Goal: Obtain resource: Find contact information

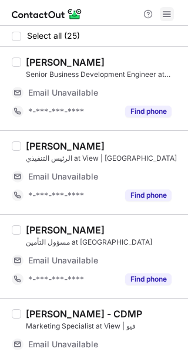
click at [168, 16] on span at bounding box center [166, 13] width 9 height 9
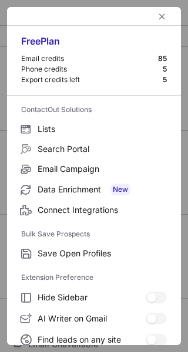
drag, startPoint x: 154, startPoint y: 25, endPoint x: 155, endPoint y: 18, distance: 6.5
click at [154, 24] on div at bounding box center [94, 16] width 174 height 19
click at [157, 18] on span "left-button" at bounding box center [161, 16] width 9 height 9
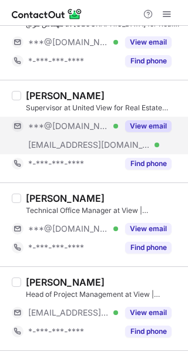
scroll to position [394, 0]
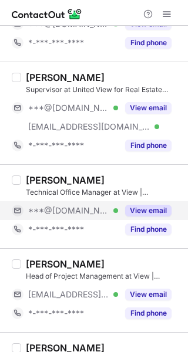
click at [157, 217] on div "View email" at bounding box center [144, 210] width 53 height 19
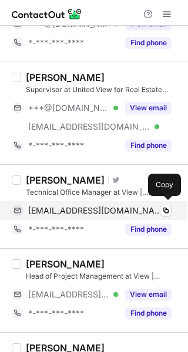
click at [100, 213] on span "mobd3on@gmail.com" at bounding box center [95, 210] width 134 height 11
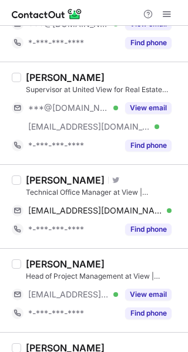
click at [52, 183] on div "Mahmoud Elgamsy" at bounding box center [65, 180] width 79 height 12
click at [43, 181] on div "Mahmoud Elgamsy" at bounding box center [65, 180] width 79 height 12
copy div "Mahmoud"
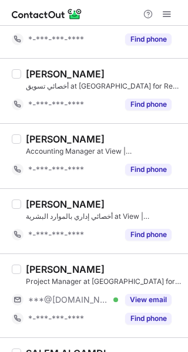
scroll to position [942, 0]
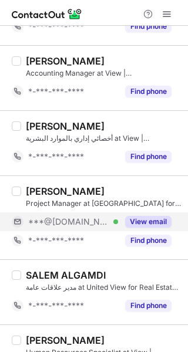
click at [146, 216] on button "View email" at bounding box center [148, 222] width 46 height 12
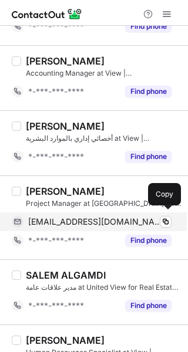
click at [106, 219] on span "zmn41@hotmail.com" at bounding box center [95, 222] width 134 height 11
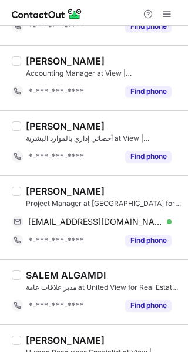
click at [48, 190] on div "Ahmed Nasser Alkhlifi" at bounding box center [65, 191] width 79 height 12
copy div "Ahmed"
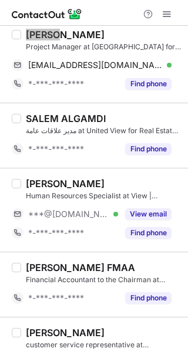
scroll to position [1177, 0]
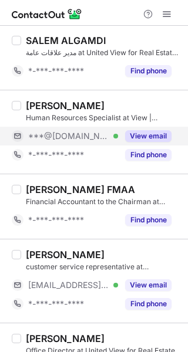
click at [149, 134] on button "View email" at bounding box center [148, 136] width 46 height 12
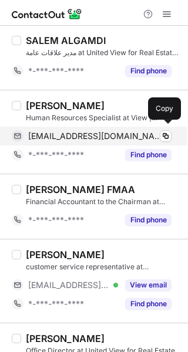
click at [103, 134] on span "zeyadsm7@gmail.com" at bounding box center [95, 136] width 134 height 11
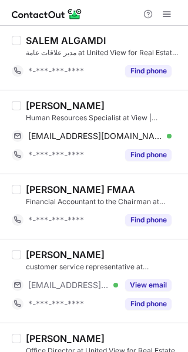
click at [44, 102] on div "Zeyad Almarshed" at bounding box center [65, 106] width 79 height 12
copy div "Zeyad"
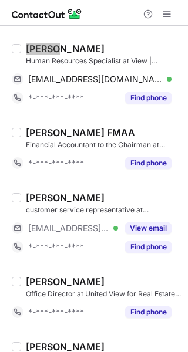
scroll to position [1468, 0]
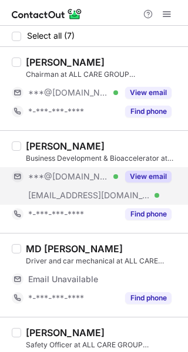
click at [148, 174] on button "View email" at bounding box center [148, 177] width 46 height 12
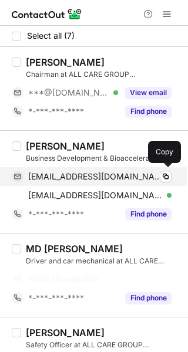
drag, startPoint x: 116, startPoint y: 180, endPoint x: 183, endPoint y: 180, distance: 67.5
click at [117, 180] on div "gp99tops@gmail.com Verified" at bounding box center [99, 176] width 143 height 11
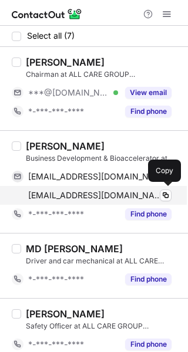
click at [55, 198] on span "gp@99-tops.net" at bounding box center [95, 195] width 134 height 11
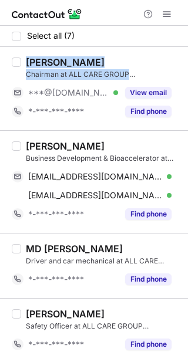
copy div "Sultan A. Chairman at ALL CARE GROUP Saudi Arabia"
drag, startPoint x: 25, startPoint y: 61, endPoint x: 181, endPoint y: 72, distance: 156.5
click at [181, 72] on div "Select all (7) Sultan A. Chairman at ALL CARE GROUP Saudi Arabia ***@hotmail.co…" at bounding box center [94, 189] width 188 height 326
click at [42, 147] on div "Galiya Potapchuk" at bounding box center [65, 146] width 79 height 12
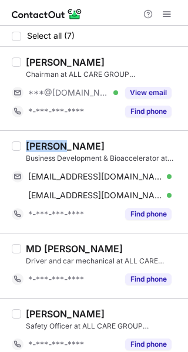
click at [42, 147] on div "Galiya Potapchuk" at bounding box center [65, 146] width 79 height 12
copy div "Galiya"
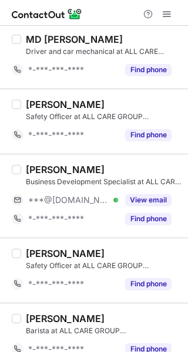
scroll to position [224, 0]
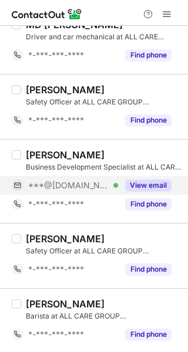
click at [153, 189] on button "View email" at bounding box center [148, 186] width 46 height 12
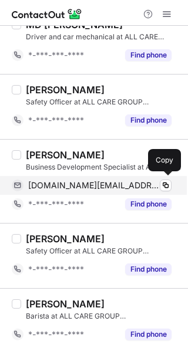
click at [133, 187] on span "mohammedarmaan.sa@outlook.com" at bounding box center [95, 185] width 134 height 11
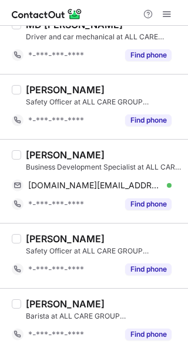
click at [98, 158] on div "Mohammed Armaan" at bounding box center [65, 155] width 79 height 12
copy div "Armaan"
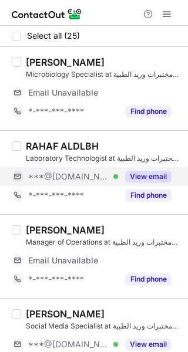
click at [154, 177] on button "View email" at bounding box center [148, 177] width 46 height 12
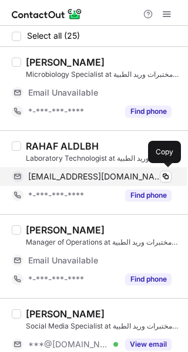
click at [109, 180] on span "rahafkaldlbah@gmail.com" at bounding box center [95, 176] width 134 height 11
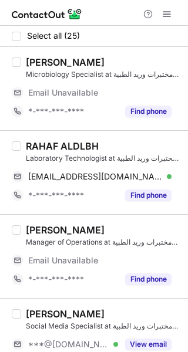
click at [46, 144] on div "RAHAF ALDLBH" at bounding box center [62, 146] width 73 height 12
copy div "RAHAF"
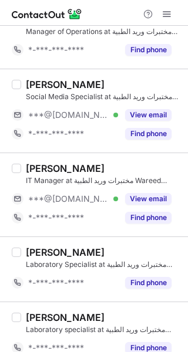
scroll to position [235, 0]
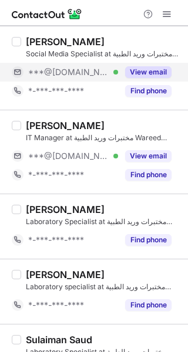
click at [160, 73] on button "View email" at bounding box center [148, 72] width 46 height 12
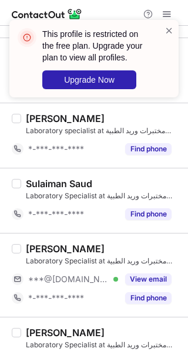
scroll to position [469, 0]
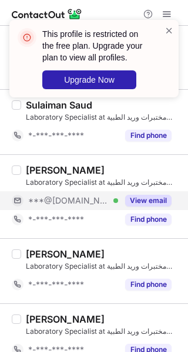
click at [131, 198] on button "View email" at bounding box center [148, 201] width 46 height 12
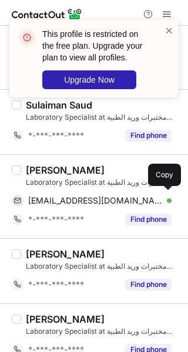
click at [131, 198] on span "noriammar210@gmail.com" at bounding box center [95, 200] width 134 height 11
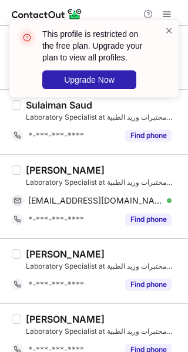
click at [46, 168] on div "Ammar Mustafa" at bounding box center [65, 170] width 79 height 12
copy div "Ammar"
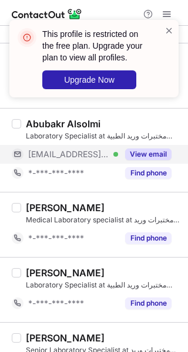
scroll to position [1017, 0]
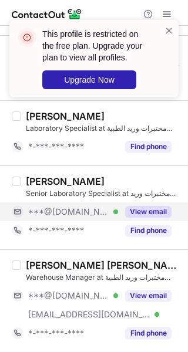
click at [147, 208] on button "View email" at bounding box center [148, 212] width 46 height 12
click at [143, 208] on button "View email" at bounding box center [148, 212] width 46 height 12
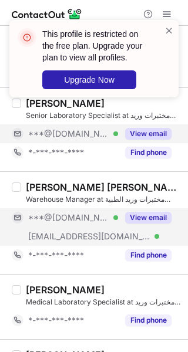
click at [144, 218] on button "View email" at bounding box center [148, 218] width 46 height 12
click at [133, 218] on button "View email" at bounding box center [148, 218] width 46 height 12
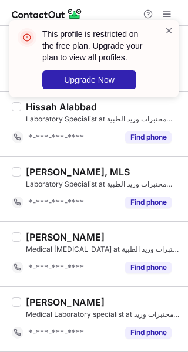
scroll to position [1487, 0]
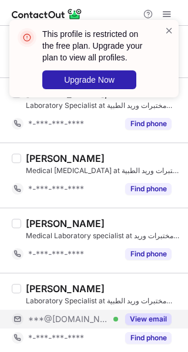
click at [140, 319] on button "View email" at bounding box center [148, 319] width 46 height 12
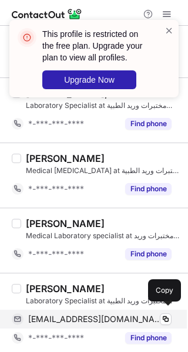
click at [136, 317] on span "faisalalmuqhem@gmail.com" at bounding box center [95, 319] width 134 height 11
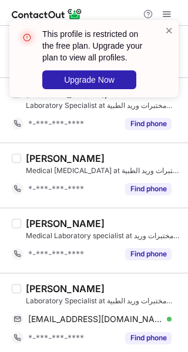
click at [38, 283] on div "Faisal Almuqhem" at bounding box center [65, 289] width 79 height 12
copy div "Faisal"
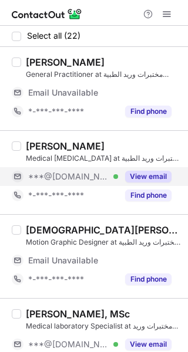
click at [140, 180] on button "View email" at bounding box center [148, 177] width 46 height 12
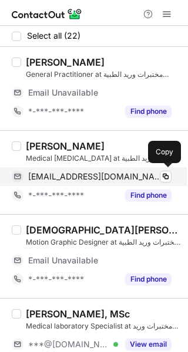
click at [138, 180] on span "arshadiqbalmltcmt@gmail.com" at bounding box center [95, 176] width 134 height 11
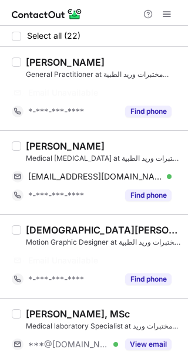
click at [38, 144] on div "Arshad Iqbal" at bounding box center [65, 146] width 79 height 12
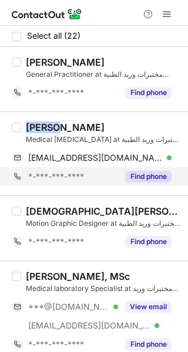
copy div "Arshad"
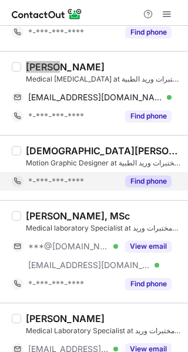
scroll to position [78, 0]
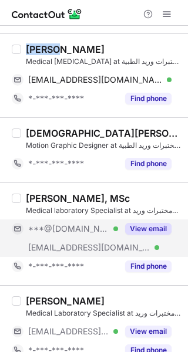
click at [148, 224] on button "View email" at bounding box center [148, 229] width 46 height 12
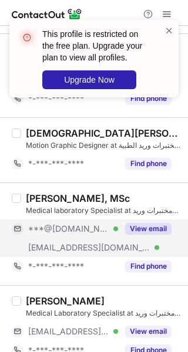
click at [147, 231] on button "View email" at bounding box center [148, 229] width 46 height 12
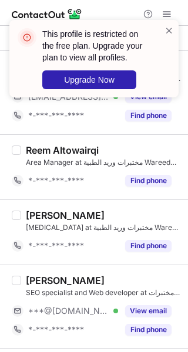
scroll to position [469, 0]
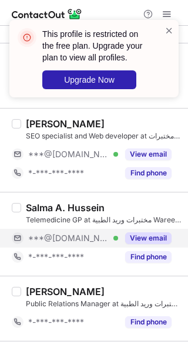
click at [146, 236] on button "View email" at bounding box center [148, 238] width 46 height 12
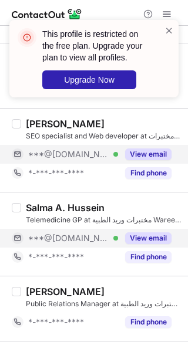
click at [144, 156] on button "View email" at bounding box center [148, 154] width 46 height 12
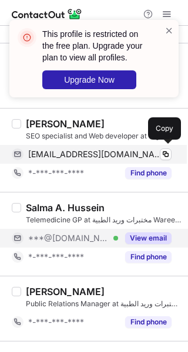
click at [121, 154] on span "fkhaled90456@gmail.com" at bounding box center [95, 154] width 134 height 11
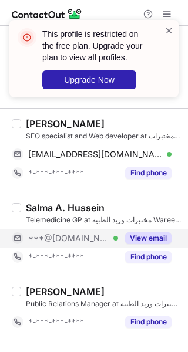
click at [39, 121] on div "Khaled Elfadel" at bounding box center [65, 124] width 79 height 12
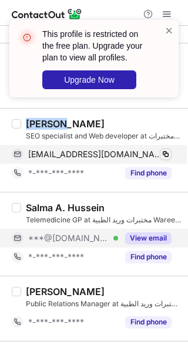
copy div "Khaled"
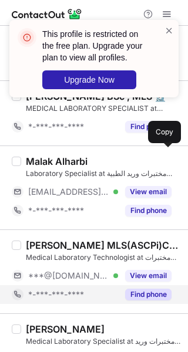
scroll to position [939, 0]
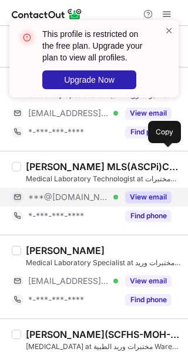
click at [146, 197] on button "View email" at bounding box center [148, 197] width 46 height 12
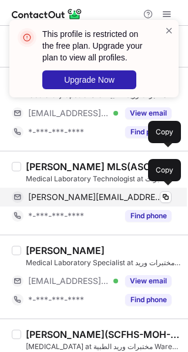
click at [114, 194] on span "mohammadkashif1771@gmail.com" at bounding box center [95, 197] width 134 height 11
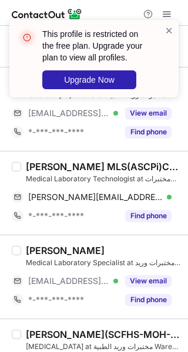
click at [99, 164] on div "Muhammad Kashif Ijaz MLS(ASCPi)CM, SCFHS,Trumerit(VisaScreen)✅️" at bounding box center [103, 167] width 155 height 12
copy div "Kashif"
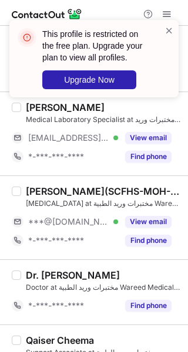
scroll to position [1095, 0]
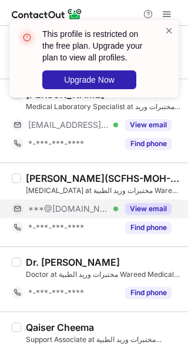
click at [148, 204] on button "View email" at bounding box center [148, 209] width 46 height 12
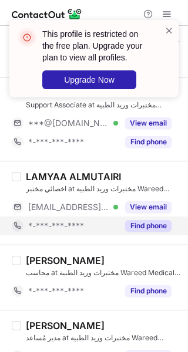
scroll to position [1252, 0]
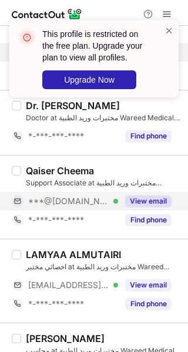
click at [143, 201] on button "View email" at bounding box center [148, 201] width 46 height 12
click at [136, 195] on button "View email" at bounding box center [148, 201] width 46 height 12
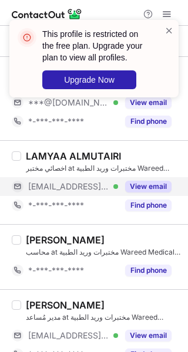
scroll to position [1367, 0]
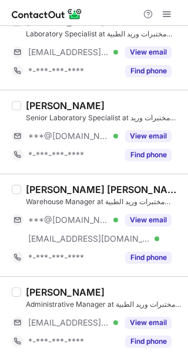
scroll to position [1525, 0]
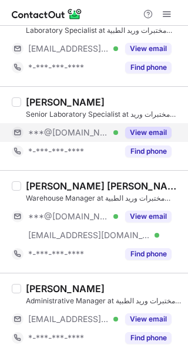
click at [146, 135] on div "View email" at bounding box center [144, 132] width 53 height 19
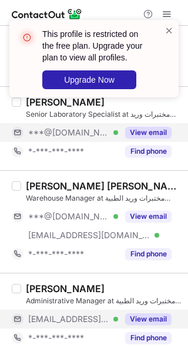
click at [154, 317] on button "View email" at bounding box center [148, 319] width 46 height 12
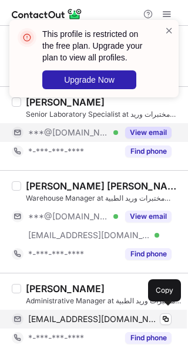
click at [85, 316] on span "nada@wareedlab.com" at bounding box center [93, 319] width 130 height 11
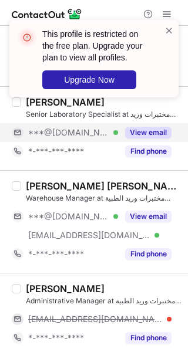
click at [45, 284] on div "Nada Alzahrani" at bounding box center [65, 289] width 79 height 12
copy div "Nada"
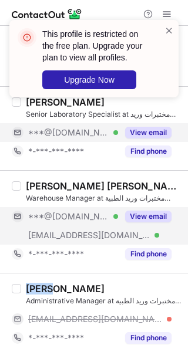
click at [147, 216] on button "View email" at bounding box center [148, 217] width 46 height 12
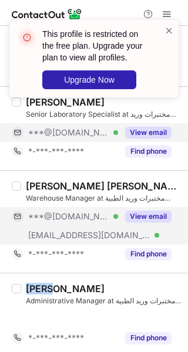
click at [142, 216] on button "View email" at bounding box center [148, 217] width 46 height 12
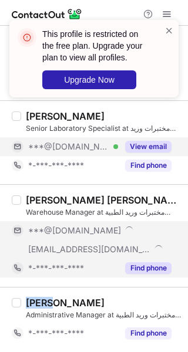
scroll to position [1506, 0]
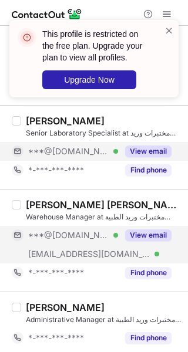
drag, startPoint x: 139, startPoint y: 239, endPoint x: 139, endPoint y: 231, distance: 8.2
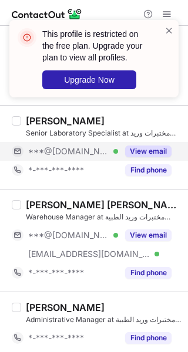
click at [156, 219] on div "محمد صلاح خليل محمد Warehouse Manager at مختبرات وريد الطبية Wareed Medical Lab…" at bounding box center [101, 240] width 160 height 83
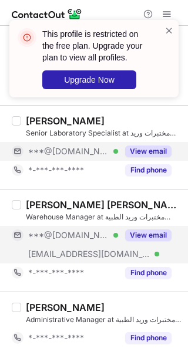
click at [156, 236] on button "View email" at bounding box center [148, 235] width 46 height 12
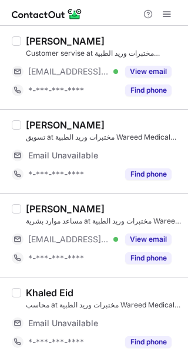
scroll to position [950, 0]
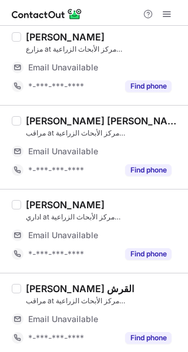
scroll to position [802, 0]
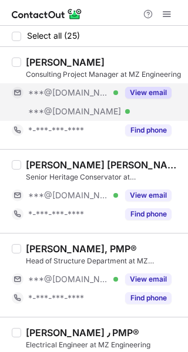
click at [142, 92] on button "View email" at bounding box center [148, 93] width 46 height 12
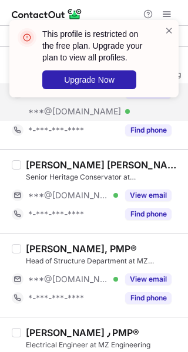
click at [135, 92] on div "This profile is restricted on the free plan. Upgrade your plan to view all prof…" at bounding box center [94, 63] width 188 height 110
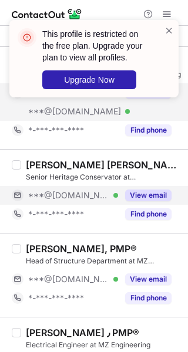
click at [143, 201] on div "View email" at bounding box center [144, 195] width 53 height 19
click at [135, 201] on div "View email" at bounding box center [144, 195] width 53 height 19
click at [135, 201] on div "***@[DOMAIN_NAME]" at bounding box center [92, 195] width 160 height 19
click at [135, 201] on div "***@yahoo.com" at bounding box center [92, 195] width 160 height 19
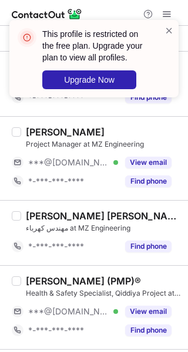
scroll to position [313, 0]
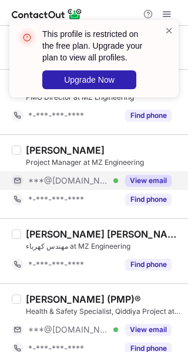
click at [146, 181] on button "View email" at bounding box center [148, 181] width 46 height 12
click at [138, 182] on button "View email" at bounding box center [148, 181] width 46 height 12
click at [138, 182] on div "***@[DOMAIN_NAME]" at bounding box center [99, 180] width 143 height 11
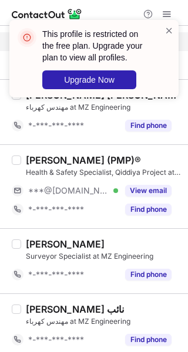
scroll to position [469, 0]
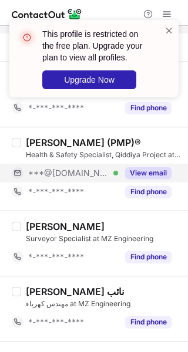
click at [141, 174] on button "View email" at bounding box center [148, 173] width 46 height 12
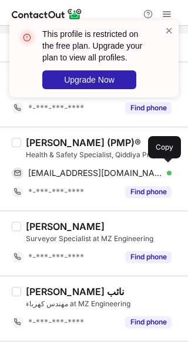
click at [141, 174] on span "abdulrahmanalsaad4@gmail.com" at bounding box center [95, 173] width 134 height 11
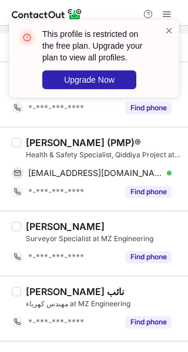
click at [62, 141] on div "Abdulrahman Alsaad (PMP)®" at bounding box center [83, 143] width 115 height 12
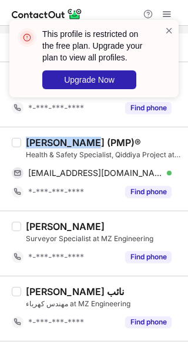
click at [62, 141] on div "Abdulrahman Alsaad (PMP)®" at bounding box center [83, 143] width 115 height 12
copy div "Abdulrahman"
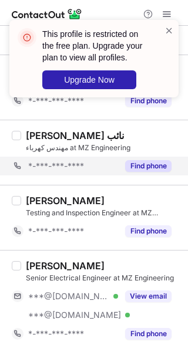
scroll to position [704, 0]
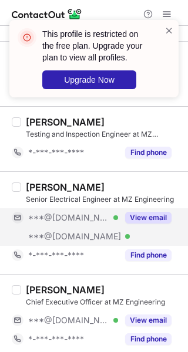
click at [141, 217] on button "View email" at bounding box center [148, 218] width 46 height 12
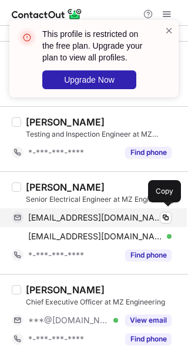
click at [117, 219] on div "oofe87@gmail.com Verified" at bounding box center [99, 217] width 143 height 11
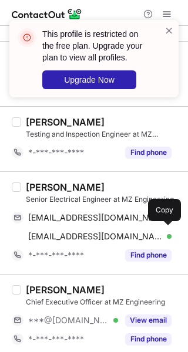
drag, startPoint x: 103, startPoint y: 231, endPoint x: 171, endPoint y: 211, distance: 70.9
click at [108, 231] on span "abuoufmohamed1@gmail.com" at bounding box center [95, 236] width 134 height 11
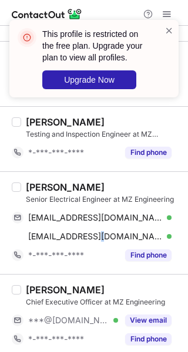
click at [43, 183] on div "Abuouf Mohamed" at bounding box center [65, 187] width 79 height 12
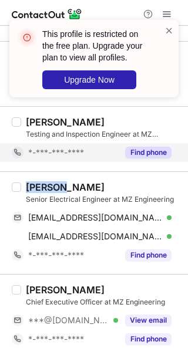
copy div "Abuouf"
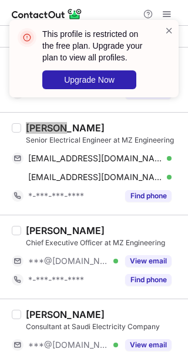
scroll to position [782, 0]
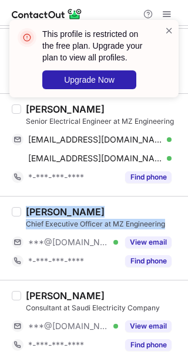
drag, startPoint x: 25, startPoint y: 207, endPoint x: 171, endPoint y: 220, distance: 146.7
click at [171, 220] on div "Abdulrahman Althunayyan Chief Executive Officer at MZ Engineering" at bounding box center [103, 217] width 155 height 23
copy div "Abdulrahman Althunayyan Chief Executive Officer at MZ Engineering"
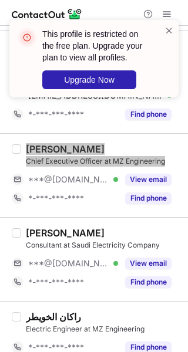
scroll to position [860, 0]
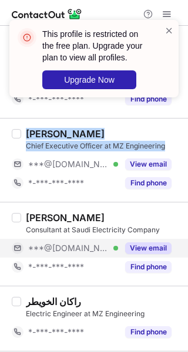
click at [152, 242] on button "View email" at bounding box center [148, 248] width 46 height 12
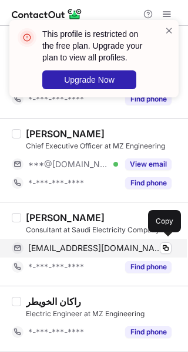
click at [113, 248] on span "hakeemhassen@gmail.com" at bounding box center [95, 248] width 134 height 11
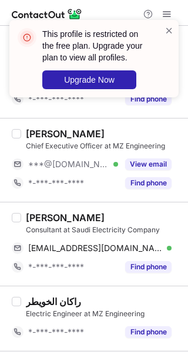
click at [46, 216] on div "hakeem hassen" at bounding box center [65, 218] width 79 height 12
copy div "hakeem"
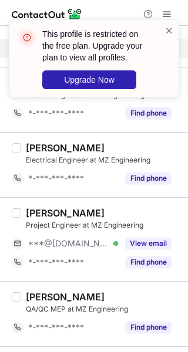
scroll to position [1095, 0]
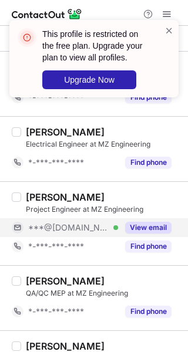
click at [145, 224] on button "View email" at bounding box center [148, 228] width 46 height 12
click at [141, 224] on button "View email" at bounding box center [148, 228] width 46 height 12
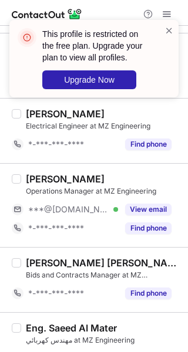
scroll to position [1408, 0]
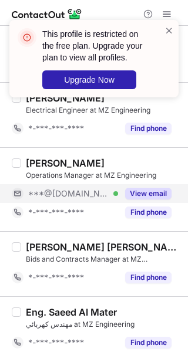
click at [151, 188] on button "View email" at bounding box center [148, 194] width 46 height 12
click at [138, 192] on button "View email" at bounding box center [148, 194] width 46 height 12
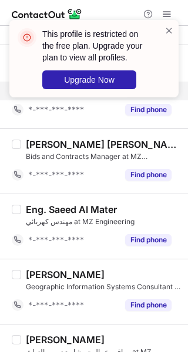
scroll to position [1543, 0]
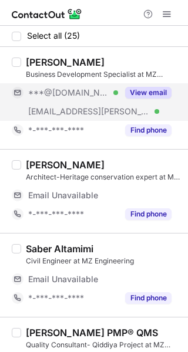
click at [136, 85] on div "View email" at bounding box center [144, 92] width 53 height 19
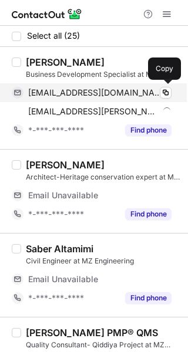
click at [131, 98] on div "[EMAIL_ADDRESS][DOMAIN_NAME] Verified Copy" at bounding box center [92, 92] width 160 height 19
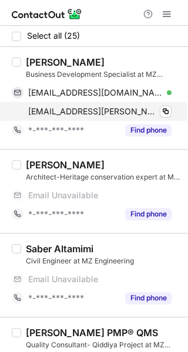
click at [110, 106] on span "[EMAIL_ADDRESS][PERSON_NAME][DOMAIN_NAME]" at bounding box center [93, 111] width 130 height 11
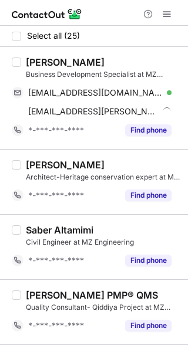
click at [39, 61] on div "[PERSON_NAME]" at bounding box center [65, 62] width 79 height 12
copy div "Futoon"
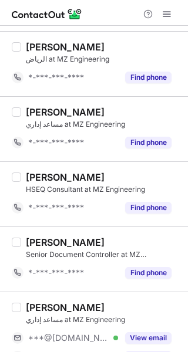
scroll to position [1393, 0]
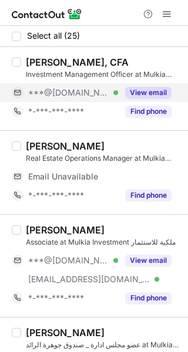
click at [139, 90] on button "View email" at bounding box center [148, 93] width 46 height 12
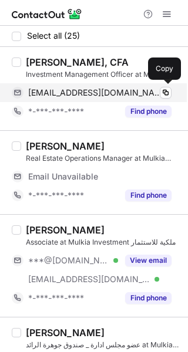
click at [113, 96] on span "karimsalahmostafa@gmail.com" at bounding box center [95, 92] width 134 height 11
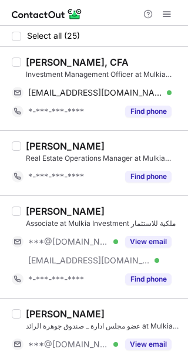
click at [43, 60] on div "Karim Salah, CFA" at bounding box center [77, 62] width 103 height 12
copy div "Karim"
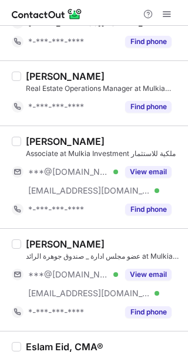
scroll to position [78, 0]
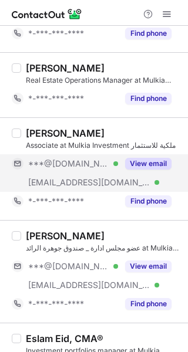
click at [150, 160] on button "View email" at bounding box center [148, 164] width 46 height 12
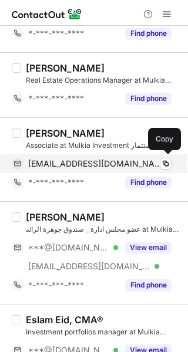
click at [116, 165] on span "sulaimanalsaiyari@gmail.com" at bounding box center [95, 163] width 134 height 11
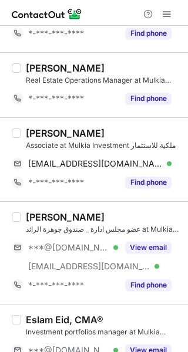
click at [42, 130] on div "Sulaiman Alsaiyari" at bounding box center [65, 133] width 79 height 12
copy div "Sulaiman"
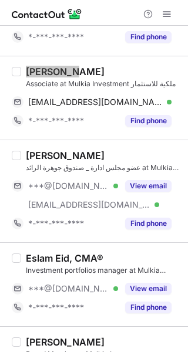
scroll to position [156, 0]
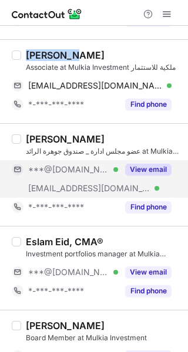
click at [138, 168] on button "View email" at bounding box center [148, 170] width 46 height 12
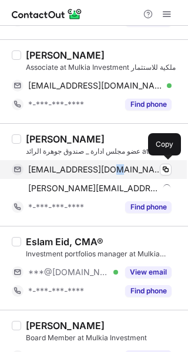
click at [114, 167] on span "muneeralshehri@gmail.com" at bounding box center [95, 169] width 134 height 11
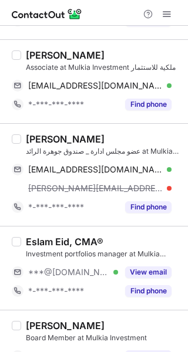
drag, startPoint x: 106, startPoint y: 191, endPoint x: 183, endPoint y: 183, distance: 77.3
click at [106, 191] on span "muneer@mulkia.com.sa" at bounding box center [95, 188] width 134 height 11
click at [42, 137] on div "muneer alshehri" at bounding box center [65, 139] width 79 height 12
copy div "muneer"
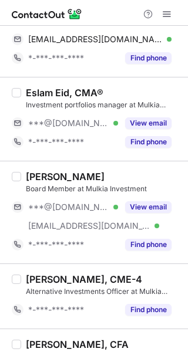
scroll to position [313, 0]
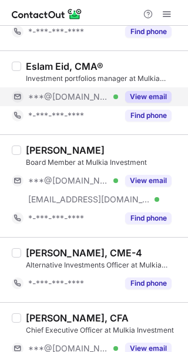
click at [147, 92] on button "View email" at bounding box center [148, 97] width 46 height 12
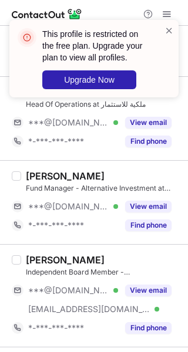
scroll to position [704, 0]
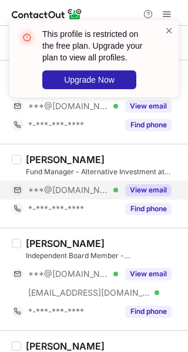
click at [149, 186] on button "View email" at bounding box center [148, 190] width 46 height 12
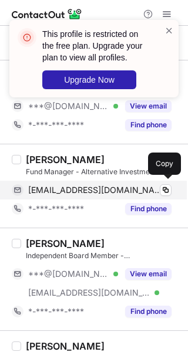
click at [110, 192] on span "turkialawaji@hotmail.com" at bounding box center [95, 190] width 134 height 11
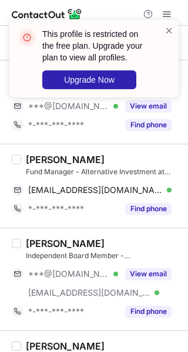
click at [40, 159] on div "Turki Alawaji" at bounding box center [65, 160] width 79 height 12
copy div "Turki"
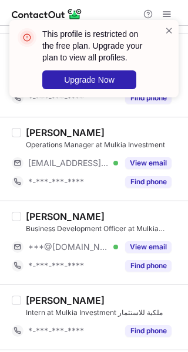
scroll to position [1565, 0]
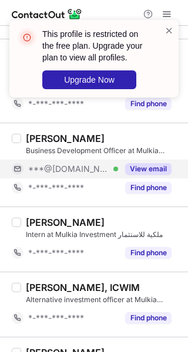
click at [143, 163] on button "View email" at bounding box center [148, 169] width 46 height 12
click at [139, 164] on button "View email" at bounding box center [148, 169] width 46 height 12
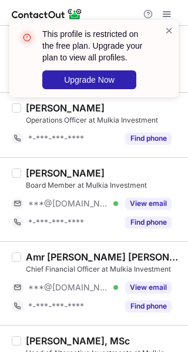
scroll to position [1283, 0]
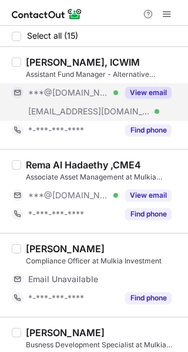
click at [150, 88] on button "View email" at bounding box center [148, 93] width 46 height 12
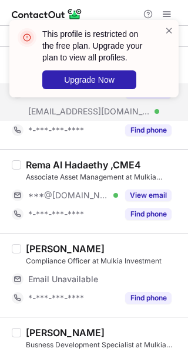
click at [134, 97] on div "This profile is restricted on the free plan. Upgrade your plan to view all prof…" at bounding box center [94, 63] width 188 height 110
click at [168, 33] on span at bounding box center [168, 31] width 9 height 12
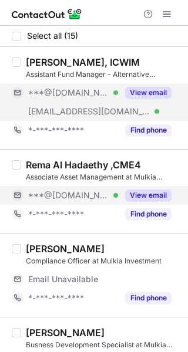
click at [149, 201] on button "View email" at bounding box center [148, 196] width 46 height 12
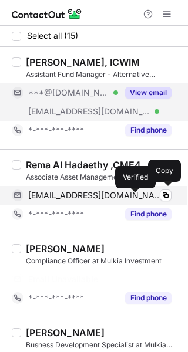
click at [134, 197] on div "[EMAIL_ADDRESS][DOMAIN_NAME] Verified" at bounding box center [99, 195] width 143 height 11
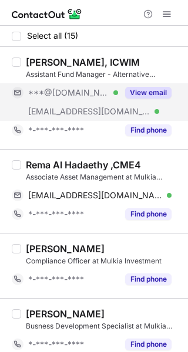
click at [41, 161] on div "Rema Al Hadaethy ,CME4" at bounding box center [83, 165] width 115 height 12
copy div "Rema"
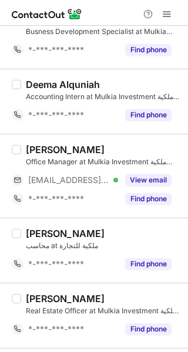
scroll to position [313, 0]
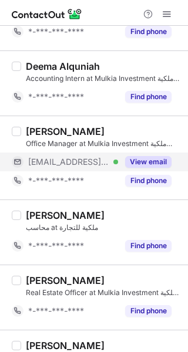
click at [148, 157] on button "View email" at bounding box center [148, 162] width 46 height 12
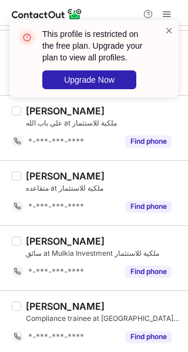
scroll to position [744, 0]
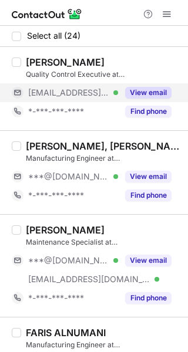
click at [141, 86] on div "View email" at bounding box center [144, 92] width 53 height 19
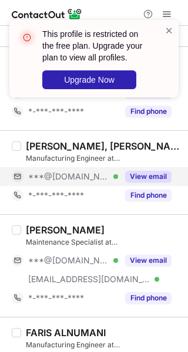
click at [156, 183] on div "View email" at bounding box center [144, 176] width 53 height 19
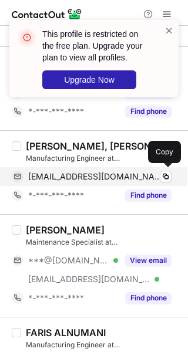
click at [121, 177] on span "[EMAIL_ADDRESS][DOMAIN_NAME]" at bounding box center [95, 176] width 134 height 11
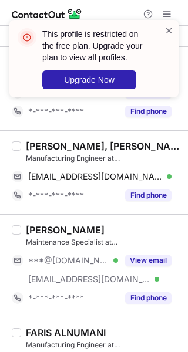
click at [39, 142] on div "Rayan Alkhamisi, MEng , PMP®" at bounding box center [103, 146] width 155 height 12
copy div "Rayan"
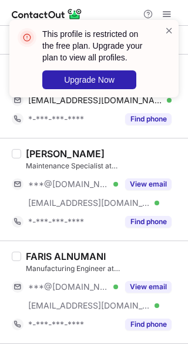
scroll to position [156, 0]
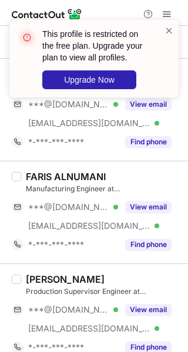
click at [141, 106] on div "This profile is restricted on the free plan. Upgrade your plan to view all prof…" at bounding box center [94, 63] width 188 height 110
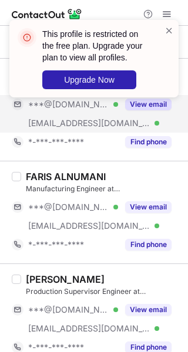
scroll to position [78, 0]
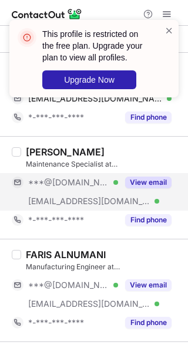
click at [146, 185] on button "View email" at bounding box center [148, 183] width 46 height 12
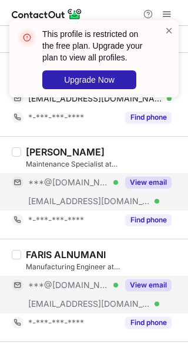
click at [154, 280] on button "View email" at bounding box center [148, 285] width 46 height 12
click at [125, 289] on div "View email" at bounding box center [144, 285] width 53 height 19
click at [162, 179] on button "View email" at bounding box center [148, 183] width 46 height 12
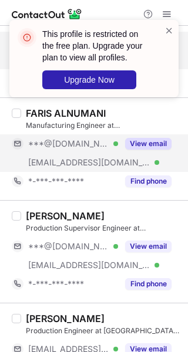
scroll to position [235, 0]
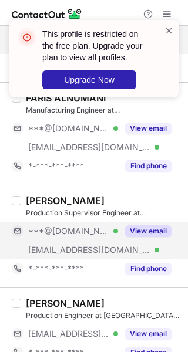
click at [137, 228] on button "View email" at bounding box center [148, 231] width 46 height 12
click at [130, 232] on button "View email" at bounding box center [148, 231] width 46 height 12
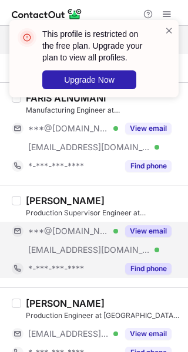
scroll to position [313, 0]
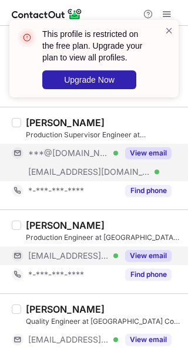
click at [141, 254] on button "View email" at bounding box center [148, 256] width 46 height 12
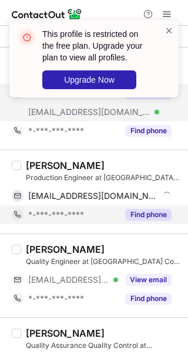
scroll to position [391, 0]
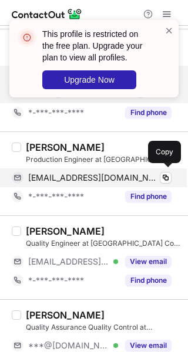
click at [87, 179] on span "amahmoud@sgn.com.sa" at bounding box center [93, 178] width 130 height 11
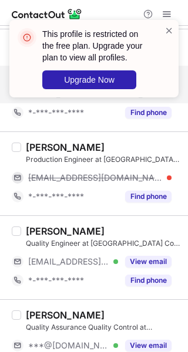
click at [35, 146] on div "Amr Mahmoud" at bounding box center [65, 147] width 79 height 12
copy div "Amr"
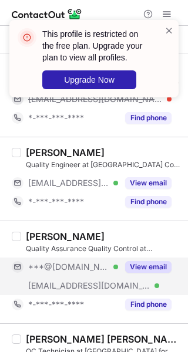
click at [149, 262] on button "View email" at bounding box center [148, 267] width 46 height 12
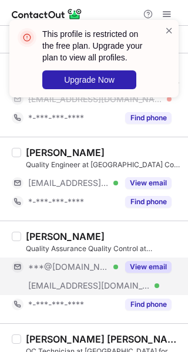
click at [138, 269] on button "View email" at bounding box center [148, 267] width 46 height 12
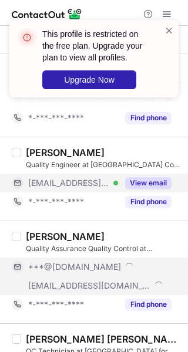
click at [141, 185] on button "View email" at bounding box center [148, 183] width 46 height 12
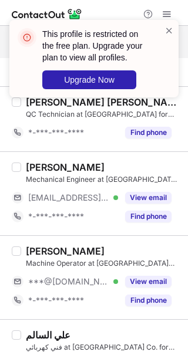
scroll to position [704, 0]
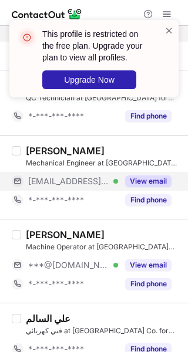
click at [137, 184] on button "View email" at bounding box center [148, 181] width 46 height 12
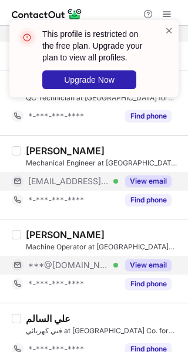
click at [146, 261] on button "View email" at bounding box center [148, 265] width 46 height 12
click at [117, 266] on div "***@gmail.com Verified" at bounding box center [73, 265] width 90 height 11
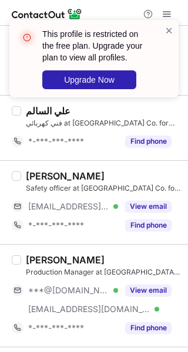
scroll to position [939, 0]
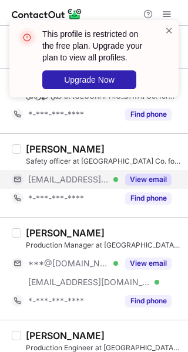
click at [143, 175] on button "View email" at bounding box center [148, 180] width 46 height 12
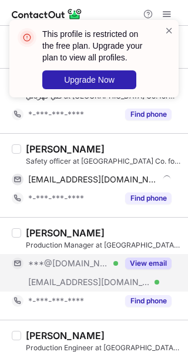
click at [157, 262] on button "View email" at bounding box center [148, 264] width 46 height 12
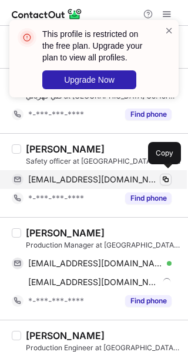
drag, startPoint x: 99, startPoint y: 180, endPoint x: 170, endPoint y: 178, distance: 70.4
click at [99, 179] on span "malahsai@sgn.com.sa" at bounding box center [93, 179] width 130 height 11
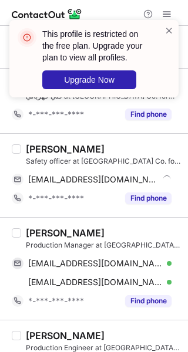
click at [34, 148] on div "Mahdi Alahsai" at bounding box center [65, 149] width 79 height 12
copy div "Mahdi"
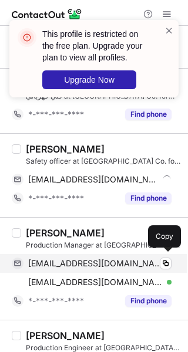
drag, startPoint x: 90, startPoint y: 260, endPoint x: 136, endPoint y: 255, distance: 46.0
click at [90, 260] on span "swissian48@gmail.com" at bounding box center [95, 263] width 134 height 11
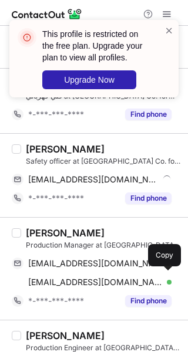
drag, startPoint x: 78, startPoint y: 282, endPoint x: 183, endPoint y: 264, distance: 105.9
click at [78, 282] on span "mahmad@sgn.com.sa" at bounding box center [95, 282] width 134 height 11
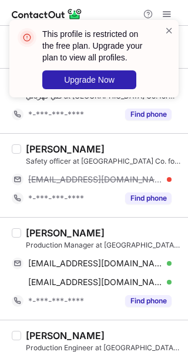
click at [39, 229] on div "Munir Ahmad" at bounding box center [65, 233] width 79 height 12
copy div "Munir"
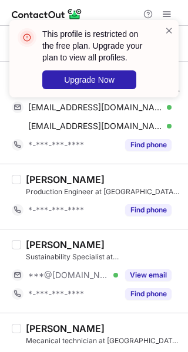
scroll to position [1174, 0]
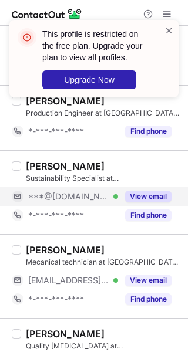
click at [147, 192] on button "View email" at bounding box center [148, 197] width 46 height 12
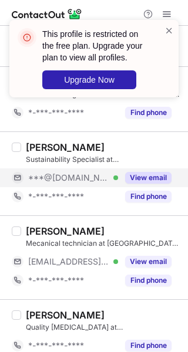
click at [104, 183] on div "***@[DOMAIN_NAME] Verified" at bounding box center [73, 178] width 90 height 11
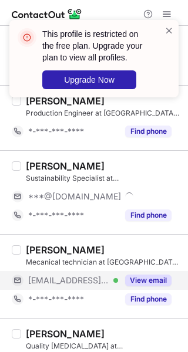
click at [150, 279] on button "View email" at bounding box center [148, 281] width 46 height 12
click at [104, 278] on div "***@sgn.com.sa Verified" at bounding box center [73, 280] width 90 height 11
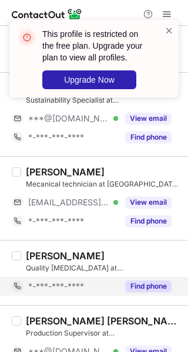
scroll to position [1390, 0]
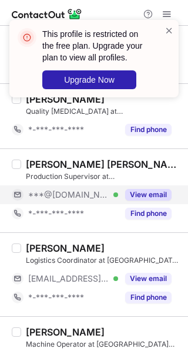
click at [142, 189] on button "View email" at bounding box center [148, 195] width 46 height 12
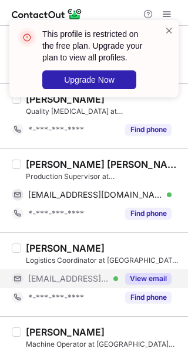
click at [145, 277] on button "View email" at bounding box center [148, 279] width 46 height 12
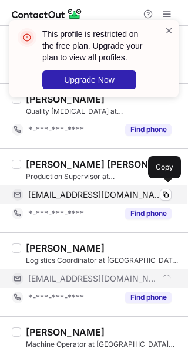
click at [78, 190] on span "zeeshanjabbar300@gmail.com" at bounding box center [95, 195] width 134 height 11
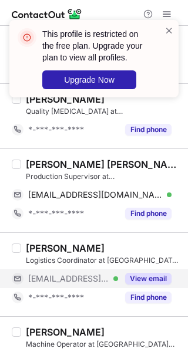
click at [43, 161] on div "Kanwar Muhammad Zeeshan" at bounding box center [103, 164] width 155 height 12
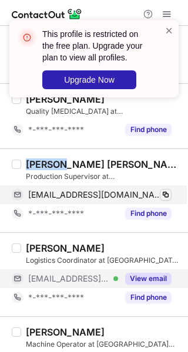
copy div "Kanwar"
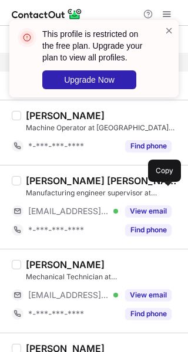
scroll to position [1624, 0]
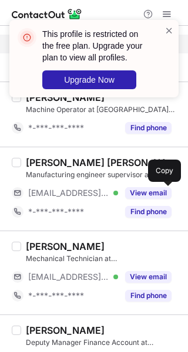
drag, startPoint x: 153, startPoint y: 192, endPoint x: 138, endPoint y: 217, distance: 28.9
click at [153, 192] on button "View email" at bounding box center [148, 193] width 46 height 12
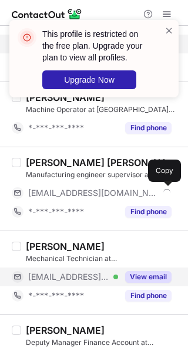
click at [151, 273] on button "View email" at bounding box center [148, 277] width 46 height 12
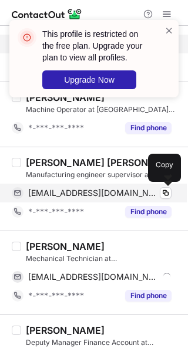
click at [87, 191] on span "aabdelaziz@sgn.com.sa" at bounding box center [93, 193] width 130 height 11
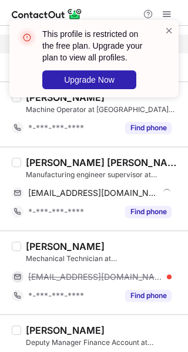
click at [42, 158] on div "Ahmed Mohamed Abdelaziz" at bounding box center [103, 163] width 155 height 12
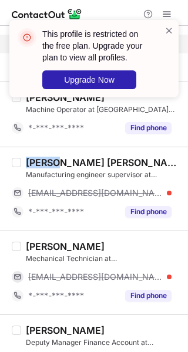
copy div "Ahmed"
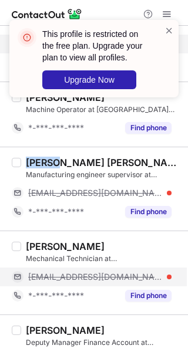
drag, startPoint x: 118, startPoint y: 270, endPoint x: 144, endPoint y: 269, distance: 25.8
click at [118, 272] on div "grahela@sgn.com.sa" at bounding box center [99, 277] width 143 height 11
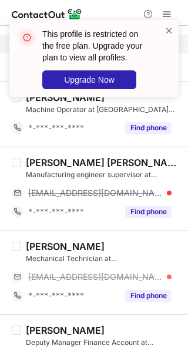
click at [47, 241] on div "Govind Rahela" at bounding box center [65, 247] width 79 height 12
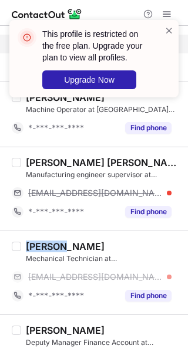
click at [47, 241] on div "Govind Rahela" at bounding box center [65, 247] width 79 height 12
copy div "Govind"
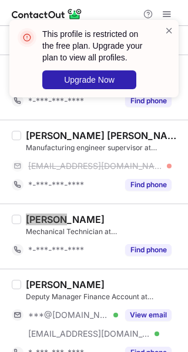
scroll to position [1666, 0]
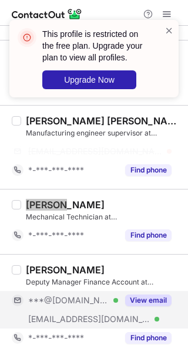
click at [140, 295] on button "View email" at bounding box center [148, 301] width 46 height 12
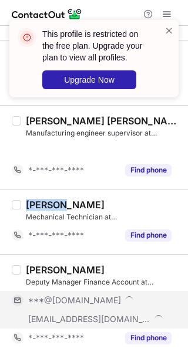
scroll to position [1647, 0]
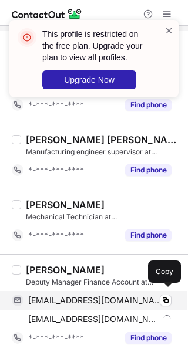
click at [96, 291] on div "ahmadz_1@msn.com Verified Copy" at bounding box center [92, 300] width 160 height 19
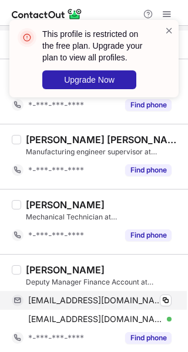
click at [133, 295] on div "ahmadz_1@msn.com Verified" at bounding box center [99, 300] width 143 height 11
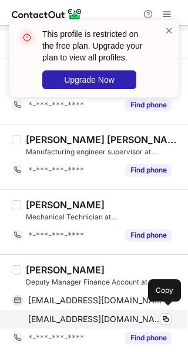
drag, startPoint x: 109, startPoint y: 314, endPoint x: 131, endPoint y: 307, distance: 23.4
click at [109, 314] on span "amuhammad@sgn.com.sa" at bounding box center [95, 319] width 134 height 11
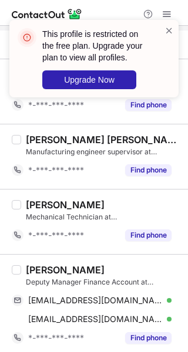
click at [49, 266] on div "Ahmad Muhammad" at bounding box center [65, 270] width 79 height 12
copy div "Ahmad"
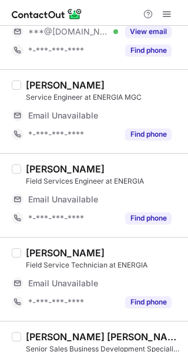
scroll to position [235, 0]
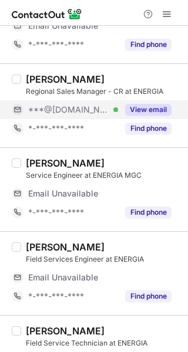
click at [146, 102] on div "View email" at bounding box center [144, 109] width 53 height 19
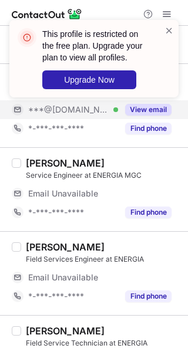
click at [147, 113] on div "This profile is restricted on the free plan. Upgrade your plan to view all prof…" at bounding box center [94, 63] width 188 height 110
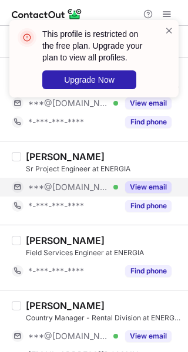
scroll to position [491, 0]
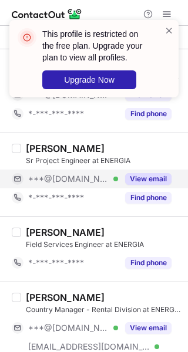
click at [141, 174] on button "View email" at bounding box center [148, 179] width 46 height 12
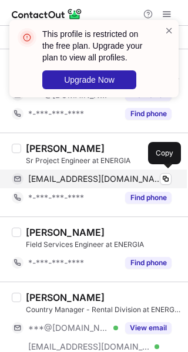
click at [116, 178] on span "[EMAIL_ADDRESS][DOMAIN_NAME]" at bounding box center [95, 179] width 134 height 11
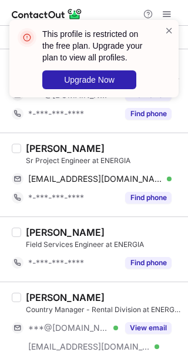
click at [46, 149] on div "[PERSON_NAME]" at bounding box center [65, 149] width 79 height 12
copy div "[PERSON_NAME]"
click at [76, 146] on div "[PERSON_NAME]" at bounding box center [65, 149] width 79 height 12
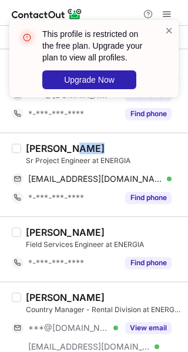
copy div "Jack"
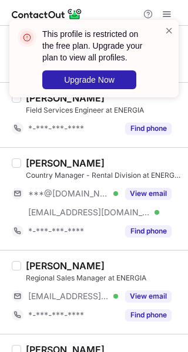
scroll to position [648, 0]
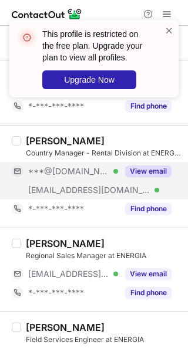
click at [136, 172] on button "View email" at bounding box center [148, 171] width 46 height 12
click at [119, 173] on div "View email" at bounding box center [144, 171] width 53 height 19
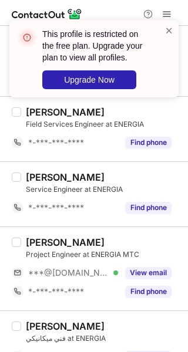
scroll to position [883, 0]
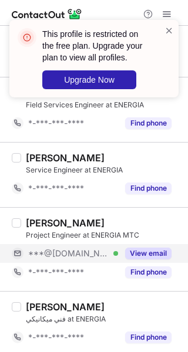
click at [140, 248] on button "View email" at bounding box center [148, 254] width 46 height 12
click at [93, 248] on div "***@[DOMAIN_NAME] Verified" at bounding box center [73, 253] width 90 height 11
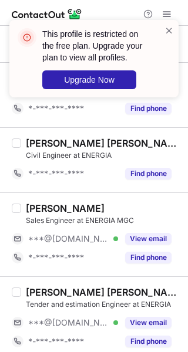
scroll to position [1195, 0]
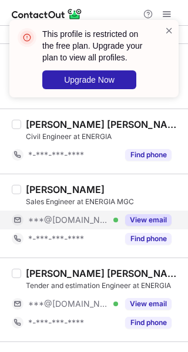
click at [132, 217] on button "View email" at bounding box center [148, 220] width 46 height 12
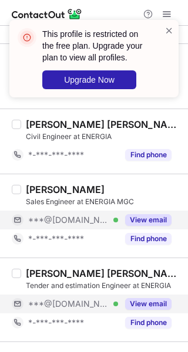
click at [145, 299] on button "View email" at bounding box center [148, 304] width 46 height 12
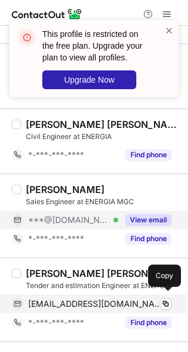
click at [73, 299] on span "[EMAIL_ADDRESS][DOMAIN_NAME]" at bounding box center [95, 304] width 134 height 11
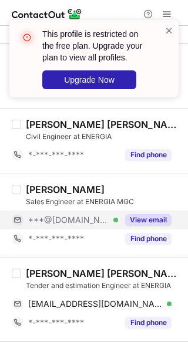
click at [33, 270] on div "[PERSON_NAME] [PERSON_NAME]" at bounding box center [103, 274] width 155 height 12
copy div "[PERSON_NAME]"
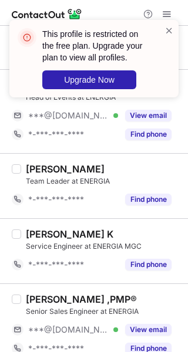
scroll to position [1543, 0]
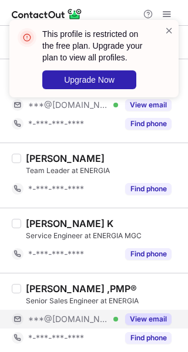
click at [153, 317] on button "View email" at bounding box center [148, 319] width 46 height 12
click at [123, 319] on div "View email" at bounding box center [144, 319] width 53 height 19
click at [118, 319] on div "***@[DOMAIN_NAME] Verified" at bounding box center [73, 319] width 90 height 11
click at [123, 319] on div "***@[DOMAIN_NAME]" at bounding box center [99, 319] width 143 height 11
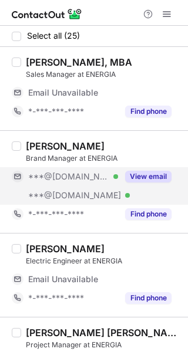
click at [142, 181] on button "View email" at bounding box center [148, 177] width 46 height 12
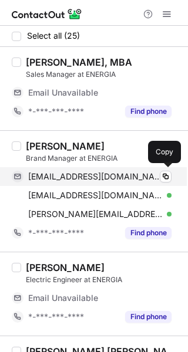
click at [92, 175] on span "[EMAIL_ADDRESS][DOMAIN_NAME]" at bounding box center [95, 176] width 134 height 11
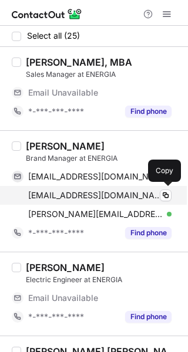
drag, startPoint x: 73, startPoint y: 191, endPoint x: 173, endPoint y: 190, distance: 99.8
click at [75, 191] on span "[EMAIL_ADDRESS][DOMAIN_NAME]" at bounding box center [95, 195] width 134 height 11
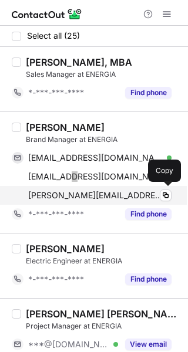
drag, startPoint x: 109, startPoint y: 198, endPoint x: 178, endPoint y: 186, distance: 70.8
click at [109, 198] on span "[PERSON_NAME][EMAIL_ADDRESS][PERSON_NAME][DOMAIN_NAME]" at bounding box center [95, 195] width 134 height 11
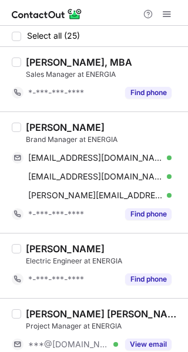
click at [57, 130] on div "[PERSON_NAME]" at bounding box center [65, 127] width 79 height 12
copy div "[PERSON_NAME]"
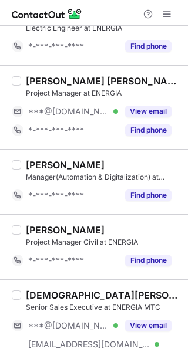
scroll to position [235, 0]
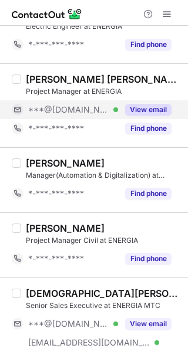
click at [146, 110] on button "View email" at bounding box center [148, 110] width 46 height 12
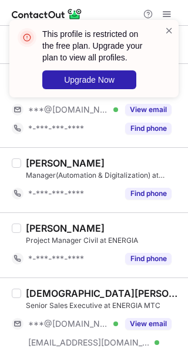
click at [99, 112] on div "This profile is restricted on the free plan. Upgrade your plan to view all prof…" at bounding box center [94, 63] width 188 height 110
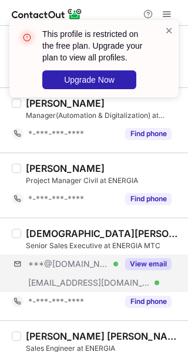
scroll to position [313, 0]
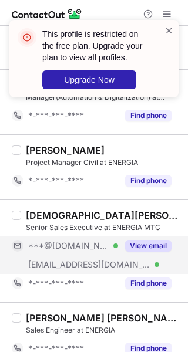
click at [147, 244] on button "View email" at bounding box center [148, 246] width 46 height 12
click at [136, 246] on button "View email" at bounding box center [148, 246] width 46 height 12
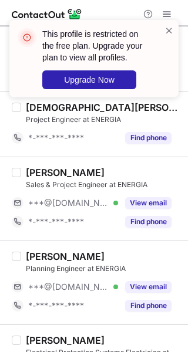
scroll to position [626, 0]
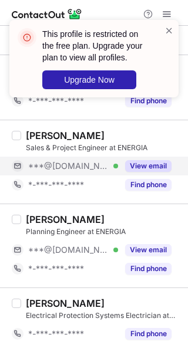
click at [148, 160] on button "View email" at bounding box center [148, 166] width 46 height 12
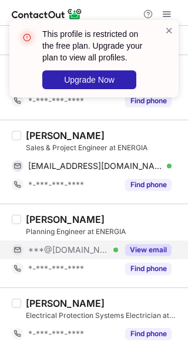
click at [145, 245] on button "View email" at bounding box center [148, 250] width 46 height 12
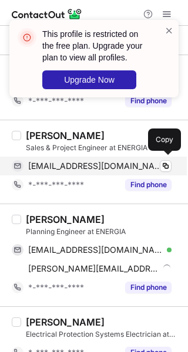
click at [79, 163] on span "engrakantalal@gmail.com" at bounding box center [95, 166] width 134 height 11
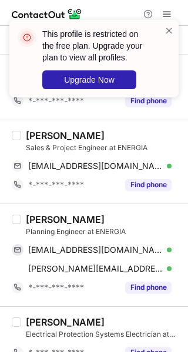
click at [39, 132] on div "Rakan Talal" at bounding box center [65, 136] width 79 height 12
click at [44, 132] on div "Rakan Talal" at bounding box center [65, 136] width 79 height 12
copy div "Rakan"
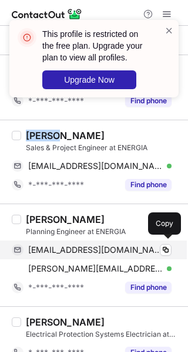
click at [110, 251] on span "syedasadh741@gmail.com" at bounding box center [95, 250] width 134 height 11
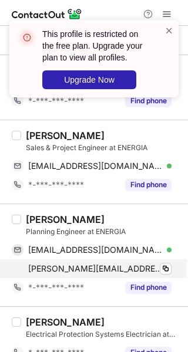
click at [134, 266] on span "syed.asad@energiaksa.com" at bounding box center [95, 268] width 134 height 11
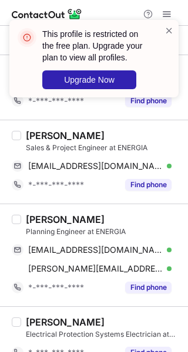
click at [61, 216] on div "Syed Asad" at bounding box center [65, 220] width 79 height 12
copy div "Asad"
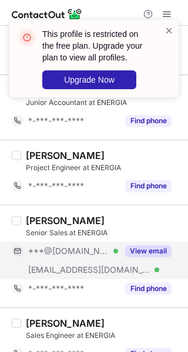
scroll to position [939, 0]
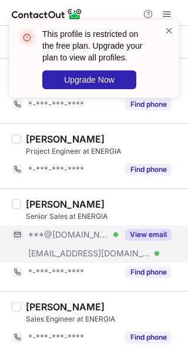
click at [134, 231] on button "View email" at bounding box center [148, 235] width 46 height 12
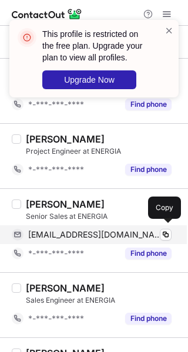
click at [99, 229] on span "alesayi19@gmail.com" at bounding box center [95, 234] width 134 height 11
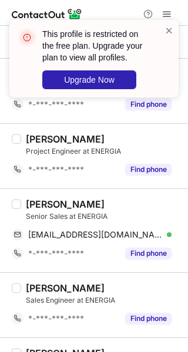
click at [45, 199] on div "Mokhtar Alesayi" at bounding box center [65, 204] width 79 height 12
copy div "Mokhtar"
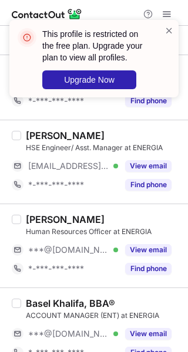
scroll to position [1174, 0]
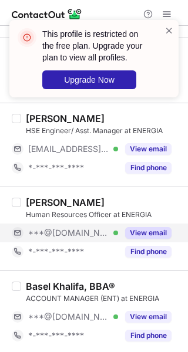
click at [146, 227] on button "View email" at bounding box center [148, 233] width 46 height 12
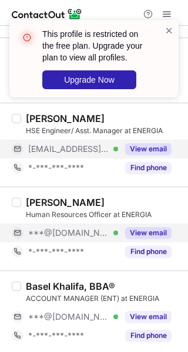
click at [138, 143] on button "View email" at bounding box center [148, 149] width 46 height 12
click at [152, 231] on button "View email" at bounding box center [148, 233] width 46 height 12
click at [150, 150] on button "View email" at bounding box center [148, 149] width 46 height 12
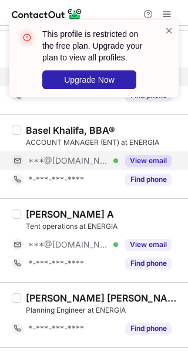
click at [145, 160] on button "View email" at bounding box center [148, 161] width 46 height 12
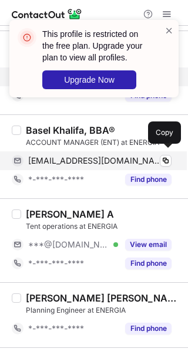
click at [93, 160] on span "baselmiz1997@gmail.com" at bounding box center [95, 161] width 134 height 11
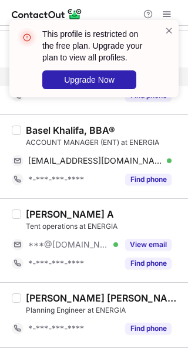
drag, startPoint x: 53, startPoint y: 125, endPoint x: 44, endPoint y: 126, distance: 9.4
click at [53, 125] on div "Basel Khalifa, BBA®" at bounding box center [70, 130] width 89 height 12
click at [62, 126] on div "Basel Khalifa, BBA®" at bounding box center [70, 130] width 89 height 12
copy div "Khalifa"
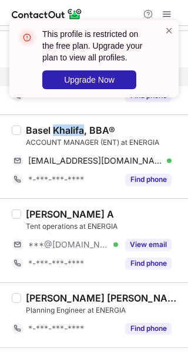
click at [40, 124] on div "Basel Khalifa, BBA®" at bounding box center [70, 130] width 89 height 12
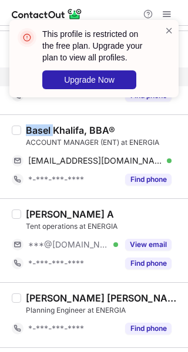
click at [40, 124] on div "Basel Khalifa, BBA®" at bounding box center [70, 130] width 89 height 12
copy div "Basel"
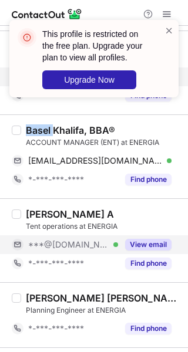
click at [126, 241] on button "View email" at bounding box center [148, 245] width 46 height 12
click at [116, 244] on div "***@[DOMAIN_NAME] Verified" at bounding box center [73, 244] width 90 height 11
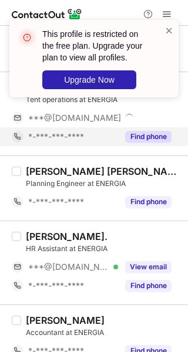
scroll to position [1486, 0]
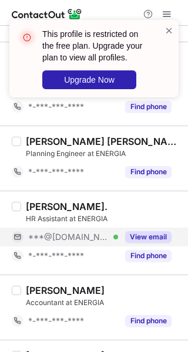
click at [139, 241] on div "View email" at bounding box center [144, 237] width 53 height 19
click at [126, 238] on div "View email" at bounding box center [144, 237] width 53 height 19
click at [137, 236] on div "***@[DOMAIN_NAME]" at bounding box center [99, 237] width 143 height 11
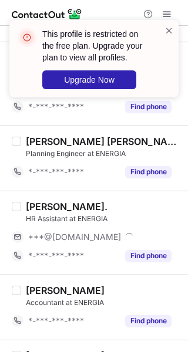
scroll to position [1619, 0]
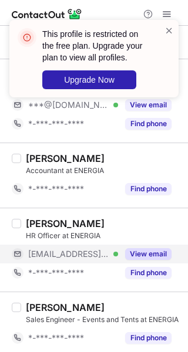
click at [138, 250] on button "View email" at bounding box center [148, 254] width 46 height 12
click at [96, 253] on span "[EMAIL_ADDRESS][DOMAIN_NAME]" at bounding box center [68, 254] width 81 height 11
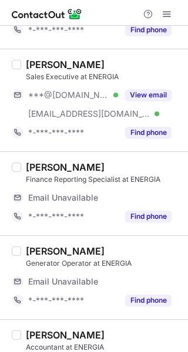
scroll to position [235, 0]
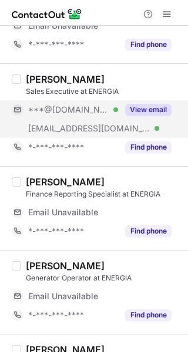
click at [143, 112] on button "View email" at bounding box center [148, 110] width 46 height 12
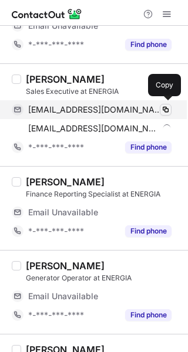
drag, startPoint x: 94, startPoint y: 103, endPoint x: 169, endPoint y: 114, distance: 75.4
click at [94, 103] on div "quaz2627@gmail.com Verified Copy" at bounding box center [92, 109] width 160 height 19
click at [56, 109] on span "quaz2627@gmail.com" at bounding box center [95, 109] width 134 height 11
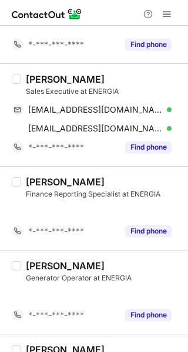
scroll to position [216, 0]
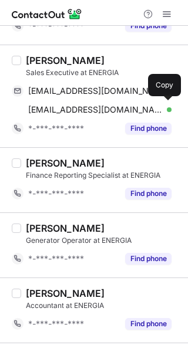
drag, startPoint x: 102, startPoint y: 114, endPoint x: 184, endPoint y: 116, distance: 82.8
click at [102, 114] on div "anas.quazi@energiaksa.com Verified Copy" at bounding box center [92, 109] width 160 height 19
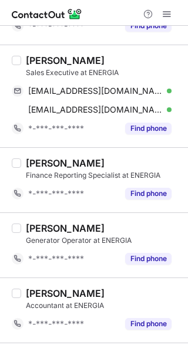
click at [35, 57] on div "Anas Quazi" at bounding box center [65, 61] width 79 height 12
copy div "Anas"
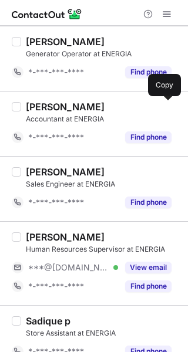
scroll to position [419, 0]
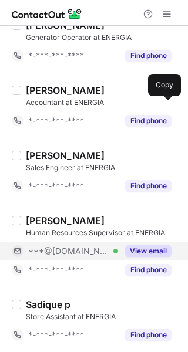
click at [162, 242] on div "View email" at bounding box center [144, 251] width 53 height 19
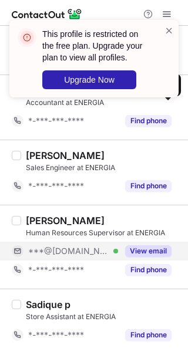
click at [113, 247] on div "***@gmail.com Verified" at bounding box center [73, 251] width 90 height 11
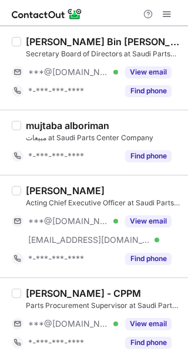
scroll to position [216, 0]
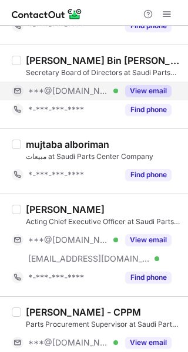
click at [151, 89] on button "View email" at bounding box center [148, 91] width 46 height 12
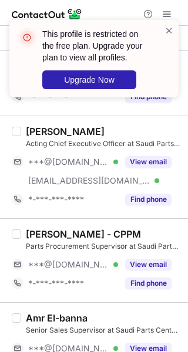
scroll to position [372, 0]
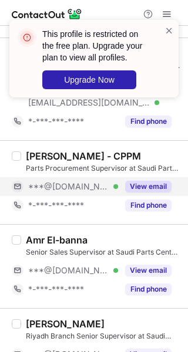
click at [106, 187] on div "***@[DOMAIN_NAME] Verified" at bounding box center [73, 186] width 90 height 11
click at [75, 181] on span "***@[DOMAIN_NAME]" at bounding box center [68, 186] width 81 height 11
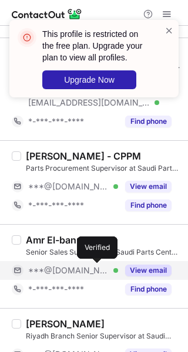
click at [113, 268] on div at bounding box center [115, 270] width 5 height 5
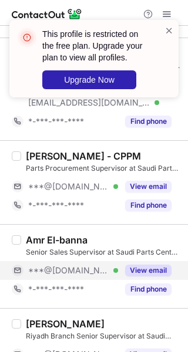
click at [141, 267] on button "View email" at bounding box center [148, 271] width 46 height 12
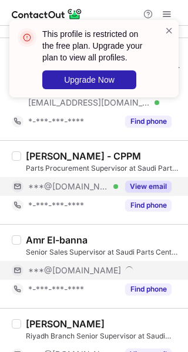
click at [157, 181] on button "View email" at bounding box center [148, 187] width 46 height 12
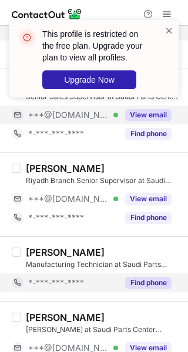
scroll to position [529, 0]
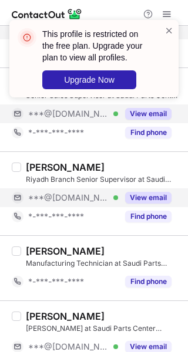
click at [147, 202] on div "View email" at bounding box center [144, 197] width 53 height 19
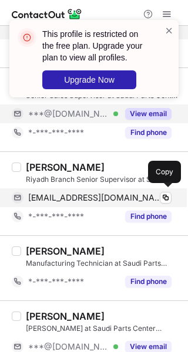
click at [114, 197] on span "[EMAIL_ADDRESS][DOMAIN_NAME]" at bounding box center [95, 197] width 134 height 11
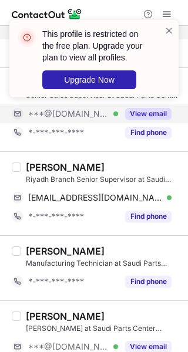
click at [38, 168] on div "[PERSON_NAME]" at bounding box center [65, 167] width 79 height 12
copy div "[PERSON_NAME]"
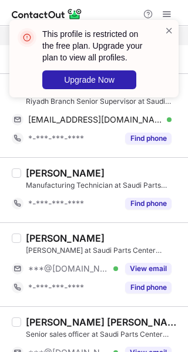
scroll to position [685, 0]
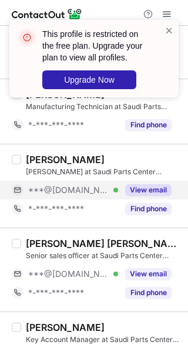
click at [143, 186] on button "View email" at bounding box center [148, 190] width 46 height 12
click at [141, 186] on button "View email" at bounding box center [148, 190] width 46 height 12
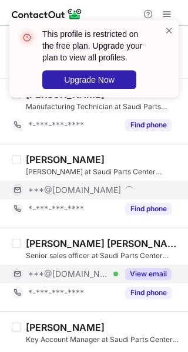
click at [139, 278] on button "View email" at bounding box center [148, 274] width 46 height 12
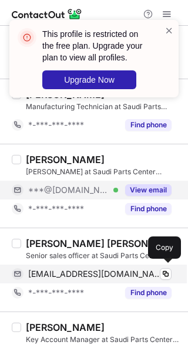
click at [118, 278] on div "[EMAIL_ADDRESS][DOMAIN_NAME] Verified Copy" at bounding box center [92, 274] width 160 height 19
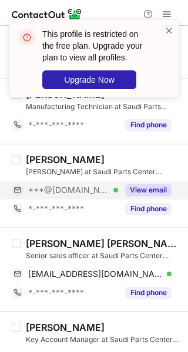
click at [42, 239] on div "[PERSON_NAME] [PERSON_NAME]" at bounding box center [103, 244] width 155 height 12
copy div "[PERSON_NAME]"
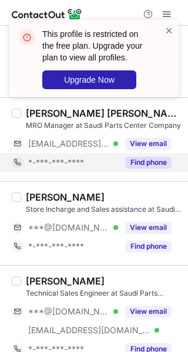
scroll to position [1233, 0]
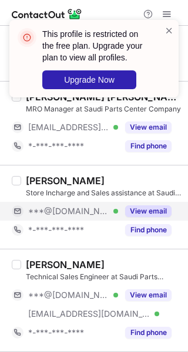
click at [142, 202] on div "View email" at bounding box center [144, 211] width 53 height 19
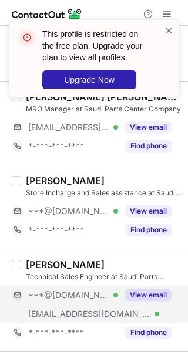
click at [144, 292] on button "View email" at bounding box center [148, 295] width 46 height 12
click at [63, 290] on span "***@[DOMAIN_NAME]" at bounding box center [68, 295] width 81 height 11
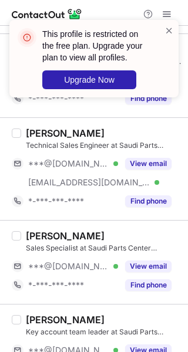
scroll to position [1390, 0]
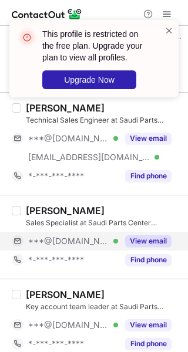
click at [134, 241] on button "View email" at bounding box center [148, 241] width 46 height 12
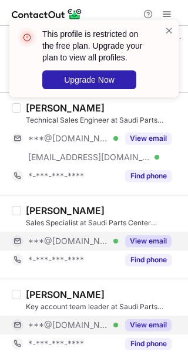
click at [144, 322] on button "View email" at bounding box center [148, 325] width 46 height 12
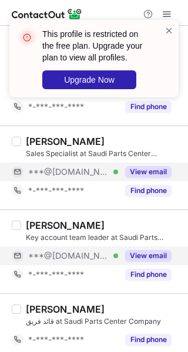
scroll to position [1468, 0]
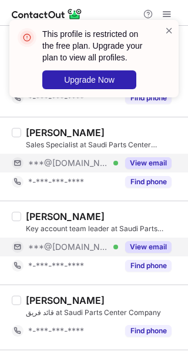
click at [149, 162] on button "View email" at bounding box center [148, 163] width 46 height 12
drag, startPoint x: 146, startPoint y: 236, endPoint x: 113, endPoint y: 246, distance: 34.3
click at [145, 238] on div "View email" at bounding box center [144, 247] width 53 height 19
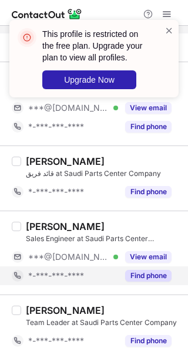
scroll to position [1624, 0]
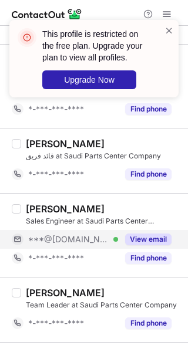
click at [130, 234] on button "View email" at bounding box center [148, 240] width 46 height 12
click at [98, 239] on div "***@[DOMAIN_NAME] Verified" at bounding box center [73, 239] width 90 height 11
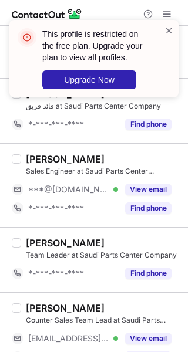
scroll to position [1694, 0]
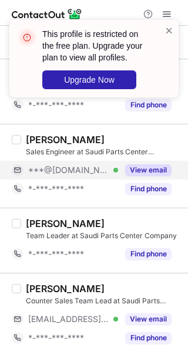
click at [96, 168] on div "***@[DOMAIN_NAME] Verified" at bounding box center [73, 170] width 90 height 11
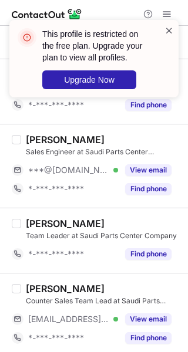
click at [170, 30] on span at bounding box center [168, 31] width 9 height 12
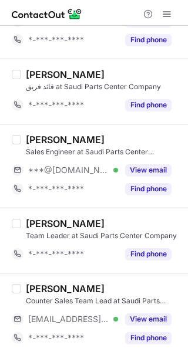
click at [166, 15] on span at bounding box center [166, 13] width 9 height 9
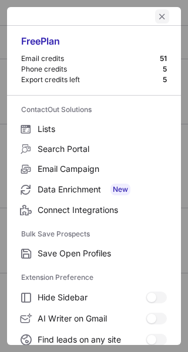
click at [157, 19] on span "left-button" at bounding box center [161, 16] width 9 height 9
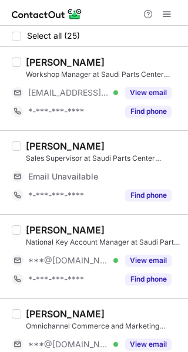
scroll to position [78, 0]
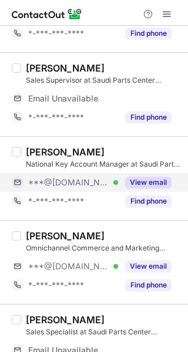
click at [147, 173] on div "View email" at bounding box center [144, 182] width 53 height 19
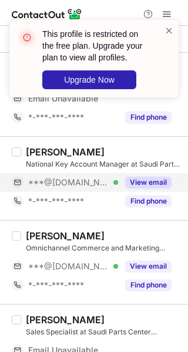
click at [118, 182] on div "View email" at bounding box center [144, 182] width 53 height 19
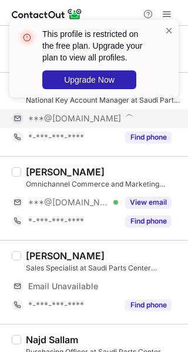
scroll to position [156, 0]
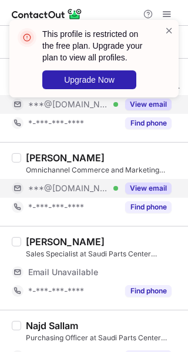
click at [141, 186] on button "View email" at bounding box center [148, 189] width 46 height 12
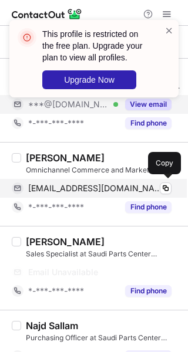
click at [131, 188] on div "attamimi17@gmail.com Verified" at bounding box center [99, 188] width 143 height 11
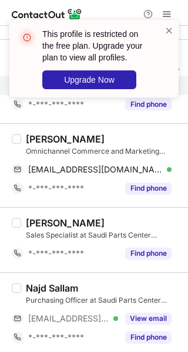
click at [39, 136] on div "Muath Altamimi" at bounding box center [65, 139] width 79 height 12
copy div "Muath"
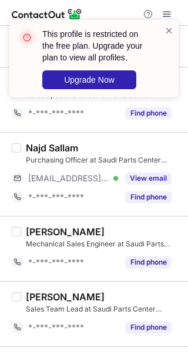
scroll to position [313, 0]
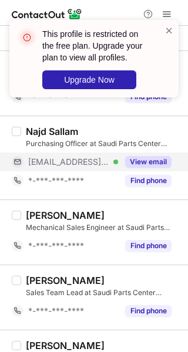
click at [148, 165] on button "View email" at bounding box center [148, 162] width 46 height 12
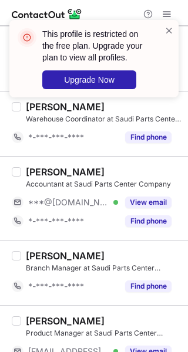
scroll to position [626, 0]
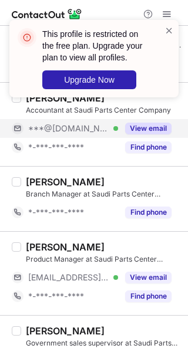
click at [142, 131] on button "View email" at bounding box center [148, 129] width 46 height 12
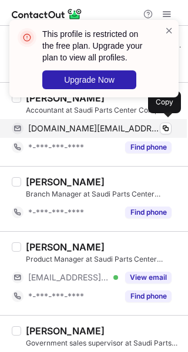
click at [97, 126] on span "m.my.my@hotmail.com" at bounding box center [95, 128] width 134 height 11
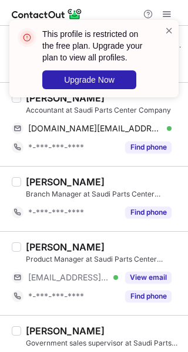
scroll to position [548, 0]
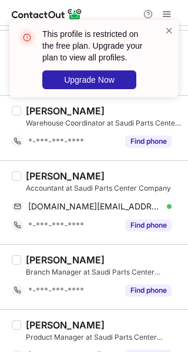
click at [54, 173] on div "Murtada ALsaif" at bounding box center [65, 176] width 79 height 12
copy div "Murtada"
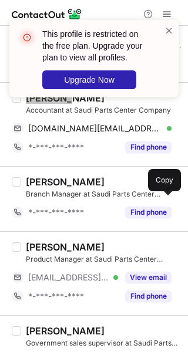
scroll to position [704, 0]
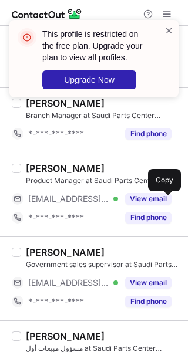
drag, startPoint x: 144, startPoint y: 279, endPoint x: 136, endPoint y: 245, distance: 34.4
click at [144, 279] on button "View email" at bounding box center [148, 283] width 46 height 12
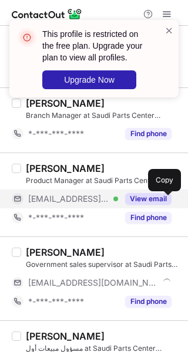
click at [139, 201] on button "View email" at bounding box center [148, 199] width 46 height 12
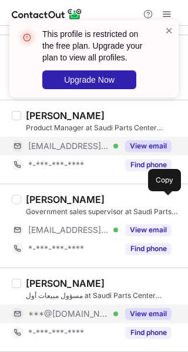
scroll to position [860, 0]
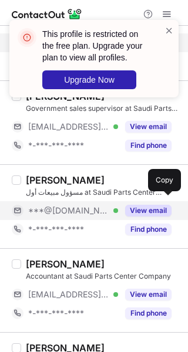
click at [135, 207] on button "View email" at bounding box center [148, 211] width 46 height 12
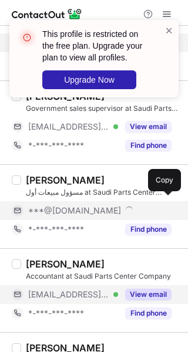
click at [146, 295] on button "View email" at bounding box center [148, 295] width 46 height 12
click at [141, 295] on button "View email" at bounding box center [148, 295] width 46 height 12
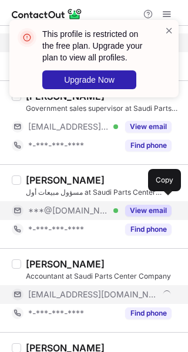
click at [140, 209] on button "View email" at bounding box center [148, 211] width 46 height 12
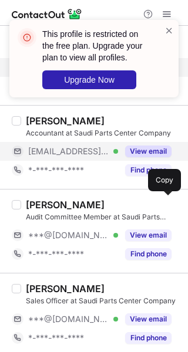
scroll to position [1017, 0]
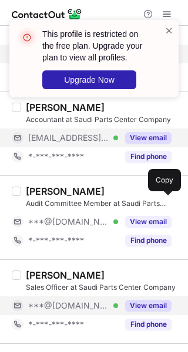
click at [147, 303] on button "View email" at bounding box center [148, 306] width 46 height 12
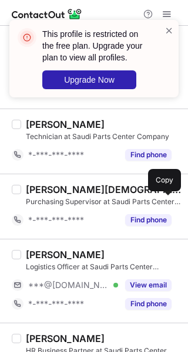
scroll to position [1330, 0]
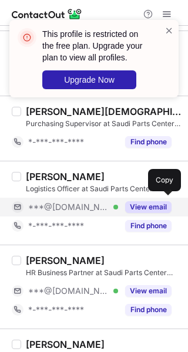
click at [135, 201] on button "View email" at bounding box center [148, 207] width 46 height 12
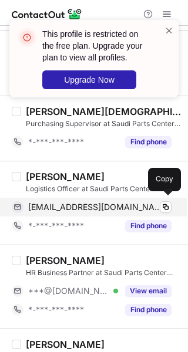
click at [124, 206] on div "yasiry7@gmail.com Verified" at bounding box center [99, 207] width 143 height 11
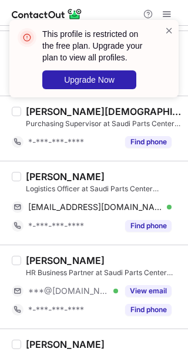
click at [59, 172] on div "Muhammad Yasir" at bounding box center [65, 177] width 79 height 12
click at [89, 171] on div "Muhammad Yasir" at bounding box center [65, 177] width 79 height 12
copy div "Yasir"
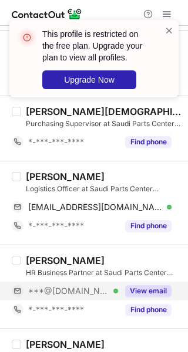
click at [141, 289] on button "View email" at bounding box center [148, 291] width 46 height 12
click at [131, 289] on button "View email" at bounding box center [148, 291] width 46 height 12
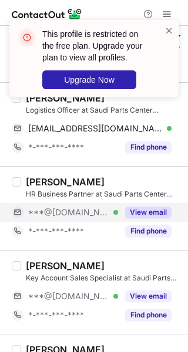
scroll to position [1486, 0]
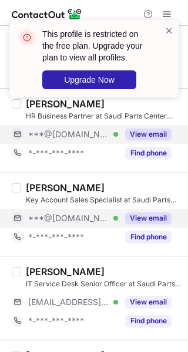
click at [143, 215] on button "View email" at bounding box center [148, 218] width 46 height 12
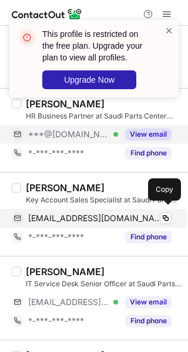
click at [105, 218] on span "masoomansary@hotmail.com" at bounding box center [95, 218] width 134 height 11
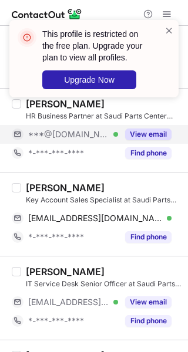
click at [33, 185] on div "Masum Ansari" at bounding box center [65, 188] width 79 height 12
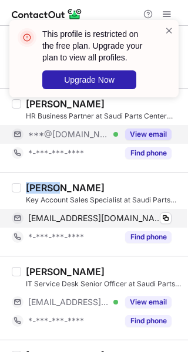
copy div "Masum"
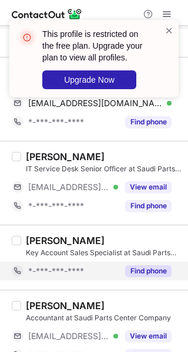
scroll to position [1619, 0]
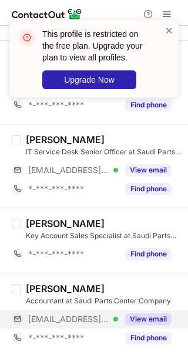
click at [146, 316] on button "View email" at bounding box center [148, 319] width 46 height 12
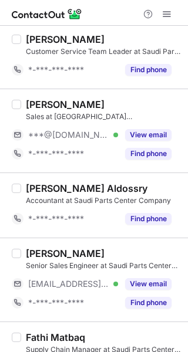
scroll to position [1023, 0]
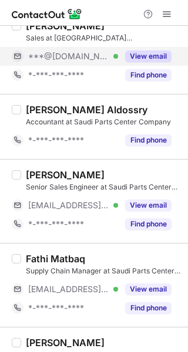
click at [137, 59] on button "View email" at bounding box center [148, 56] width 46 height 12
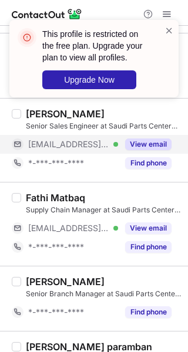
scroll to position [1102, 0]
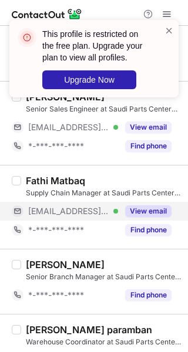
click at [144, 209] on button "View email" at bounding box center [148, 211] width 46 height 12
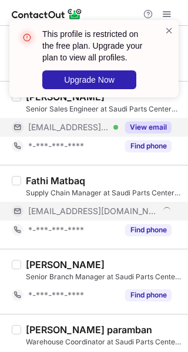
click at [137, 125] on button "View email" at bounding box center [148, 127] width 46 height 12
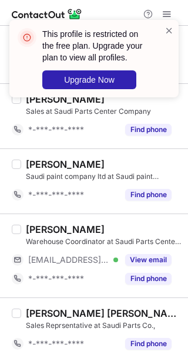
scroll to position [1468, 0]
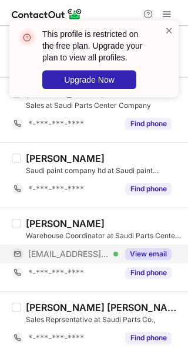
click at [129, 249] on button "View email" at bounding box center [148, 254] width 46 height 12
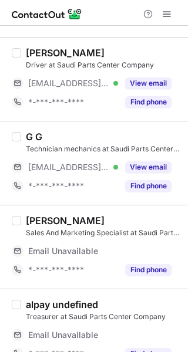
scroll to position [699, 0]
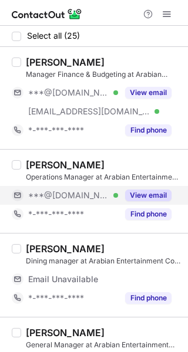
click at [136, 190] on button "View email" at bounding box center [148, 196] width 46 height 12
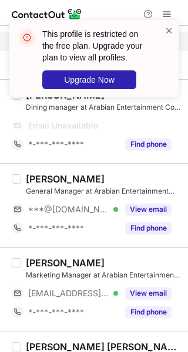
scroll to position [156, 0]
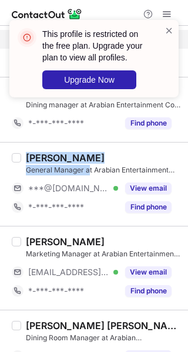
drag, startPoint x: 26, startPoint y: 158, endPoint x: 87, endPoint y: 174, distance: 62.9
click at [87, 174] on div "Jihan M. General Manager at Arabian Entertainment Co. Ltd. (Tarfeeh)" at bounding box center [103, 163] width 155 height 23
copy div "Jihan M. General Manager a"
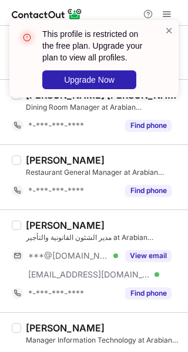
scroll to position [391, 0]
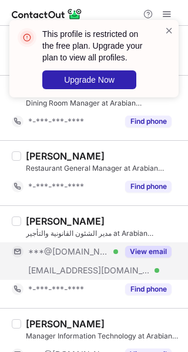
click at [151, 246] on button "View email" at bounding box center [148, 252] width 46 height 12
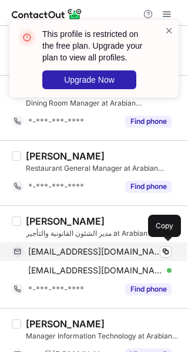
click at [99, 246] on span "ziz556@yahoo.com" at bounding box center [95, 251] width 134 height 11
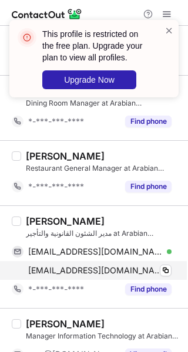
drag, startPoint x: 100, startPoint y: 270, endPoint x: 154, endPoint y: 270, distance: 54.0
click at [104, 270] on span "omarb@tarfeehksa.com" at bounding box center [95, 270] width 134 height 11
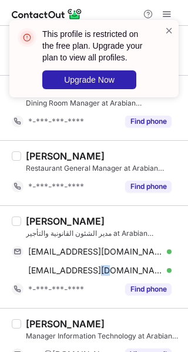
click at [33, 217] on div "omar bawazir" at bounding box center [65, 221] width 79 height 12
copy div "omar"
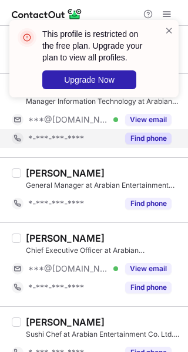
scroll to position [704, 0]
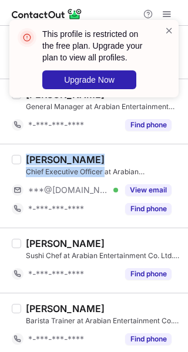
drag, startPoint x: 69, startPoint y: 165, endPoint x: 104, endPoint y: 173, distance: 36.6
click at [104, 173] on div "Dr. Kamran Khan Chief Executive Officer at Arabian Entertainment Co. Ltd. (Tarf…" at bounding box center [103, 165] width 155 height 23
copy div "Dr. Kamran Khan Chief Executive Officer"
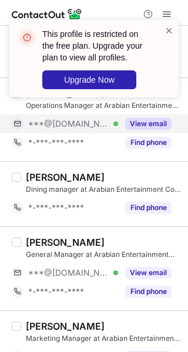
scroll to position [0, 0]
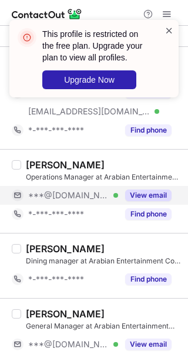
click at [168, 32] on span at bounding box center [168, 31] width 9 height 12
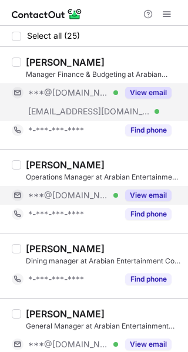
click at [150, 92] on button "View email" at bounding box center [148, 93] width 46 height 12
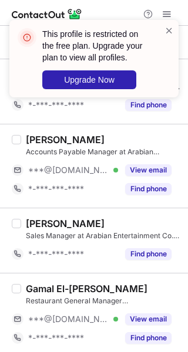
scroll to position [1465, 0]
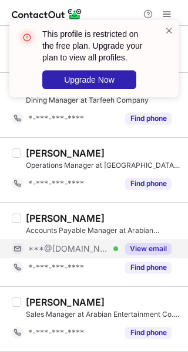
click at [154, 243] on button "View email" at bounding box center [148, 249] width 46 height 12
click at [140, 246] on button "View email" at bounding box center [148, 249] width 46 height 12
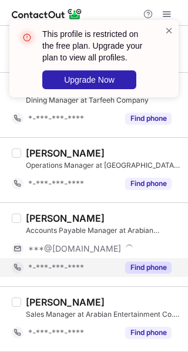
scroll to position [1543, 0]
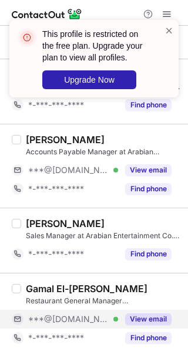
click at [138, 310] on div "View email" at bounding box center [144, 319] width 53 height 19
click at [123, 315] on div "View email" at bounding box center [144, 319] width 53 height 19
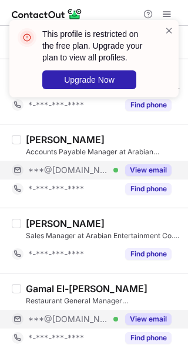
click at [134, 164] on button "View email" at bounding box center [148, 170] width 46 height 12
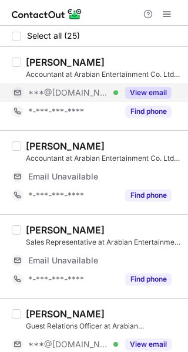
click at [142, 96] on button "View email" at bounding box center [148, 93] width 46 height 12
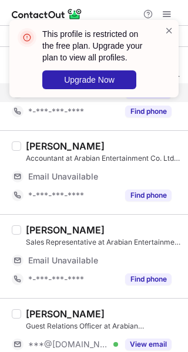
click at [141, 96] on div "This profile is restricted on the free plan. Upgrade your plan to view all prof…" at bounding box center [94, 63] width 188 height 110
click at [171, 32] on span at bounding box center [168, 31] width 9 height 12
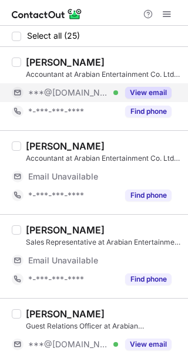
click at [139, 98] on button "View email" at bounding box center [148, 93] width 46 height 12
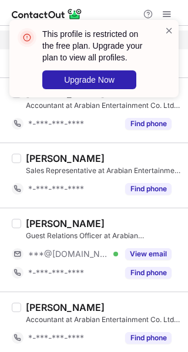
scroll to position [78, 0]
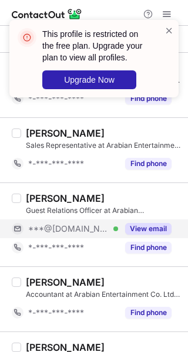
click at [141, 228] on button "View email" at bounding box center [148, 229] width 46 height 12
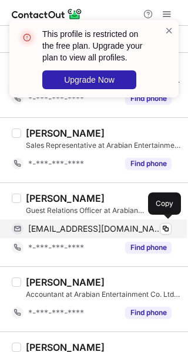
click at [141, 228] on div "[EMAIL_ADDRESS][DOMAIN_NAME] Verified" at bounding box center [99, 229] width 143 height 11
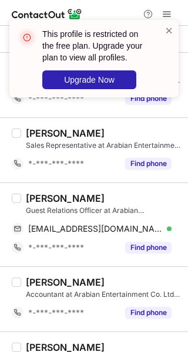
click at [43, 197] on div "[PERSON_NAME]" at bounding box center [65, 198] width 79 height 12
copy div "[PERSON_NAME]"
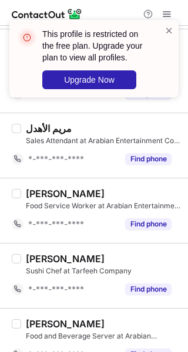
scroll to position [1393, 0]
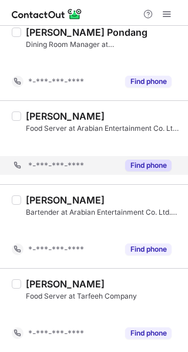
scroll to position [511, 0]
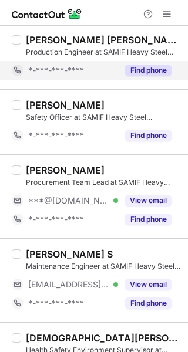
scroll to position [432, 0]
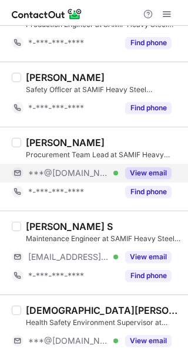
click at [117, 168] on div "***@[DOMAIN_NAME] Verified" at bounding box center [73, 173] width 90 height 11
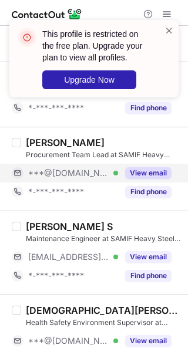
click at [113, 172] on div "***@[DOMAIN_NAME] Verified" at bounding box center [73, 173] width 90 height 11
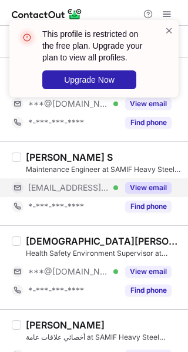
scroll to position [510, 0]
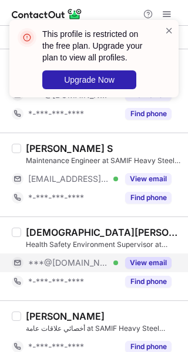
click at [159, 260] on button "View email" at bounding box center [148, 263] width 46 height 12
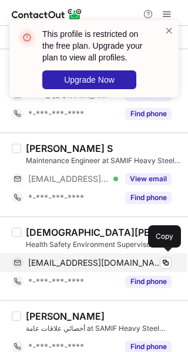
click at [97, 258] on span "[EMAIL_ADDRESS][DOMAIN_NAME]" at bounding box center [95, 263] width 134 height 11
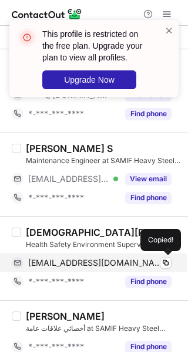
click at [96, 263] on span "[EMAIL_ADDRESS][DOMAIN_NAME]" at bounding box center [95, 263] width 134 height 11
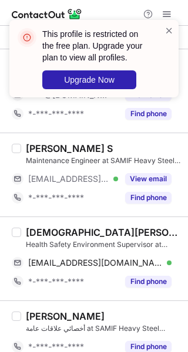
click at [71, 231] on div "MUHAMMAD IMTIAZ" at bounding box center [103, 233] width 155 height 12
copy div "MUHAMMAD"
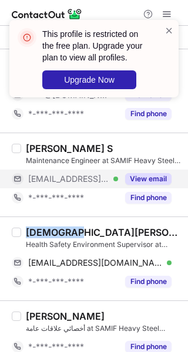
click at [126, 180] on button "View email" at bounding box center [148, 179] width 46 height 12
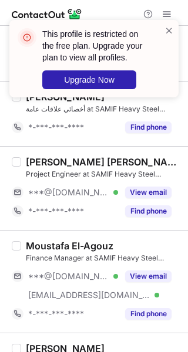
scroll to position [745, 0]
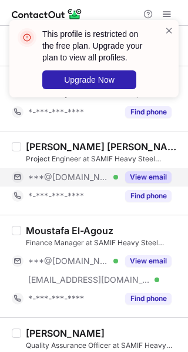
click at [135, 168] on div "View email" at bounding box center [144, 177] width 53 height 19
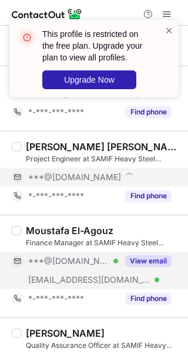
click at [133, 260] on button "View email" at bounding box center [148, 261] width 46 height 12
click at [119, 259] on div "View email" at bounding box center [144, 261] width 53 height 19
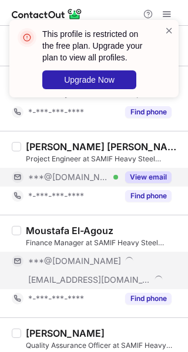
click at [133, 178] on button "View email" at bounding box center [148, 177] width 46 height 12
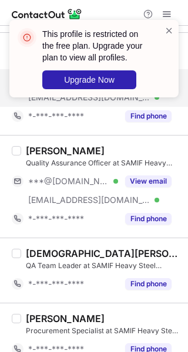
scroll to position [979, 0]
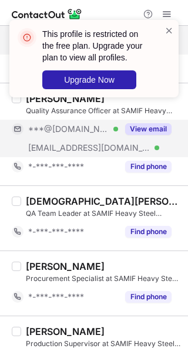
click at [137, 124] on button "View email" at bounding box center [148, 129] width 46 height 12
click at [112, 135] on div "***@gmail.com Verified ***@samif-fab.com Verified" at bounding box center [65, 139] width 106 height 38
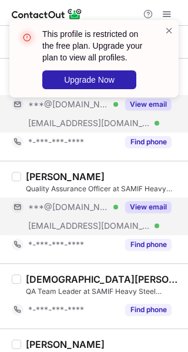
click at [116, 210] on div "***@gmail.com Verified" at bounding box center [65, 207] width 106 height 19
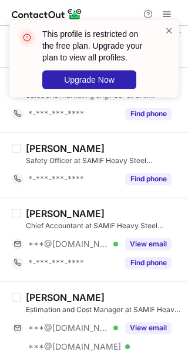
scroll to position [1600, 0]
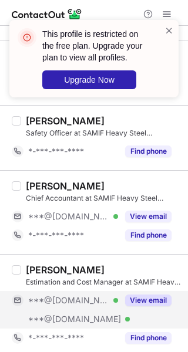
click at [140, 303] on div "View email" at bounding box center [144, 300] width 53 height 19
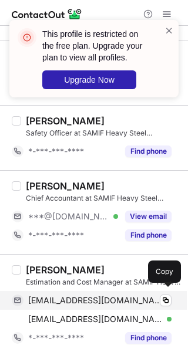
click at [131, 296] on span "engahmed12001@gmail.com" at bounding box center [95, 300] width 134 height 11
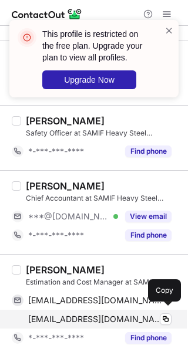
drag, startPoint x: 131, startPoint y: 315, endPoint x: 184, endPoint y: 299, distance: 55.1
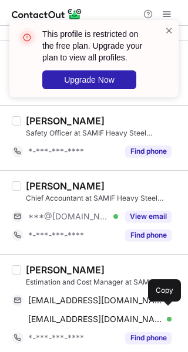
click at [131, 314] on span "eng_ahmed12001@yahoo.com" at bounding box center [95, 319] width 134 height 11
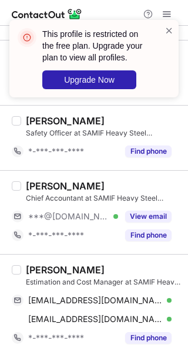
click at [43, 265] on div "Ahmed Helmy" at bounding box center [65, 270] width 79 height 12
copy div "Ahmed"
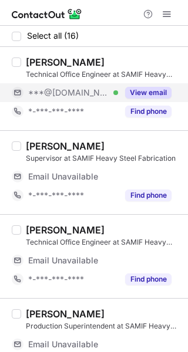
click at [122, 98] on div "View email" at bounding box center [144, 92] width 53 height 19
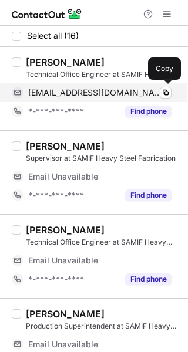
click at [122, 97] on span "[EMAIL_ADDRESS][DOMAIN_NAME]" at bounding box center [95, 92] width 134 height 11
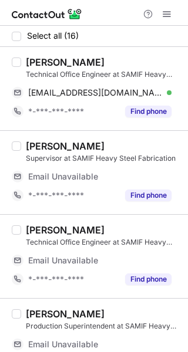
click at [48, 62] on div "[PERSON_NAME]" at bounding box center [65, 62] width 79 height 12
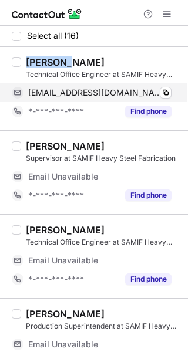
copy div "[PERSON_NAME]"
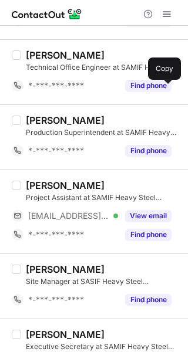
scroll to position [235, 0]
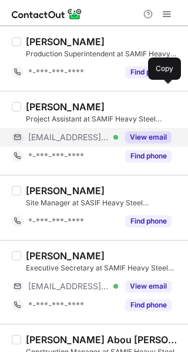
click at [137, 144] on div "View email" at bounding box center [144, 137] width 53 height 19
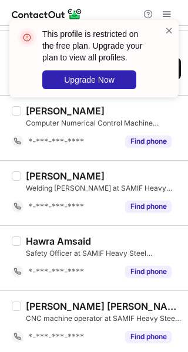
scroll to position [790, 0]
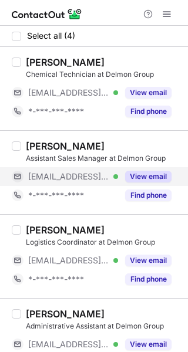
click at [150, 178] on button "View email" at bounding box center [148, 177] width 46 height 12
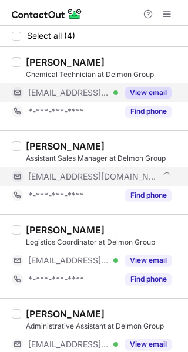
click at [138, 93] on button "View email" at bounding box center [148, 93] width 46 height 12
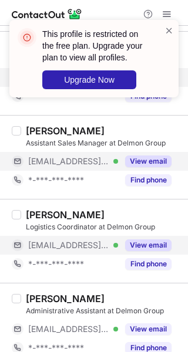
scroll to position [29, 0]
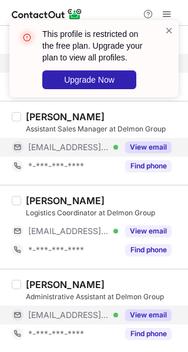
click at [138, 313] on button "View email" at bounding box center [148, 315] width 46 height 12
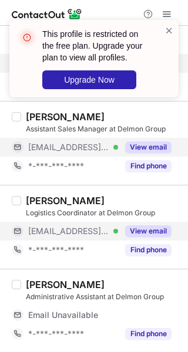
click at [141, 229] on button "View email" at bounding box center [148, 231] width 46 height 12
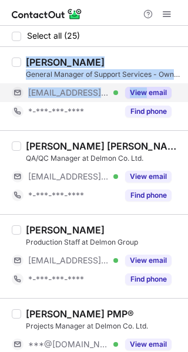
drag, startPoint x: 26, startPoint y: 60, endPoint x: 143, endPoint y: 84, distance: 118.7
click at [144, 80] on div "[PERSON_NAME] General Manager of Support Services - Owner Representative at Del…" at bounding box center [101, 88] width 160 height 65
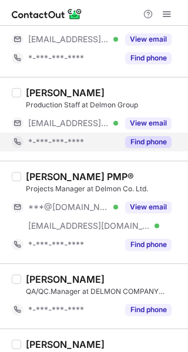
scroll to position [156, 0]
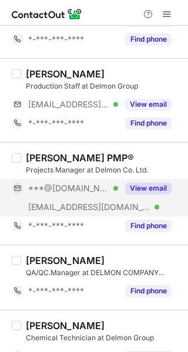
click at [141, 193] on div "View email" at bounding box center [144, 188] width 53 height 19
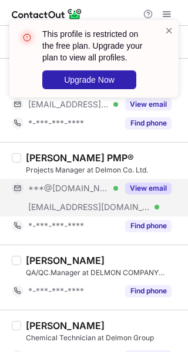
click at [139, 193] on div "View email" at bounding box center [144, 188] width 53 height 19
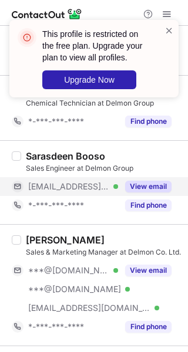
scroll to position [313, 0]
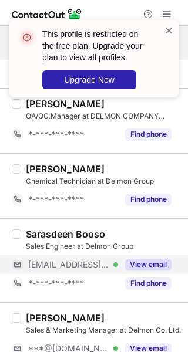
click at [147, 268] on button "View email" at bounding box center [148, 265] width 46 height 12
click at [147, 268] on div "[EMAIL_ADDRESS][DOMAIN_NAME]" at bounding box center [99, 264] width 143 height 11
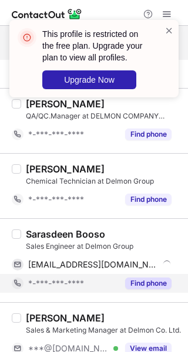
click at [80, 290] on div "*-***-***-****" at bounding box center [65, 283] width 106 height 19
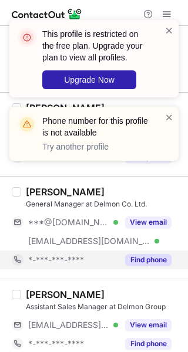
scroll to position [626, 0]
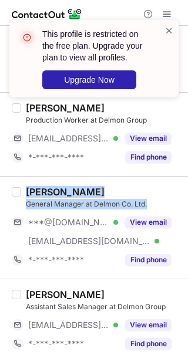
drag, startPoint x: 26, startPoint y: 190, endPoint x: 152, endPoint y: 198, distance: 125.9
click at [152, 198] on div "[PERSON_NAME] General Manager at Delmon Co. Ltd." at bounding box center [103, 197] width 155 height 23
copy div "[PERSON_NAME] General Manager at Delmon Co. Ltd."
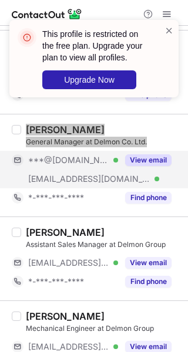
scroll to position [704, 0]
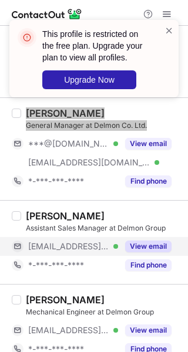
click at [144, 244] on button "View email" at bounding box center [148, 247] width 46 height 12
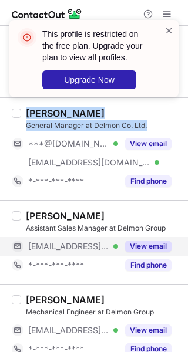
click at [139, 245] on button "View email" at bounding box center [148, 247] width 46 height 12
click at [118, 245] on div "[EMAIL_ADDRESS][DOMAIN_NAME] Verified" at bounding box center [73, 246] width 90 height 11
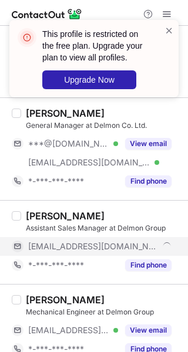
click at [139, 245] on div "[EMAIL_ADDRESS][DOMAIN_NAME]" at bounding box center [99, 246] width 143 height 11
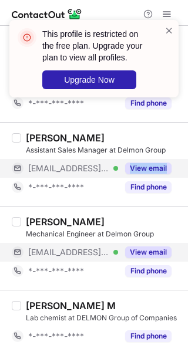
click at [132, 252] on button "View email" at bounding box center [148, 252] width 46 height 12
click at [90, 251] on span "[EMAIL_ADDRESS][DOMAIN_NAME]" at bounding box center [68, 252] width 81 height 11
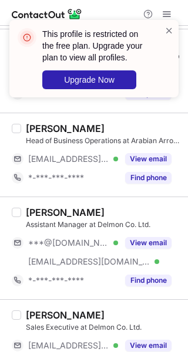
scroll to position [1565, 0]
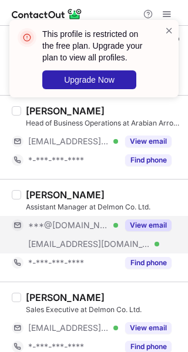
click at [159, 220] on button "View email" at bounding box center [148, 225] width 46 height 12
click at [98, 221] on div "***@[DOMAIN_NAME] Verified" at bounding box center [73, 225] width 90 height 11
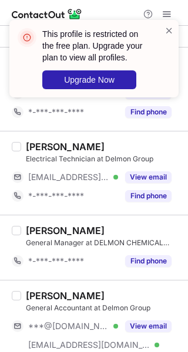
scroll to position [1825, 0]
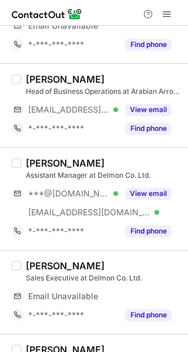
scroll to position [1919, 0]
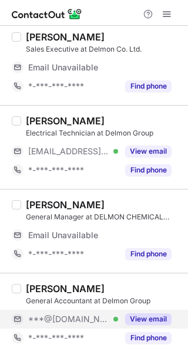
click at [135, 313] on button "View email" at bounding box center [148, 319] width 46 height 12
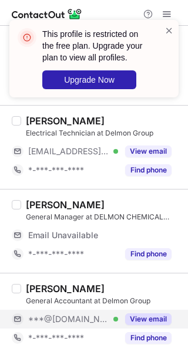
click at [135, 313] on button "View email" at bounding box center [148, 319] width 46 height 12
click at [118, 314] on div "***@gmail.com Verified" at bounding box center [73, 319] width 90 height 11
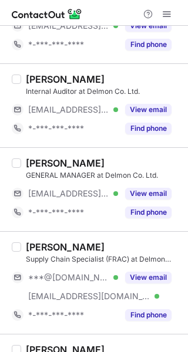
scroll to position [313, 0]
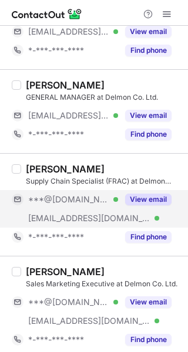
click at [154, 199] on button "View email" at bounding box center [148, 200] width 46 height 12
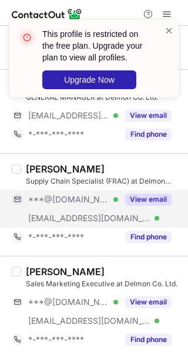
click at [146, 199] on button "View email" at bounding box center [148, 200] width 46 height 12
click at [118, 199] on div "***@gmail.com Verified" at bounding box center [73, 199] width 90 height 11
click at [146, 199] on div "***@gmail.com" at bounding box center [99, 199] width 143 height 11
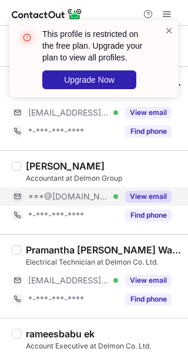
scroll to position [704, 0]
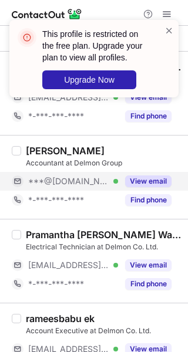
click at [131, 176] on button "View email" at bounding box center [148, 181] width 46 height 12
click at [117, 181] on div "***@[DOMAIN_NAME] Verified" at bounding box center [73, 181] width 90 height 11
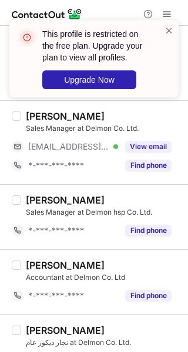
scroll to position [1750, 0]
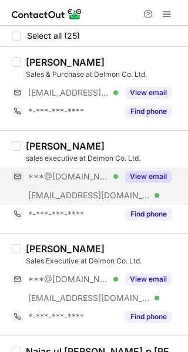
click at [135, 183] on div "View email" at bounding box center [144, 176] width 53 height 19
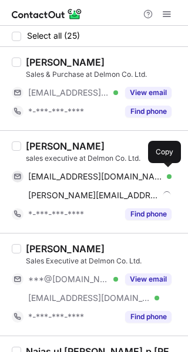
click at [135, 183] on div "[EMAIL_ADDRESS][DOMAIN_NAME] Verified Copy" at bounding box center [92, 176] width 160 height 19
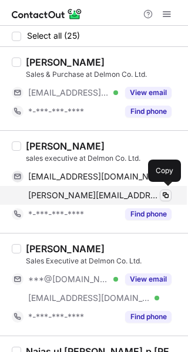
drag, startPoint x: 80, startPoint y: 195, endPoint x: 167, endPoint y: 195, distance: 86.9
click at [80, 195] on span "[PERSON_NAME][EMAIL_ADDRESS][PERSON_NAME][DOMAIN_NAME]" at bounding box center [93, 195] width 130 height 11
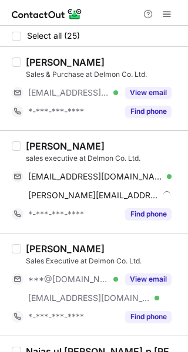
click at [40, 142] on div "[PERSON_NAME]" at bounding box center [65, 146] width 79 height 12
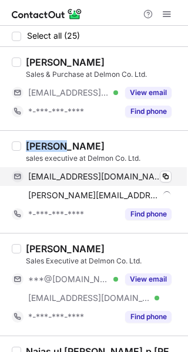
copy div "[PERSON_NAME]"
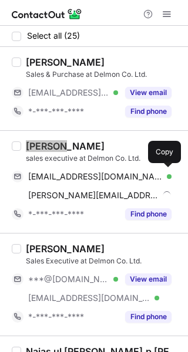
scroll to position [78, 0]
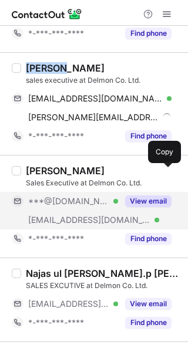
click at [131, 204] on button "View email" at bounding box center [148, 201] width 46 height 12
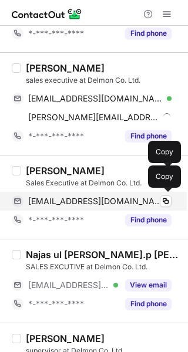
click at [121, 201] on div "[EMAIL_ADDRESS][DOMAIN_NAME] Verified" at bounding box center [99, 201] width 143 height 11
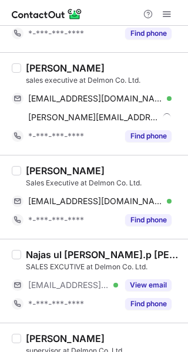
click at [44, 170] on div "[PERSON_NAME]" at bounding box center [65, 171] width 79 height 12
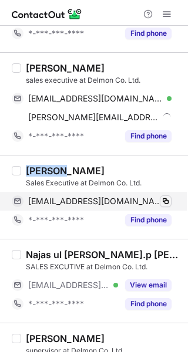
copy div "Jayand"
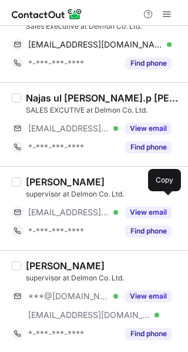
scroll to position [313, 0]
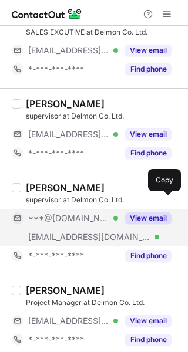
click at [130, 219] on button "View email" at bounding box center [148, 218] width 46 height 12
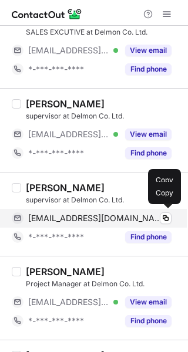
click at [75, 209] on div "stf007@gmail.com Verified Copy" at bounding box center [92, 218] width 160 height 19
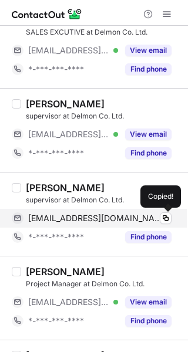
click at [73, 213] on span "stf007@gmail.com" at bounding box center [95, 218] width 134 height 11
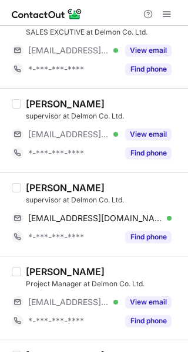
click at [45, 185] on div "shahid sherif" at bounding box center [65, 188] width 79 height 12
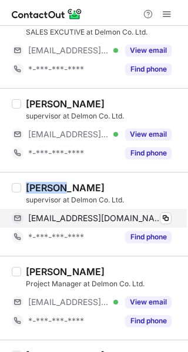
copy div "shahid"
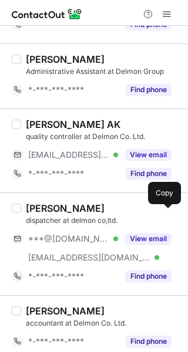
scroll to position [860, 0]
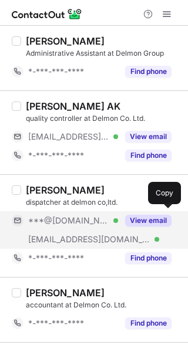
click at [124, 219] on div "View email" at bounding box center [144, 220] width 53 height 19
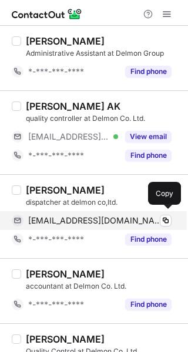
click at [134, 221] on span "irshadmohammed2007@gmail.com" at bounding box center [95, 220] width 134 height 11
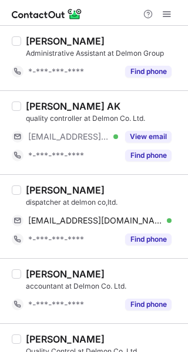
click at [42, 187] on div "Irshad Mohammed" at bounding box center [65, 190] width 79 height 12
copy div "Irshad"
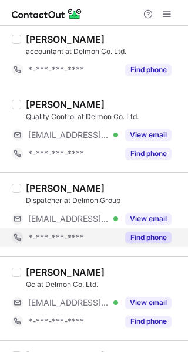
scroll to position [1252, 0]
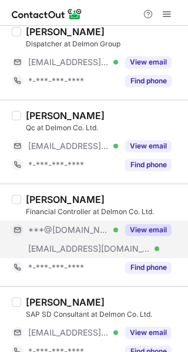
click at [141, 224] on button "View email" at bounding box center [148, 230] width 46 height 12
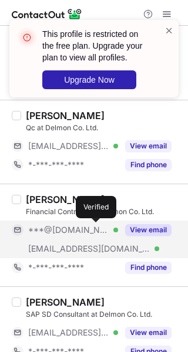
click at [113, 228] on div at bounding box center [115, 230] width 5 height 5
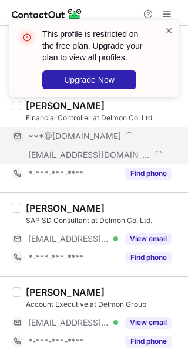
scroll to position [1408, 0]
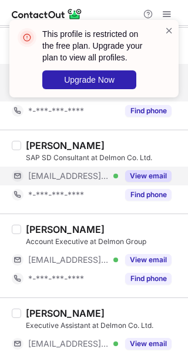
click at [137, 177] on button "View email" at bounding box center [148, 176] width 46 height 12
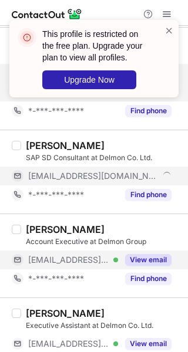
click at [147, 258] on button "View email" at bounding box center [148, 260] width 46 height 12
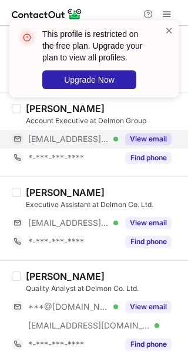
scroll to position [1565, 0]
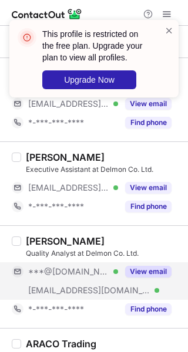
click at [135, 266] on button "View email" at bounding box center [148, 272] width 46 height 12
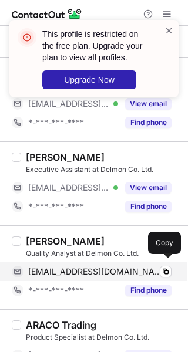
click at [118, 271] on span "surendrapatta@gmail.com" at bounding box center [95, 271] width 134 height 11
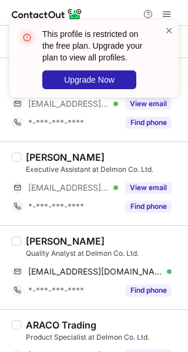
click at [53, 235] on div "Surendra Patta" at bounding box center [65, 241] width 79 height 12
copy div "Surendra"
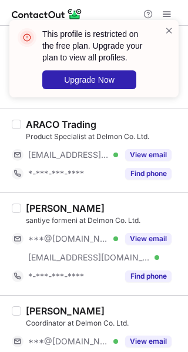
scroll to position [1788, 0]
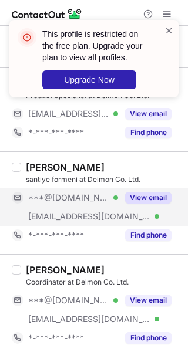
drag, startPoint x: 126, startPoint y: 190, endPoint x: 126, endPoint y: 204, distance: 13.5
click at [126, 192] on button "View email" at bounding box center [148, 198] width 46 height 12
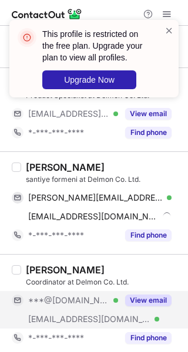
click at [139, 299] on button "View email" at bounding box center [148, 301] width 46 height 12
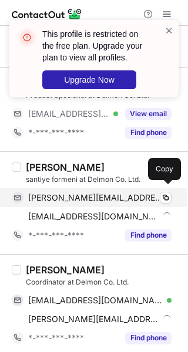
click at [67, 192] on span "ali_ftaj@hotmail.com" at bounding box center [95, 197] width 134 height 11
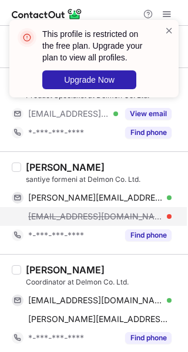
click at [124, 211] on div "ali@delmon.com.sa" at bounding box center [99, 216] width 143 height 11
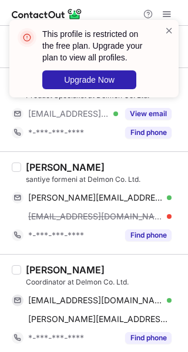
click at [33, 165] on div "ali tac" at bounding box center [65, 167] width 79 height 12
copy div "ali"
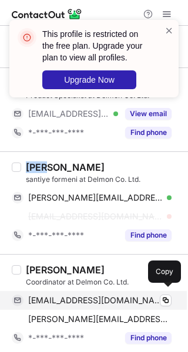
drag, startPoint x: 75, startPoint y: 299, endPoint x: 88, endPoint y: 296, distance: 13.1
click at [75, 299] on span "jaleenakdr@yahoo.com" at bounding box center [95, 300] width 134 height 11
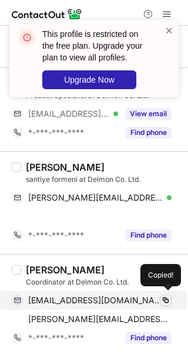
scroll to position [1769, 0]
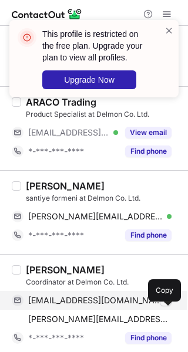
click at [104, 314] on span "jamal@delmon.com.sa" at bounding box center [99, 319] width 143 height 11
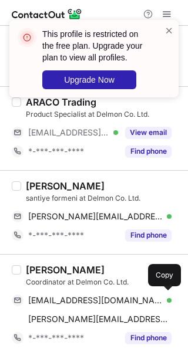
click at [31, 264] on div "Jamal Kdr" at bounding box center [65, 270] width 79 height 12
copy div "Jamal"
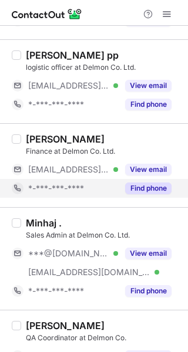
scroll to position [235, 0]
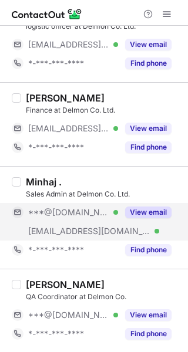
click at [141, 211] on button "View email" at bounding box center [148, 213] width 46 height 12
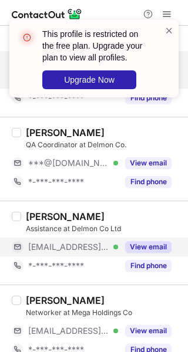
scroll to position [391, 0]
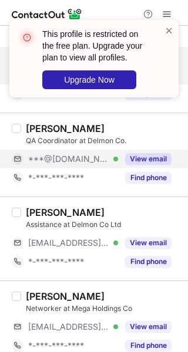
click at [144, 159] on button "View email" at bounding box center [148, 159] width 46 height 12
click at [107, 163] on div "***@[DOMAIN_NAME] Verified" at bounding box center [65, 159] width 106 height 19
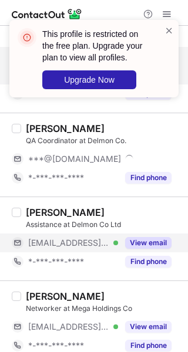
click at [120, 241] on div "View email" at bounding box center [144, 243] width 53 height 19
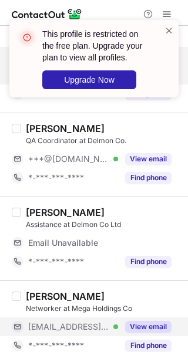
click at [133, 322] on button "View email" at bounding box center [148, 327] width 46 height 12
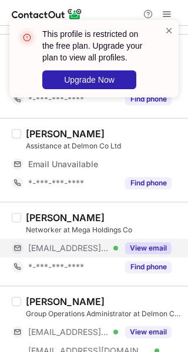
scroll to position [548, 0]
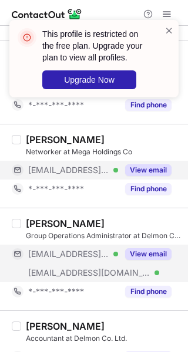
click at [128, 248] on button "View email" at bounding box center [148, 254] width 46 height 12
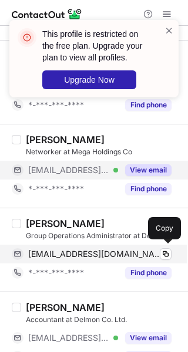
click at [124, 252] on span "[EMAIL_ADDRESS][DOMAIN_NAME]" at bounding box center [95, 254] width 134 height 11
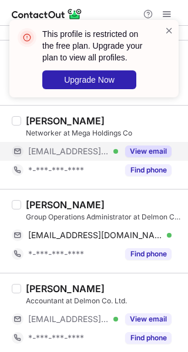
click at [56, 204] on div "[PERSON_NAME]" at bounding box center [65, 205] width 79 height 12
copy div "Arshad"
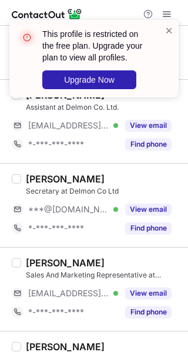
scroll to position [1330, 0]
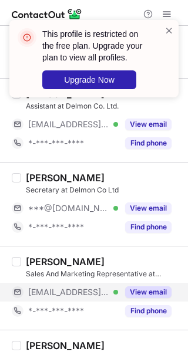
click at [130, 288] on button "View email" at bounding box center [148, 292] width 46 height 12
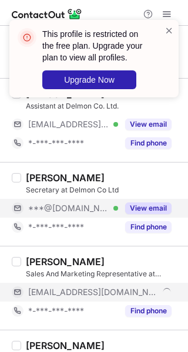
click at [133, 202] on button "View email" at bounding box center [148, 208] width 46 height 12
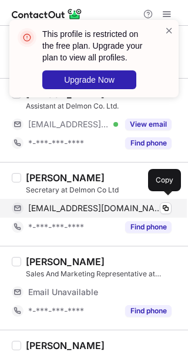
click at [84, 208] on span "[EMAIL_ADDRESS][DOMAIN_NAME]" at bounding box center [95, 208] width 134 height 11
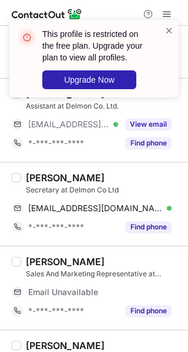
click at [37, 175] on div "[PERSON_NAME]" at bounding box center [65, 178] width 79 height 12
copy div "Joy"
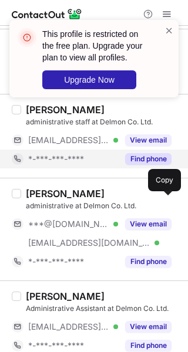
scroll to position [1565, 0]
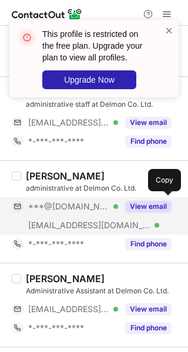
click at [146, 206] on button "View email" at bounding box center [148, 207] width 46 height 12
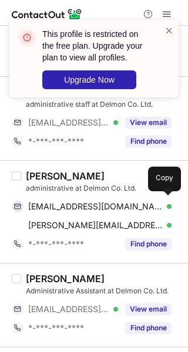
click at [146, 206] on div "[EMAIL_ADDRESS][DOMAIN_NAME] Verified" at bounding box center [99, 206] width 143 height 11
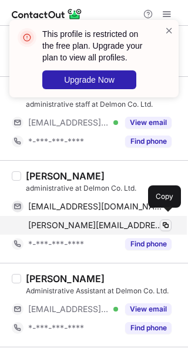
click at [124, 220] on div "[PERSON_NAME][EMAIL_ADDRESS][PERSON_NAME][DOMAIN_NAME] Verified" at bounding box center [99, 225] width 143 height 11
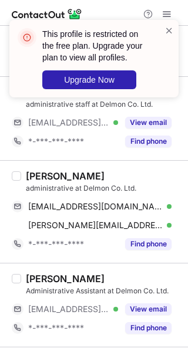
click at [36, 175] on div "[PERSON_NAME]" at bounding box center [65, 176] width 79 height 12
copy div "[PERSON_NAME]"
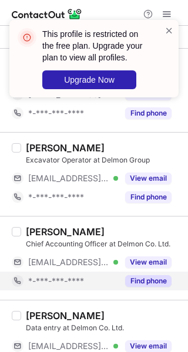
scroll to position [1806, 0]
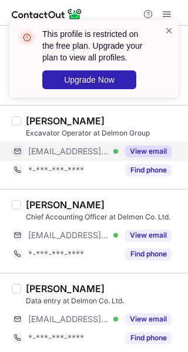
click at [141, 153] on div "View email" at bounding box center [144, 151] width 53 height 19
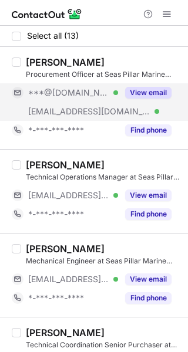
click at [136, 91] on button "View email" at bounding box center [148, 93] width 46 height 12
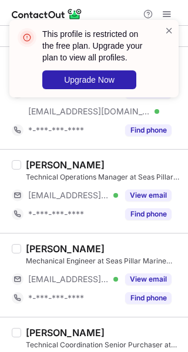
click at [131, 93] on div "This profile is restricted on the free plan. Upgrade your plan to view all prof…" at bounding box center [94, 63] width 188 height 110
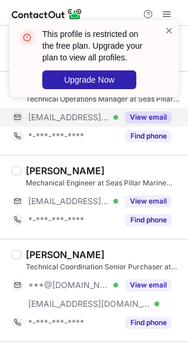
scroll to position [156, 0]
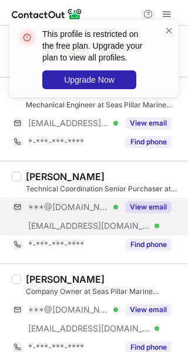
click at [137, 201] on button "View email" at bounding box center [148, 207] width 46 height 12
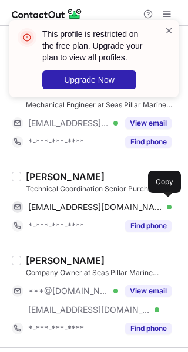
click at [136, 204] on span "atifrahmanksa16@gmail.com" at bounding box center [95, 207] width 134 height 11
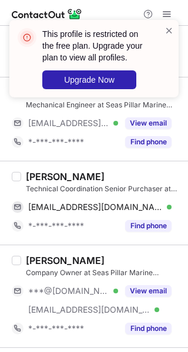
click at [38, 173] on div "Atif Rahman" at bounding box center [65, 177] width 79 height 12
copy div "Atif"
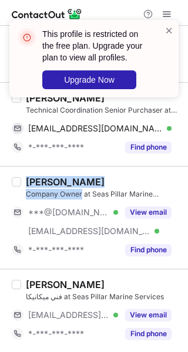
drag, startPoint x: 66, startPoint y: 183, endPoint x: 82, endPoint y: 197, distance: 21.6
click at [82, 197] on div "Nasser Hason Company Owner at Seas Pillar Marine Services" at bounding box center [103, 187] width 155 height 23
copy div "Nasser Hason Company Owner"
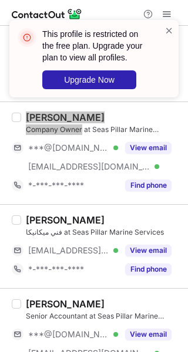
scroll to position [391, 0]
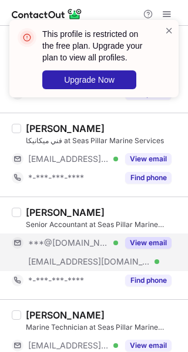
click at [130, 245] on button "View email" at bounding box center [148, 243] width 46 height 12
click at [111, 245] on div "***@gmail.com Verified" at bounding box center [73, 243] width 90 height 11
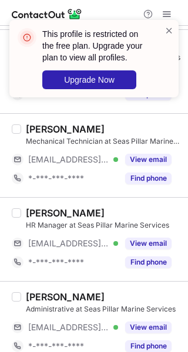
scroll to position [839, 0]
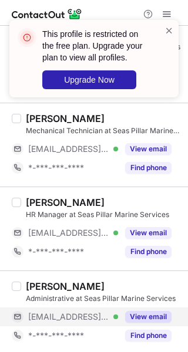
click at [142, 311] on button "View email" at bounding box center [148, 317] width 46 height 12
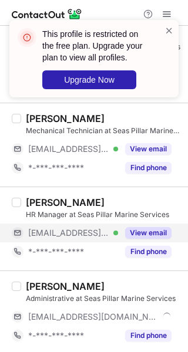
click at [141, 227] on button "View email" at bounding box center [148, 233] width 46 height 12
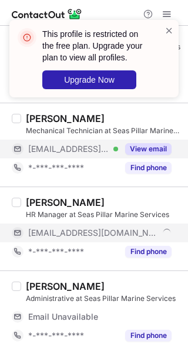
click at [138, 143] on button "View email" at bounding box center [148, 149] width 46 height 12
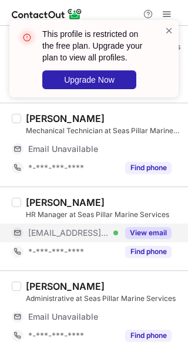
click at [125, 234] on button "View email" at bounding box center [148, 233] width 46 height 12
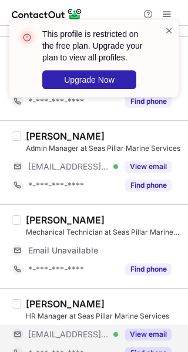
scroll to position [682, 0]
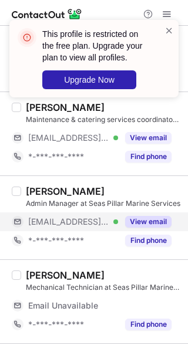
click at [134, 224] on button "View email" at bounding box center [148, 222] width 46 height 12
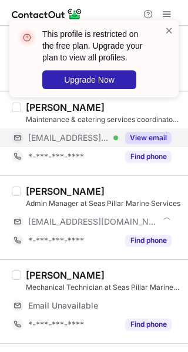
click at [117, 140] on div "***@pillar-ms.com Verified" at bounding box center [73, 138] width 90 height 11
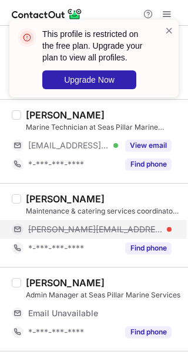
scroll to position [526, 0]
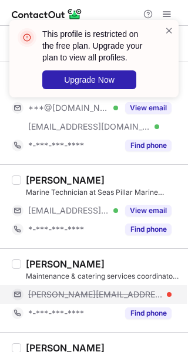
click at [96, 285] on div "sulaiman@pillar-ms.com" at bounding box center [92, 294] width 160 height 19
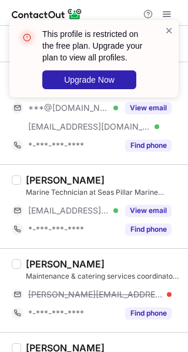
click at [45, 258] on div "Sulaiman Alhakami" at bounding box center [65, 264] width 79 height 12
copy div "Sulaiman"
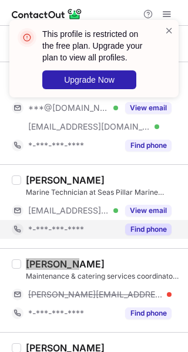
click at [98, 220] on div "*-***-***-****" at bounding box center [65, 229] width 106 height 19
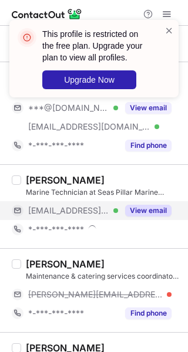
click at [117, 213] on div "***@pillar-ms.com Verified" at bounding box center [73, 210] width 90 height 11
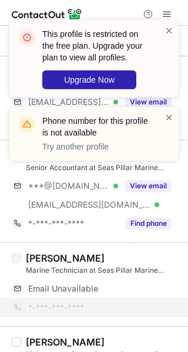
scroll to position [370, 0]
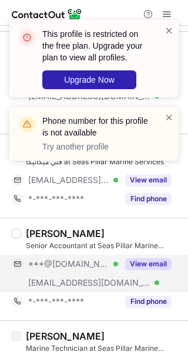
click at [143, 266] on button "View email" at bounding box center [148, 264] width 46 height 12
click at [170, 118] on span at bounding box center [168, 118] width 9 height 12
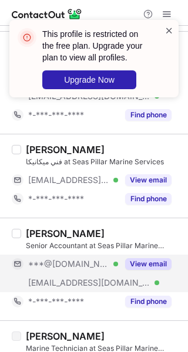
click at [170, 28] on span at bounding box center [168, 31] width 9 height 12
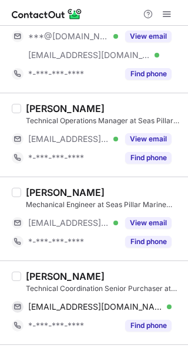
scroll to position [0, 0]
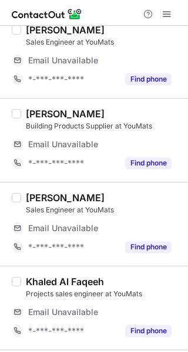
scroll to position [197, 0]
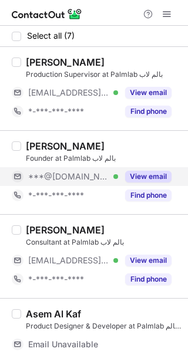
click at [137, 177] on button "View email" at bounding box center [148, 177] width 46 height 12
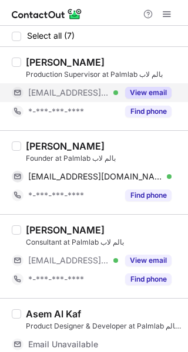
click at [123, 91] on div "View email" at bounding box center [144, 92] width 53 height 19
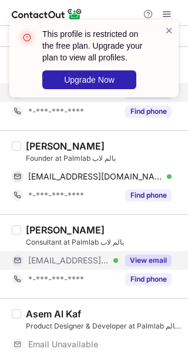
click at [147, 267] on div "View email" at bounding box center [144, 260] width 53 height 19
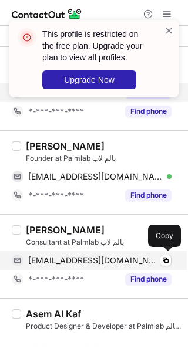
click at [120, 266] on div "[EMAIL_ADDRESS][DOMAIN_NAME] Copy" at bounding box center [92, 260] width 160 height 19
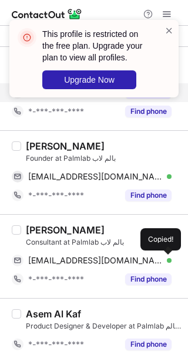
drag, startPoint x: 116, startPoint y: 259, endPoint x: 184, endPoint y: 235, distance: 72.6
click at [119, 258] on div "[EMAIL_ADDRESS][DOMAIN_NAME] Verified" at bounding box center [99, 260] width 143 height 11
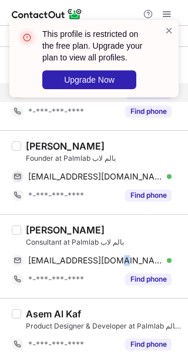
click at [44, 229] on div "[PERSON_NAME]" at bounding box center [65, 230] width 79 height 12
copy div "Hashim"
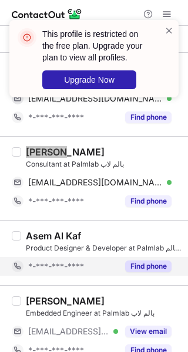
scroll to position [235, 0]
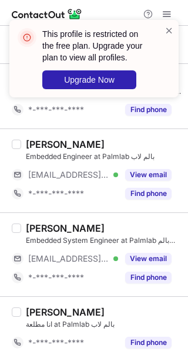
drag, startPoint x: 138, startPoint y: 177, endPoint x: 138, endPoint y: 242, distance: 65.1
click at [138, 177] on button "View email" at bounding box center [148, 175] width 46 height 12
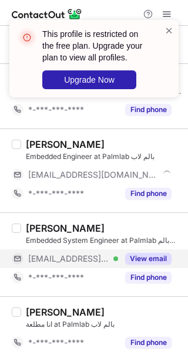
click at [138, 253] on button "View email" at bounding box center [148, 259] width 46 height 12
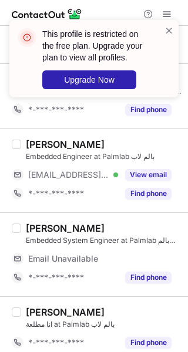
click at [133, 255] on div "Email Unavailable" at bounding box center [86, 259] width 117 height 11
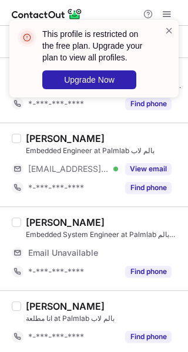
scroll to position [243, 0]
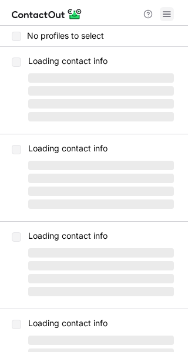
click at [166, 12] on span at bounding box center [166, 13] width 9 height 9
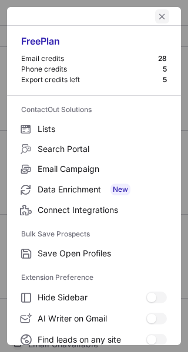
click at [157, 15] on span "left-button" at bounding box center [161, 16] width 9 height 9
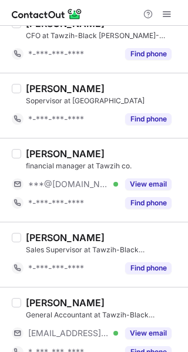
scroll to position [716, 0]
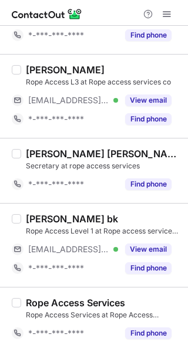
scroll to position [308, 0]
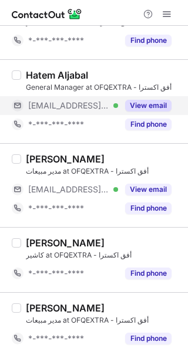
scroll to position [256, 0]
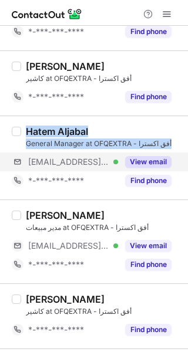
drag, startPoint x: 28, startPoint y: 167, endPoint x: 178, endPoint y: 154, distance: 151.4
click at [178, 154] on div "[PERSON_NAME] General Manager at OFQEXTRA - أفق اكسترا [EMAIL_ADDRESS][DOMAIN_N…" at bounding box center [101, 158] width 160 height 65
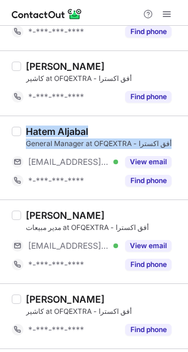
copy div "[PERSON_NAME] General Manager at OFQEXTRA - أفق اكسترا"
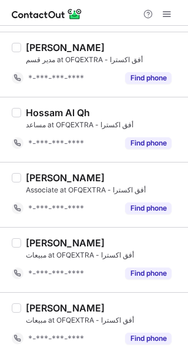
scroll to position [1374, 0]
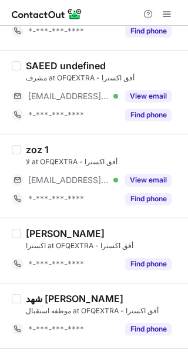
scroll to position [324, 0]
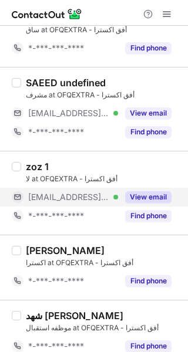
click at [142, 194] on button "View email" at bounding box center [148, 197] width 46 height 12
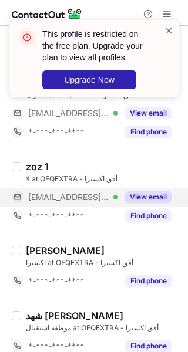
scroll to position [246, 0]
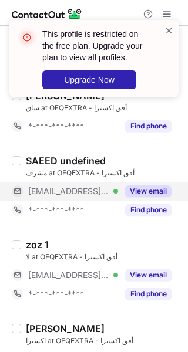
click at [146, 194] on button "View email" at bounding box center [148, 191] width 46 height 12
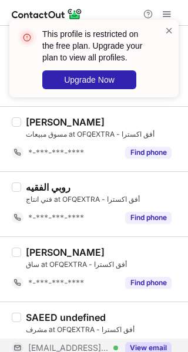
scroll to position [0, 0]
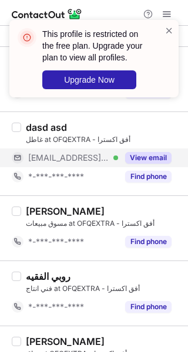
click at [146, 150] on div "View email" at bounding box center [144, 157] width 53 height 19
click at [132, 151] on div "View email" at bounding box center [144, 157] width 53 height 19
click at [168, 25] on span at bounding box center [168, 31] width 9 height 12
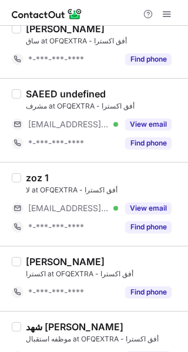
scroll to position [860, 0]
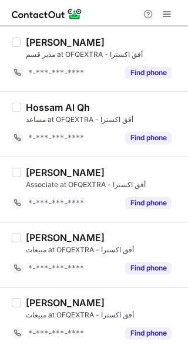
scroll to position [1337, 0]
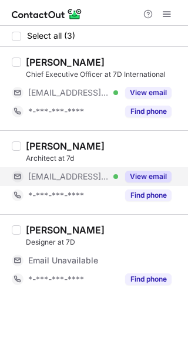
click at [112, 178] on div "[EMAIL_ADDRESS][DOMAIN_NAME] Verified" at bounding box center [73, 176] width 90 height 11
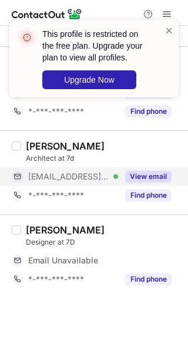
click at [105, 178] on div "[EMAIL_ADDRESS][DOMAIN_NAME] Verified" at bounding box center [73, 176] width 90 height 11
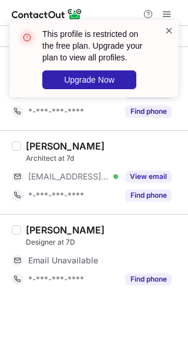
click at [171, 29] on span at bounding box center [168, 31] width 9 height 12
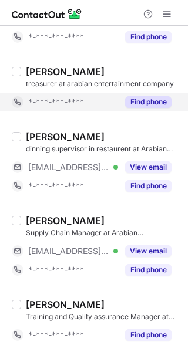
scroll to position [41, 0]
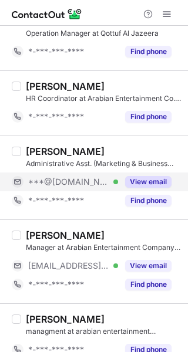
click at [140, 173] on div "View email" at bounding box center [144, 182] width 53 height 19
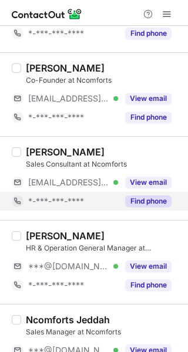
scroll to position [156, 0]
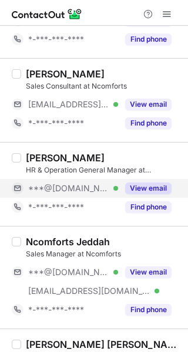
click at [150, 186] on button "View email" at bounding box center [148, 189] width 46 height 12
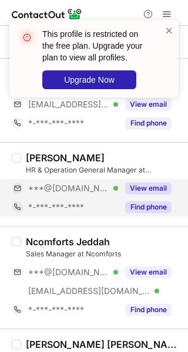
scroll to position [235, 0]
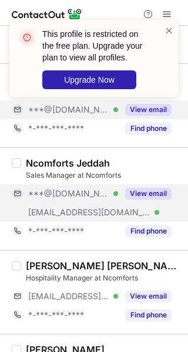
click at [153, 188] on button "View email" at bounding box center [148, 194] width 46 height 12
click at [146, 192] on button "View email" at bounding box center [148, 194] width 46 height 12
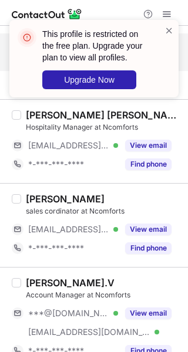
scroll to position [391, 0]
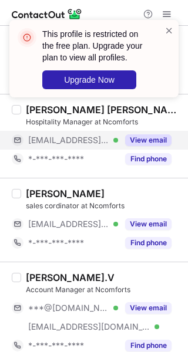
click at [138, 140] on button "View email" at bounding box center [148, 140] width 46 height 12
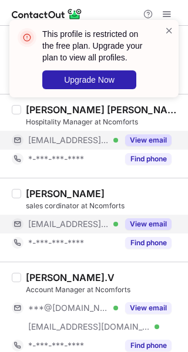
click at [140, 224] on button "View email" at bounding box center [148, 224] width 46 height 12
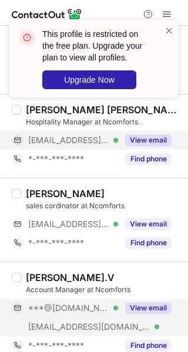
click at [136, 303] on button "View email" at bounding box center [148, 308] width 46 height 12
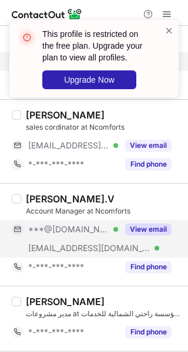
scroll to position [548, 0]
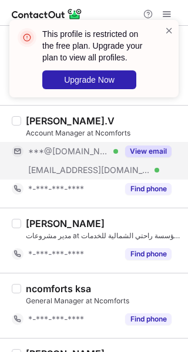
click at [133, 147] on button "View email" at bounding box center [148, 152] width 46 height 12
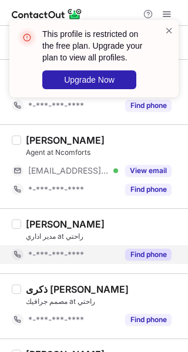
scroll to position [860, 0]
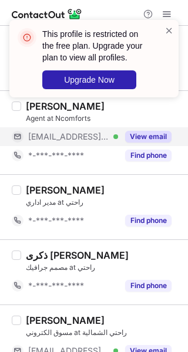
click at [144, 136] on button "View email" at bounding box center [148, 137] width 46 height 12
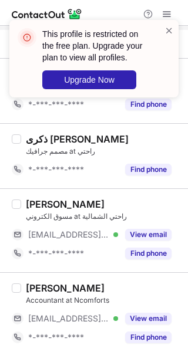
scroll to position [978, 0]
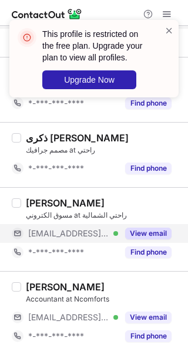
click at [148, 234] on button "View email" at bounding box center [148, 234] width 46 height 12
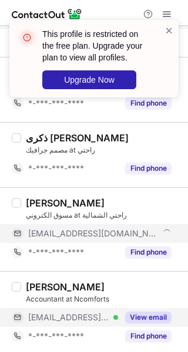
click at [140, 317] on button "View email" at bounding box center [148, 318] width 46 height 12
click at [130, 235] on button "View email" at bounding box center [148, 234] width 46 height 12
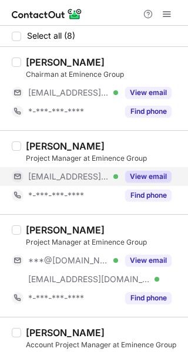
click at [141, 181] on button "View email" at bounding box center [148, 177] width 46 height 12
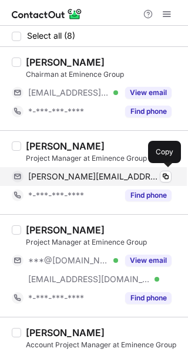
click at [92, 174] on span "[PERSON_NAME][EMAIL_ADDRESS][DOMAIN_NAME]" at bounding box center [93, 176] width 130 height 11
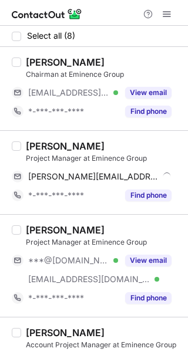
click at [58, 144] on div "[PERSON_NAME]" at bounding box center [65, 146] width 79 height 12
click at [58, 144] on div "Mohammad Danial" at bounding box center [65, 146] width 79 height 12
copy div "Mohammad"
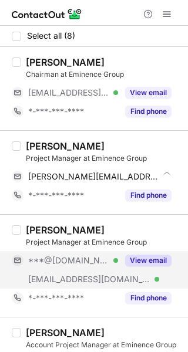
click at [109, 255] on div "***@[DOMAIN_NAME] Verified" at bounding box center [73, 260] width 90 height 11
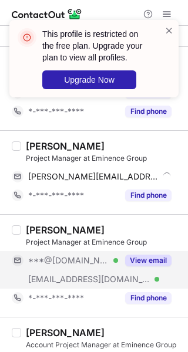
click at [102, 260] on div "***@gmail.com Verified" at bounding box center [73, 260] width 90 height 11
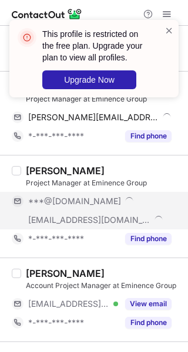
scroll to position [156, 0]
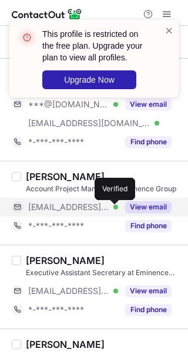
click at [124, 204] on div "View email" at bounding box center [144, 207] width 53 height 19
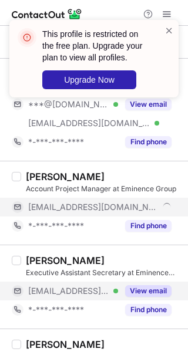
click at [136, 287] on button "View email" at bounding box center [148, 291] width 46 height 12
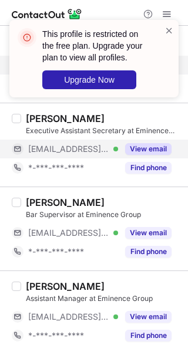
scroll to position [313, 0]
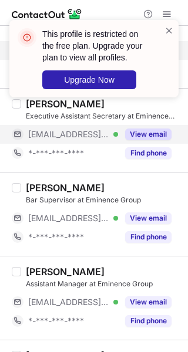
drag, startPoint x: 138, startPoint y: 215, endPoint x: 138, endPoint y: 255, distance: 39.9
click at [139, 215] on button "View email" at bounding box center [148, 218] width 46 height 12
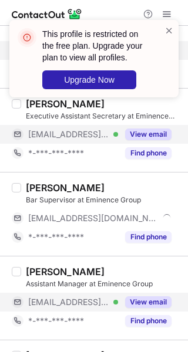
click at [138, 297] on button "View email" at bounding box center [148, 302] width 46 height 12
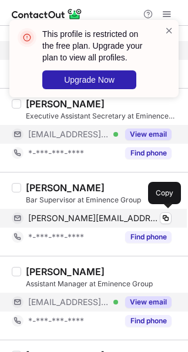
drag, startPoint x: 67, startPoint y: 221, endPoint x: 93, endPoint y: 213, distance: 27.5
click at [67, 220] on span "mohammad.ramadhan@eminenceinvest.com" at bounding box center [93, 218] width 130 height 11
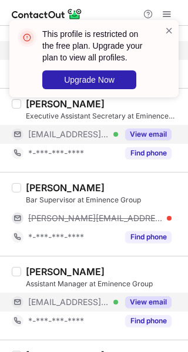
click at [92, 191] on div "Mohammad Fajar Ramadhan" at bounding box center [65, 188] width 79 height 12
copy div "Fajar"
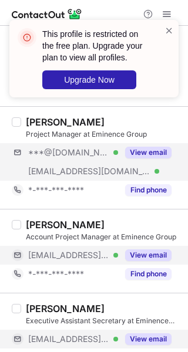
scroll to position [78, 0]
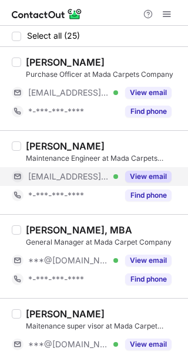
click at [141, 171] on button "View email" at bounding box center [148, 177] width 46 height 12
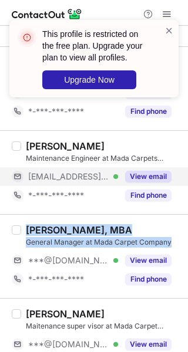
copy div "Samer Dahshan, MBA General Manager at Mada Carpet Company"
drag, startPoint x: 28, startPoint y: 228, endPoint x: 170, endPoint y: 238, distance: 142.3
click at [170, 238] on div "Samer Dahshan, MBA General Manager at Mada Carpet Company" at bounding box center [103, 235] width 155 height 23
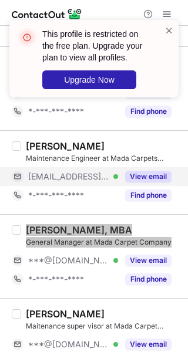
scroll to position [156, 0]
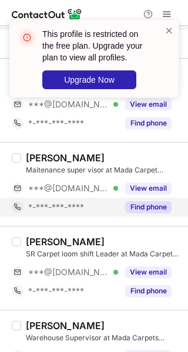
drag, startPoint x: 139, startPoint y: 188, endPoint x: 140, endPoint y: 201, distance: 13.5
click at [139, 188] on button "View email" at bounding box center [148, 189] width 46 height 12
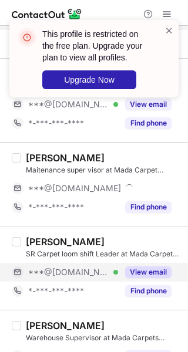
click at [138, 272] on button "View email" at bounding box center [148, 272] width 46 height 12
drag, startPoint x: 83, startPoint y: 276, endPoint x: 84, endPoint y: 268, distance: 8.3
click at [83, 276] on div "***@gmail.com Verified" at bounding box center [65, 272] width 106 height 19
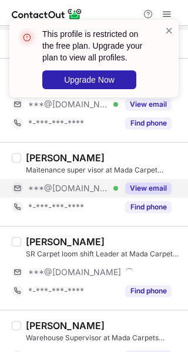
click at [130, 185] on button "View email" at bounding box center [148, 189] width 46 height 12
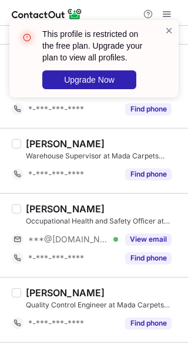
scroll to position [391, 0]
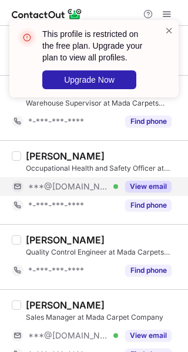
click at [137, 181] on button "View email" at bounding box center [148, 187] width 46 height 12
click at [140, 188] on button "View email" at bounding box center [148, 187] width 46 height 12
click at [171, 29] on span at bounding box center [168, 31] width 9 height 12
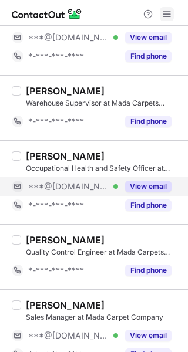
click at [166, 15] on span at bounding box center [166, 13] width 9 height 9
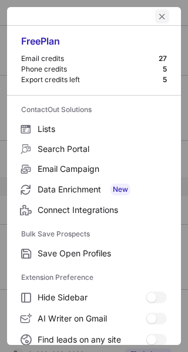
click at [157, 17] on span "left-button" at bounding box center [161, 16] width 9 height 9
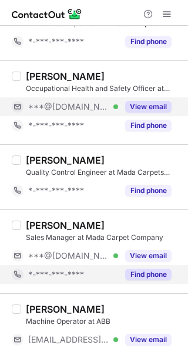
scroll to position [548, 0]
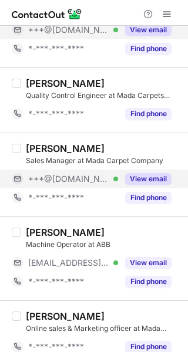
click at [154, 181] on button "View email" at bounding box center [148, 179] width 46 height 12
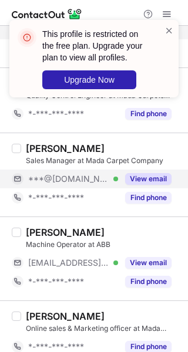
click at [149, 181] on button "View email" at bounding box center [148, 179] width 46 height 12
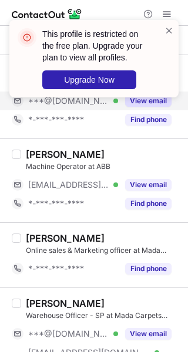
scroll to position [704, 0]
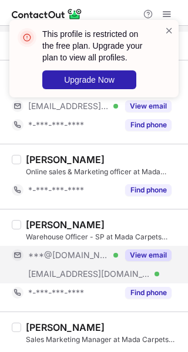
click at [142, 254] on button "View email" at bounding box center [148, 255] width 46 height 12
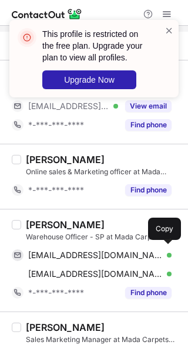
click at [142, 254] on div "yousef881515@gmail.com Verified" at bounding box center [99, 255] width 143 height 11
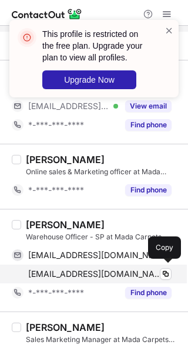
click at [119, 269] on span "yousef.aljohani@madacarpets.com" at bounding box center [95, 274] width 134 height 11
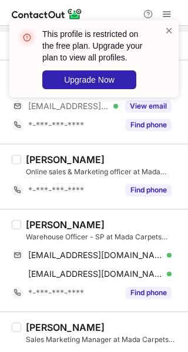
click at [45, 224] on div "Yousef Aljohani" at bounding box center [65, 225] width 79 height 12
copy div "Yousef"
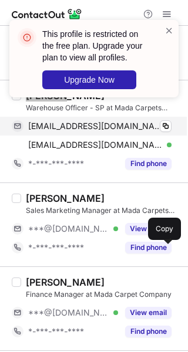
scroll to position [860, 0]
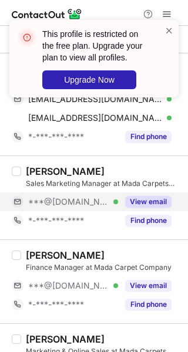
click at [134, 204] on button "View email" at bounding box center [148, 202] width 46 height 12
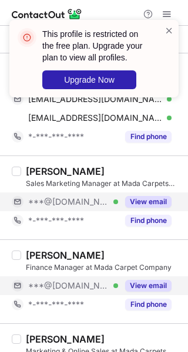
click at [143, 284] on button "View email" at bounding box center [148, 286] width 46 height 12
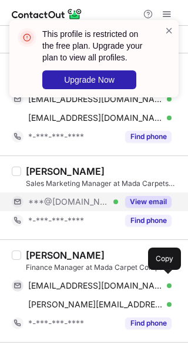
click at [143, 284] on span "raheel_hasan007@hotmail.com" at bounding box center [95, 286] width 134 height 11
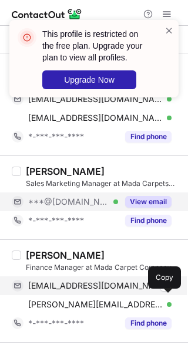
drag, startPoint x: 129, startPoint y: 301, endPoint x: 175, endPoint y: 276, distance: 52.5
click at [129, 301] on span "raheel.mohib@madacarpets.com" at bounding box center [95, 304] width 134 height 11
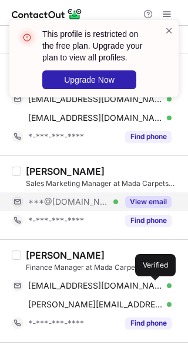
click at [49, 252] on div "RAHEEL MOHIB" at bounding box center [65, 255] width 79 height 12
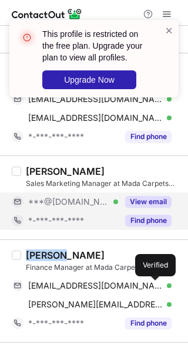
copy div "RAHEEL"
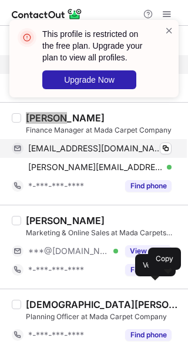
scroll to position [1017, 0]
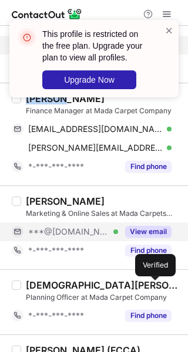
click at [146, 226] on button "View email" at bounding box center [148, 232] width 46 height 12
click at [140, 227] on button "View email" at bounding box center [148, 232] width 46 height 12
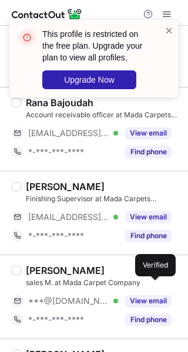
scroll to position [1330, 0]
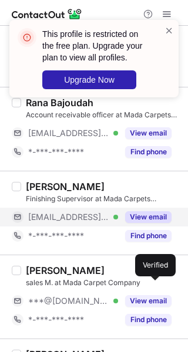
click at [140, 215] on button "View email" at bounding box center [148, 217] width 46 height 12
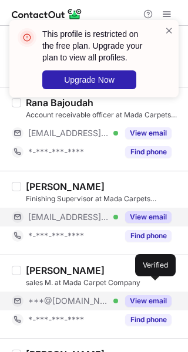
click at [147, 299] on button "View email" at bounding box center [148, 301] width 46 height 12
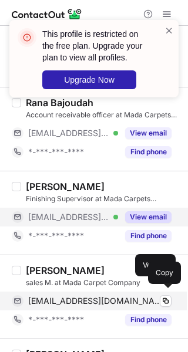
click at [93, 296] on span "harran12@hotmail.com" at bounding box center [95, 301] width 134 height 11
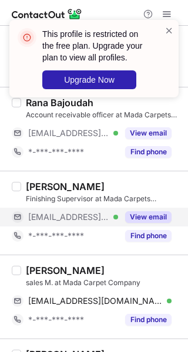
click at [41, 265] on div "hamad harran" at bounding box center [65, 271] width 79 height 12
copy div "hamad"
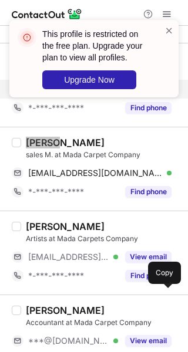
scroll to position [1486, 0]
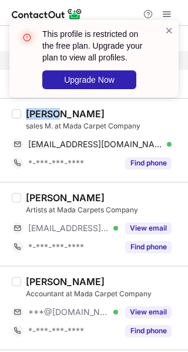
click at [138, 307] on button "View email" at bounding box center [148, 312] width 46 height 12
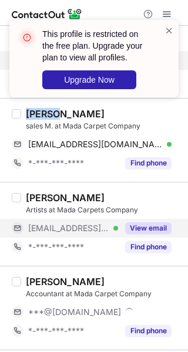
click at [136, 226] on button "View email" at bounding box center [148, 228] width 46 height 12
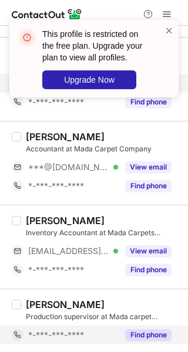
scroll to position [1694, 0]
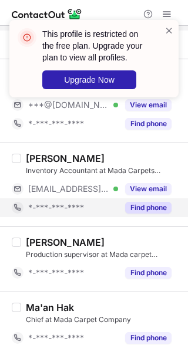
click at [131, 174] on div "Muhammad Kashif Inventory Accountant at Mada Carpets Company ***@madacarpets.co…" at bounding box center [101, 185] width 160 height 65
click at [140, 198] on div "Find phone" at bounding box center [144, 207] width 53 height 19
click at [146, 202] on div "*-***-***-****" at bounding box center [99, 207] width 143 height 11
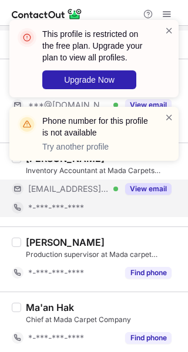
click at [146, 191] on div "View email" at bounding box center [144, 189] width 53 height 19
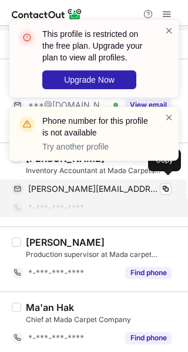
click at [133, 188] on span "muhammad@madacarpets.com" at bounding box center [93, 189] width 130 height 11
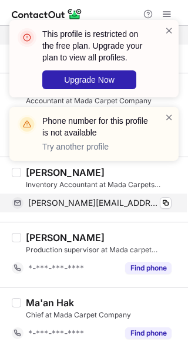
scroll to position [1675, 0]
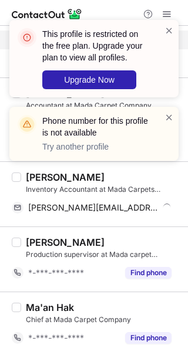
click at [98, 172] on div "This profile is restricted on the free plan. Upgrade your plan to view all prof…" at bounding box center [94, 95] width 188 height 174
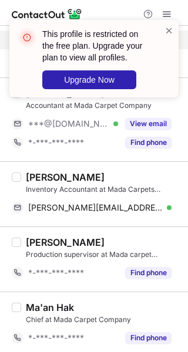
click at [103, 174] on div "Muhammad Kashif" at bounding box center [65, 177] width 79 height 12
copy div "Kashif"
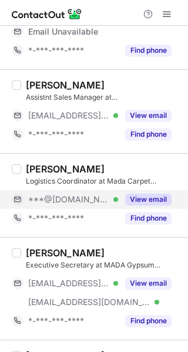
scroll to position [391, 0]
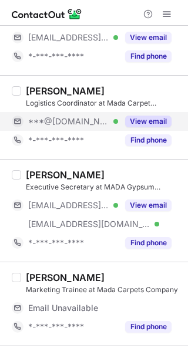
click at [137, 123] on button "View email" at bounding box center [148, 122] width 46 height 12
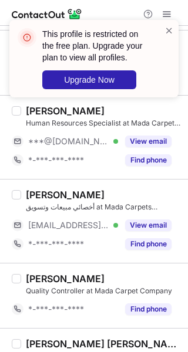
scroll to position [472, 0]
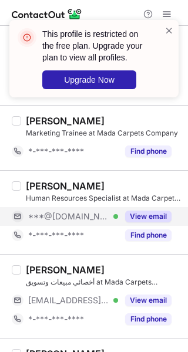
click at [144, 214] on button "View email" at bounding box center [148, 217] width 46 height 12
click at [97, 212] on div "***@gmail.com Verified" at bounding box center [73, 216] width 90 height 11
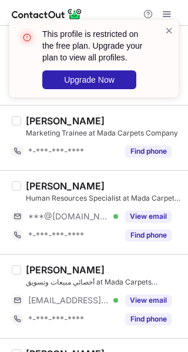
scroll to position [550, 0]
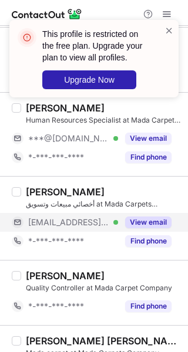
click at [145, 224] on button "View email" at bounding box center [148, 223] width 46 height 12
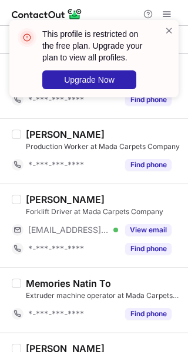
scroll to position [995, 0]
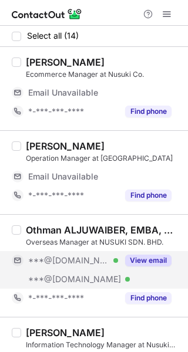
click at [138, 255] on button "View email" at bounding box center [148, 261] width 46 height 12
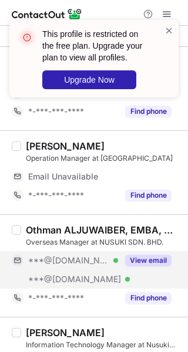
click at [140, 255] on button "View email" at bounding box center [148, 261] width 46 height 12
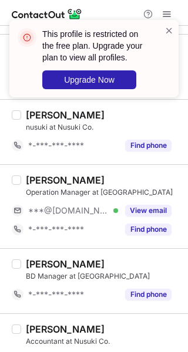
scroll to position [391, 0]
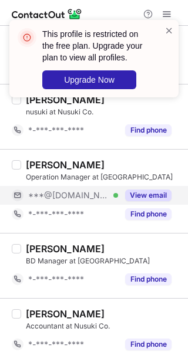
click at [158, 195] on button "View email" at bounding box center [148, 196] width 46 height 12
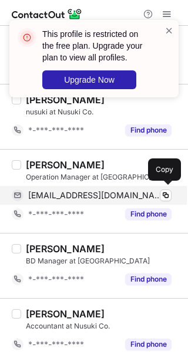
click at [134, 194] on div "[EMAIL_ADDRESS][DOMAIN_NAME] Verified" at bounding box center [99, 195] width 143 height 11
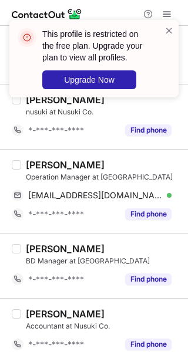
click at [46, 162] on div "[PERSON_NAME]" at bounding box center [65, 165] width 79 height 12
copy div "Ashad"
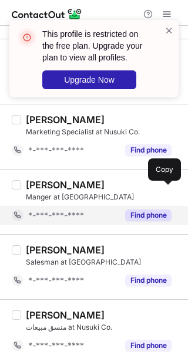
scroll to position [660, 0]
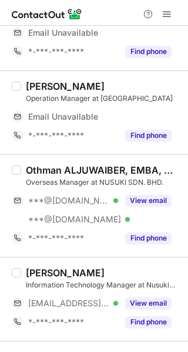
scroll to position [78, 0]
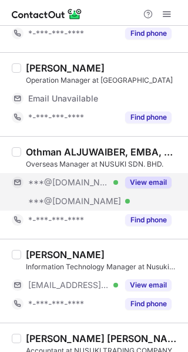
click at [150, 177] on button "View email" at bounding box center [148, 183] width 46 height 12
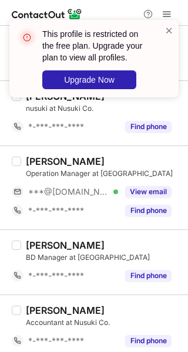
scroll to position [432, 0]
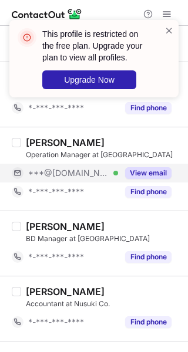
click at [129, 173] on button "View email" at bounding box center [148, 173] width 46 height 12
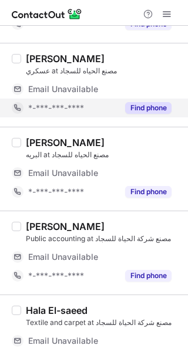
scroll to position [532, 0]
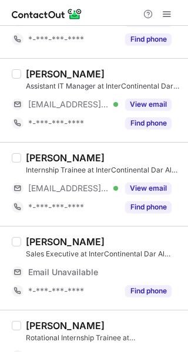
scroll to position [235, 0]
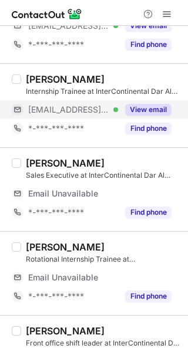
click at [137, 108] on button "View email" at bounding box center [148, 110] width 46 height 12
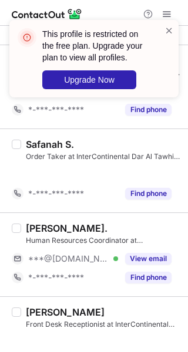
scroll to position [670, 0]
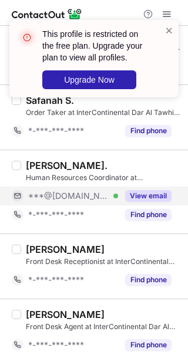
click at [126, 191] on button "View email" at bounding box center [148, 196] width 46 height 12
click at [127, 196] on button "View email" at bounding box center [148, 196] width 46 height 12
click at [127, 196] on div "***@[DOMAIN_NAME]" at bounding box center [99, 196] width 143 height 11
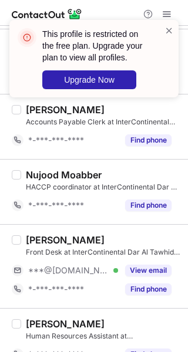
scroll to position [957, 0]
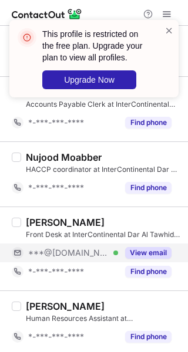
click at [141, 244] on div "View email" at bounding box center [144, 253] width 53 height 19
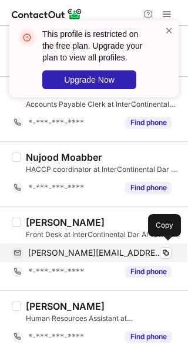
click at [150, 253] on div "abdulrahman-mh@outlook.com Verified" at bounding box center [99, 253] width 143 height 11
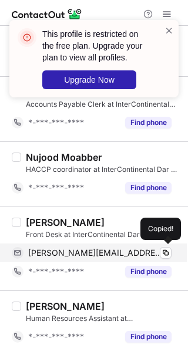
click at [143, 253] on span "abdulrahman-mh@outlook.com" at bounding box center [95, 253] width 134 height 11
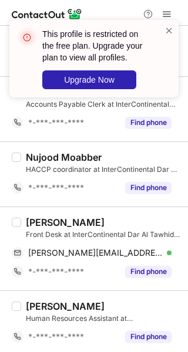
click at [65, 218] on div "Abdulrahman Halawani" at bounding box center [65, 223] width 79 height 12
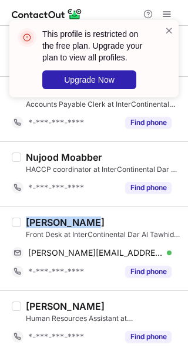
click at [65, 218] on div "Abdulrahman Halawani" at bounding box center [65, 223] width 79 height 12
click at [63, 217] on div "Abdulrahman Halawani" at bounding box center [65, 223] width 79 height 12
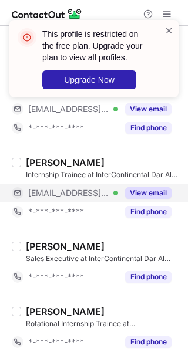
scroll to position [18, 0]
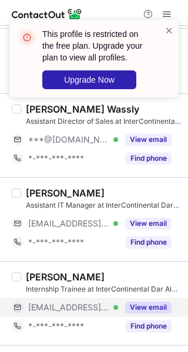
click at [137, 303] on button "View email" at bounding box center [148, 308] width 46 height 12
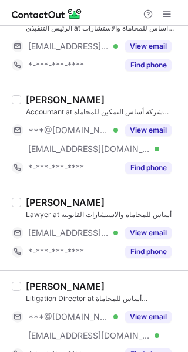
scroll to position [156, 0]
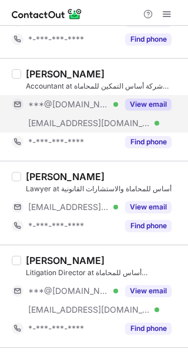
click at [136, 99] on button "View email" at bounding box center [148, 105] width 46 height 12
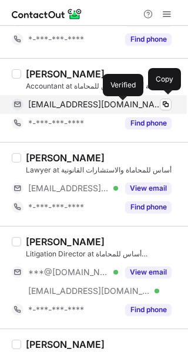
click at [167, 104] on div at bounding box center [169, 104] width 5 height 5
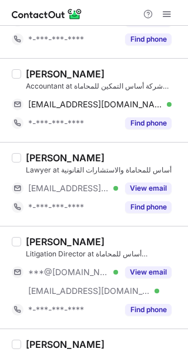
click at [40, 72] on div "Ziyad Almohanna" at bounding box center [65, 74] width 79 height 12
copy div "Ziyad"
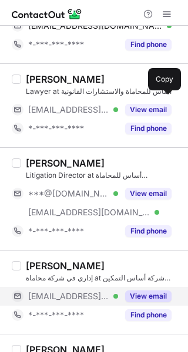
scroll to position [383, 0]
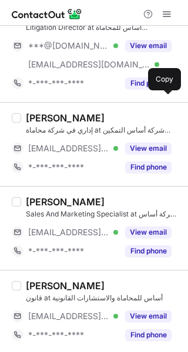
drag, startPoint x: 144, startPoint y: 314, endPoint x: 109, endPoint y: 264, distance: 60.7
click at [144, 314] on button "View email" at bounding box center [148, 316] width 46 height 12
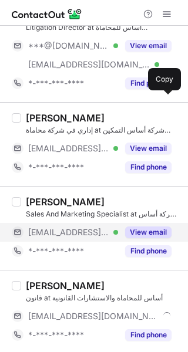
click at [145, 231] on button "View email" at bounding box center [148, 233] width 46 height 12
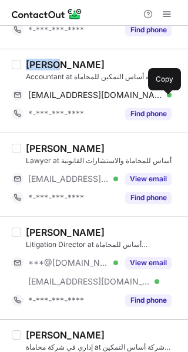
scroll to position [148, 0]
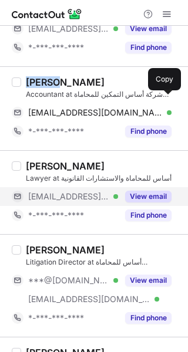
click at [150, 197] on button "View email" at bounding box center [148, 197] width 46 height 12
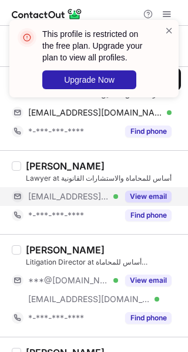
scroll to position [0, 0]
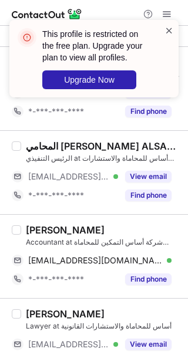
click at [168, 31] on span at bounding box center [168, 31] width 9 height 12
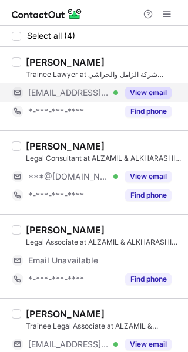
click at [122, 99] on div "View email" at bounding box center [144, 92] width 53 height 19
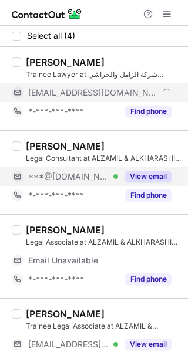
click at [133, 168] on div "View email" at bounding box center [144, 176] width 53 height 19
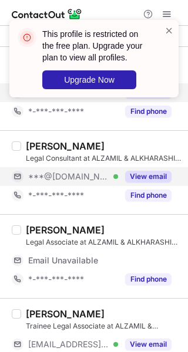
click at [143, 181] on button "View email" at bounding box center [148, 177] width 46 height 12
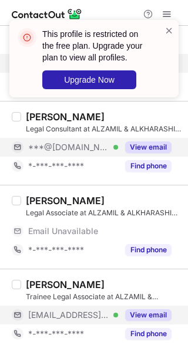
click at [142, 315] on button "View email" at bounding box center [148, 315] width 46 height 12
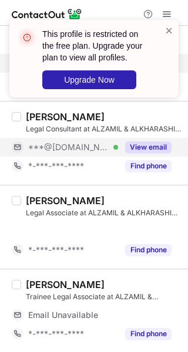
click at [134, 316] on div "Email Unavailable" at bounding box center [86, 315] width 117 height 11
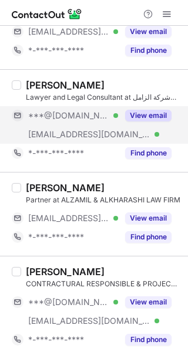
scroll to position [275, 0]
click at [146, 116] on button "View email" at bounding box center [148, 116] width 46 height 12
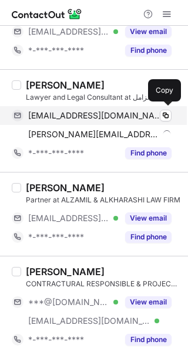
click at [124, 119] on div "[EMAIL_ADDRESS][DOMAIN_NAME] Verified" at bounding box center [99, 115] width 143 height 11
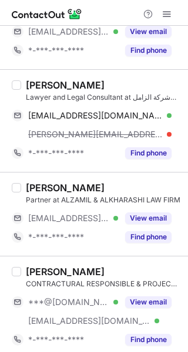
drag, startPoint x: 121, startPoint y: 131, endPoint x: 181, endPoint y: 130, distance: 59.9
click at [122, 131] on span "[PERSON_NAME][EMAIL_ADDRESS][DOMAIN_NAME]" at bounding box center [95, 134] width 134 height 11
click at [50, 88] on div "[PERSON_NAME]" at bounding box center [65, 85] width 79 height 12
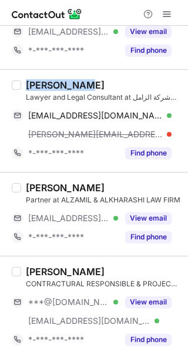
click at [50, 87] on div "[PERSON_NAME]" at bounding box center [65, 85] width 79 height 12
copy div "[PERSON_NAME]"
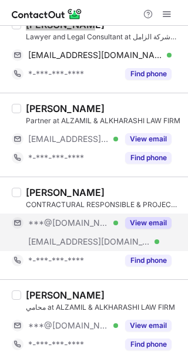
scroll to position [353, 0]
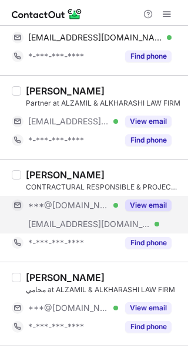
click at [147, 201] on button "View email" at bounding box center [148, 206] width 46 height 12
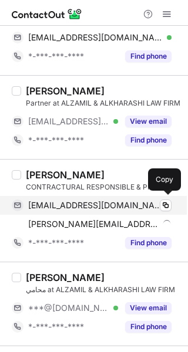
click at [127, 206] on span "[EMAIL_ADDRESS][DOMAIN_NAME]" at bounding box center [95, 205] width 134 height 11
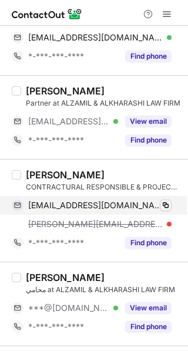
drag, startPoint x: 114, startPoint y: 220, endPoint x: 169, endPoint y: 207, distance: 56.7
click at [120, 219] on span "[PERSON_NAME][EMAIL_ADDRESS][DOMAIN_NAME]" at bounding box center [95, 224] width 134 height 11
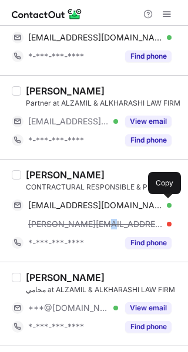
click at [47, 171] on div "[PERSON_NAME]" at bounding box center [65, 175] width 79 height 12
copy div "[PERSON_NAME]"
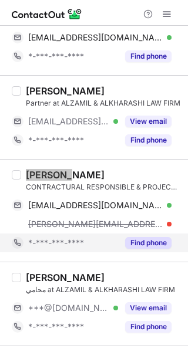
scroll to position [432, 0]
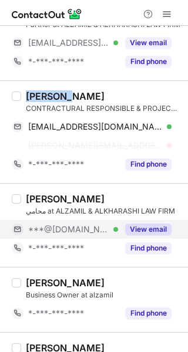
click at [117, 232] on div "***@[DOMAIN_NAME] Verified" at bounding box center [73, 229] width 90 height 11
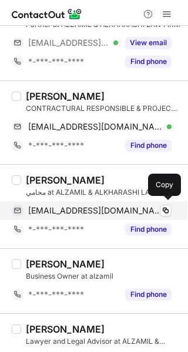
click at [62, 211] on span "[EMAIL_ADDRESS][DOMAIN_NAME]" at bounding box center [95, 210] width 134 height 11
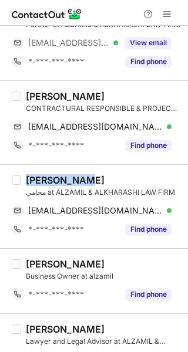
drag, startPoint x: 66, startPoint y: 173, endPoint x: 22, endPoint y: 175, distance: 44.1
click at [22, 175] on div "[PERSON_NAME] محامي at ALZAMIL & ALKHARASHI LAW FIRM [EMAIL_ADDRESS][DOMAIN_NAM…" at bounding box center [101, 206] width 160 height 65
copy div "[PERSON_NAME]"
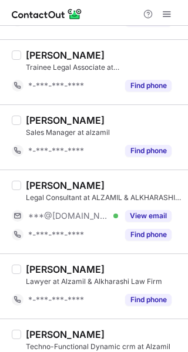
scroll to position [1136, 0]
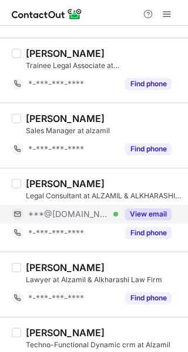
click at [139, 212] on button "View email" at bounding box center [148, 214] width 46 height 12
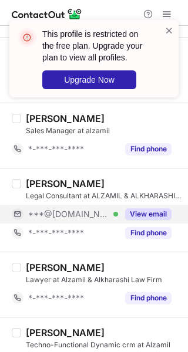
click at [109, 215] on div "***@[DOMAIN_NAME] Verified" at bounding box center [73, 214] width 90 height 11
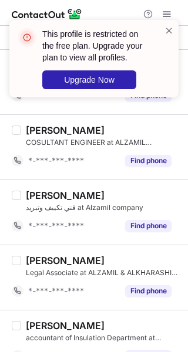
scroll to position [1525, 0]
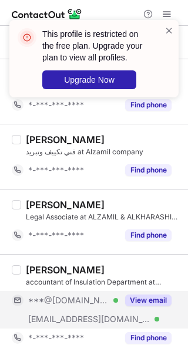
click at [140, 295] on button "View email" at bounding box center [148, 301] width 46 height 12
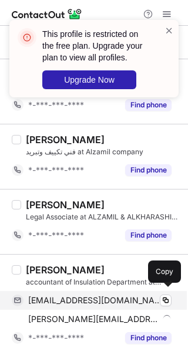
click at [130, 299] on div "[EMAIL_ADDRESS][DOMAIN_NAME] Verified" at bounding box center [99, 300] width 143 height 11
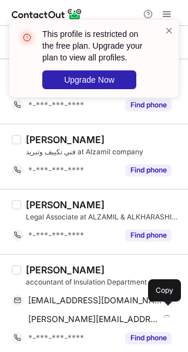
click at [125, 314] on div "[PERSON_NAME][EMAIL_ADDRESS][DOMAIN_NAME]" at bounding box center [99, 319] width 143 height 11
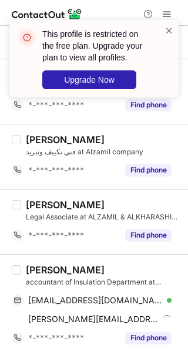
click at [41, 264] on div "[PERSON_NAME]" at bounding box center [65, 270] width 79 height 12
copy div "[PERSON_NAME]"
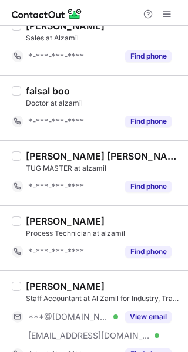
scroll to position [1468, 0]
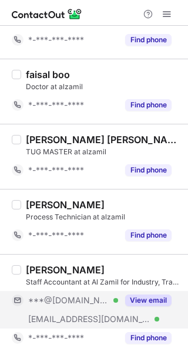
click at [115, 295] on div "***@gmail.com Verified" at bounding box center [73, 300] width 90 height 11
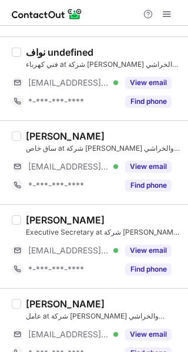
scroll to position [1201, 0]
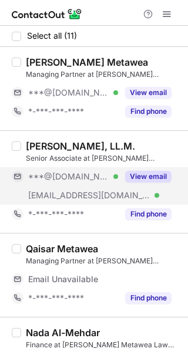
click at [130, 170] on div "View email" at bounding box center [144, 176] width 53 height 19
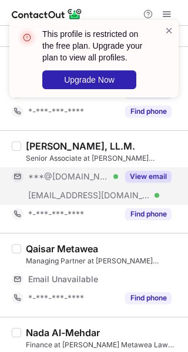
click at [123, 175] on div "View email" at bounding box center [144, 176] width 53 height 19
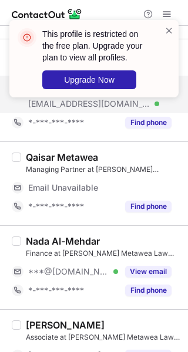
scroll to position [156, 0]
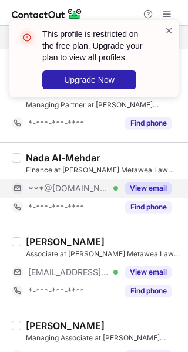
click at [136, 209] on button "Find phone" at bounding box center [148, 207] width 46 height 12
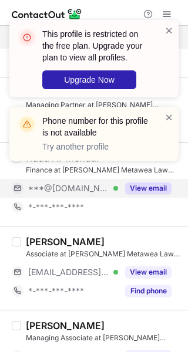
click at [136, 196] on div "View email" at bounding box center [144, 188] width 53 height 19
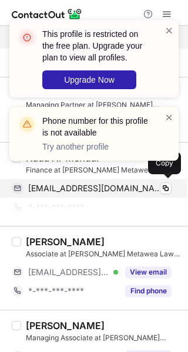
click at [123, 190] on span "nadaalmehdar@gmail.com" at bounding box center [95, 188] width 134 height 11
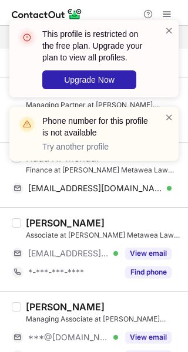
drag, startPoint x: 171, startPoint y: 114, endPoint x: 108, endPoint y: 140, distance: 67.9
click at [170, 116] on span at bounding box center [168, 118] width 9 height 12
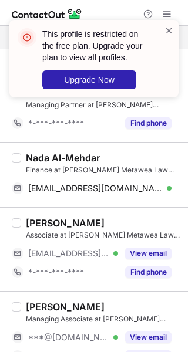
click at [42, 157] on div "Nada Al-Mehdar" at bounding box center [63, 158] width 74 height 12
copy div "Nada"
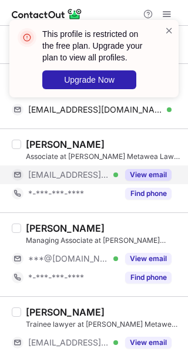
scroll to position [313, 0]
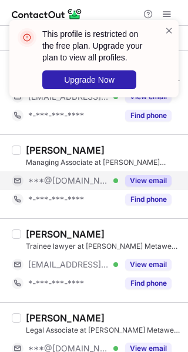
click at [146, 171] on div "View email" at bounding box center [144, 180] width 53 height 19
click at [135, 180] on button "View email" at bounding box center [148, 181] width 46 height 12
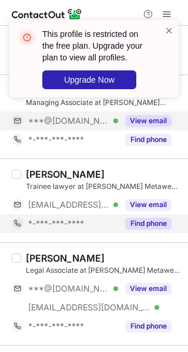
scroll to position [391, 0]
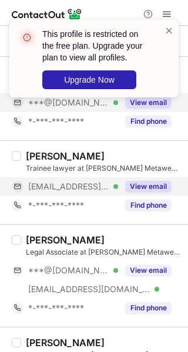
click at [145, 191] on div "View email" at bounding box center [144, 186] width 53 height 19
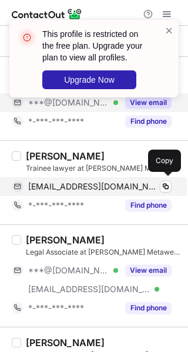
click at [124, 190] on div "talah@qhmlawfirm.com Copy" at bounding box center [92, 186] width 160 height 19
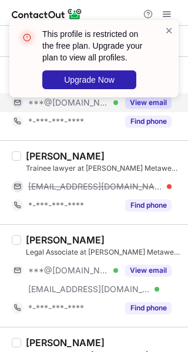
click at [37, 152] on div "Talah Reda" at bounding box center [65, 156] width 79 height 12
copy div "Talah"
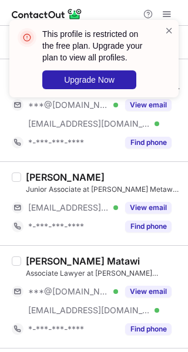
scroll to position [548, 0]
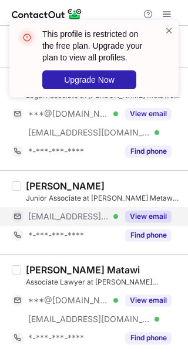
click at [140, 207] on div "View email" at bounding box center [144, 216] width 53 height 19
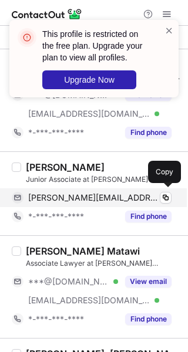
click at [92, 198] on span "tamara@qhmlawfirm.com" at bounding box center [93, 197] width 130 height 11
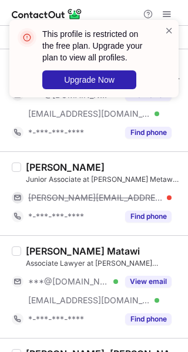
click at [45, 164] on div "Tamara Khattab" at bounding box center [65, 167] width 79 height 12
copy div "Tamara"
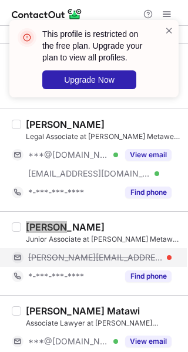
scroll to position [469, 0]
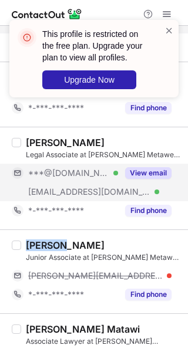
click at [147, 167] on button "View email" at bounding box center [148, 173] width 46 height 12
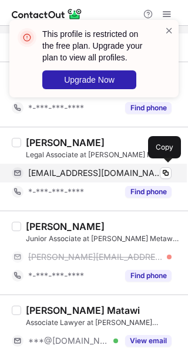
click at [113, 169] on span "azizaalabbasi@gmail.com" at bounding box center [95, 173] width 134 height 11
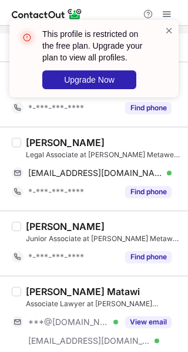
click at [42, 141] on div "Aziza Al Abbasi" at bounding box center [65, 143] width 79 height 12
copy div "Aziza"
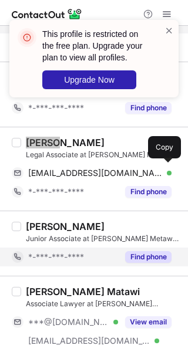
scroll to position [548, 0]
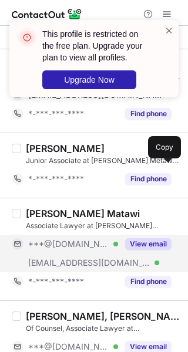
click at [124, 239] on div "View email" at bounding box center [144, 244] width 53 height 19
click at [101, 246] on div "***@gmail.com Verified" at bounding box center [73, 244] width 90 height 11
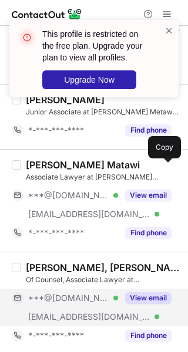
click at [140, 296] on button "View email" at bounding box center [148, 298] width 46 height 12
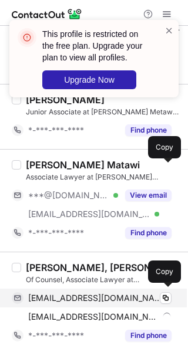
click at [134, 299] on div "douaalattas@gmail.com Verified" at bounding box center [99, 298] width 143 height 11
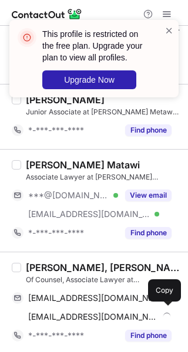
drag, startPoint x: 117, startPoint y: 310, endPoint x: 187, endPoint y: 300, distance: 71.2
click at [119, 308] on div "doua@qhmlawfirm.com Copy" at bounding box center [92, 317] width 160 height 19
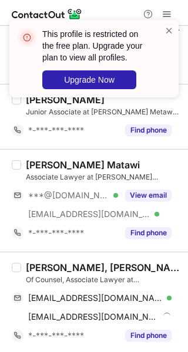
click at [37, 262] on div "Doua Alattas, J.D., Esq." at bounding box center [103, 268] width 155 height 12
copy div "Doua"
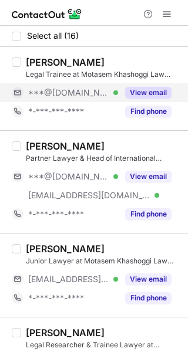
click at [126, 89] on button "View email" at bounding box center [148, 93] width 46 height 12
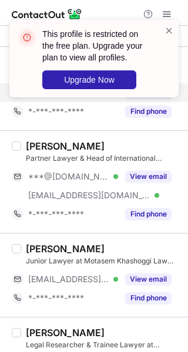
click at [126, 90] on div "This profile is restricted on the free plan. Upgrade your plan to view all prof…" at bounding box center [94, 63] width 188 height 110
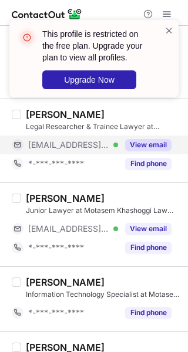
scroll to position [235, 0]
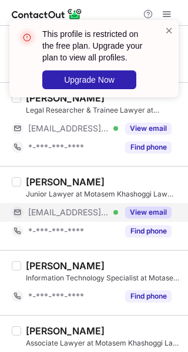
click at [127, 212] on button "View email" at bounding box center [148, 213] width 46 height 12
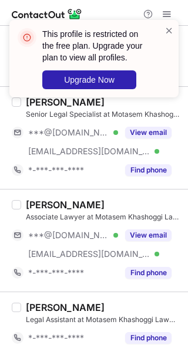
scroll to position [626, 0]
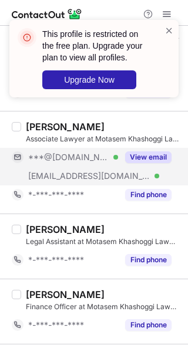
click at [116, 168] on div "***@khashoggilaw.com Verified" at bounding box center [65, 176] width 106 height 19
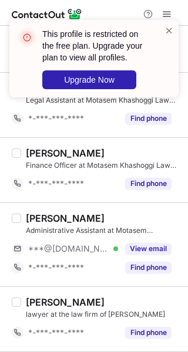
scroll to position [782, 0]
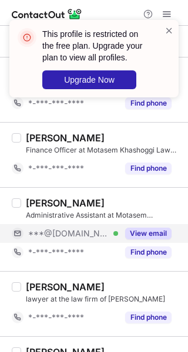
click at [83, 235] on span "***@[DOMAIN_NAME]" at bounding box center [68, 233] width 81 height 11
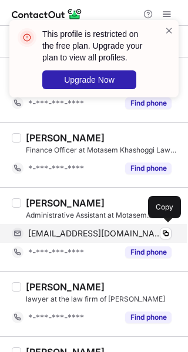
click at [83, 235] on span "gabato_jb@yahoo.com" at bounding box center [95, 233] width 134 height 11
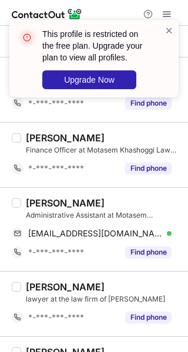
click at [38, 197] on div "John Bert Gabato" at bounding box center [65, 203] width 79 height 12
copy div "John"
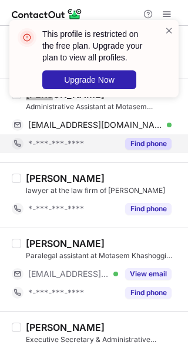
scroll to position [939, 0]
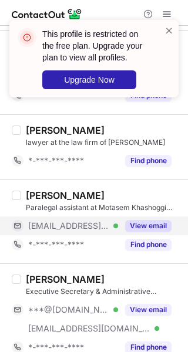
click at [143, 221] on button "View email" at bounding box center [148, 226] width 46 height 12
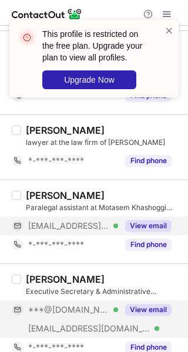
click at [140, 304] on button "View email" at bounding box center [148, 310] width 46 height 12
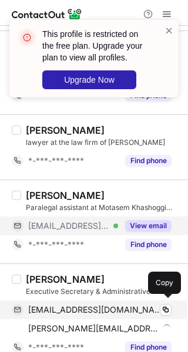
click at [93, 315] on div "ayoubmirghani@gmail.com Verified Copy" at bounding box center [92, 309] width 160 height 19
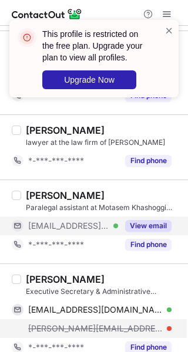
drag, startPoint x: 87, startPoint y: 326, endPoint x: 160, endPoint y: 303, distance: 76.1
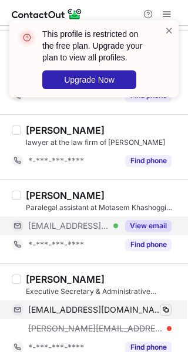
click at [87, 326] on div "ayoub@mkl.be" at bounding box center [99, 328] width 143 height 11
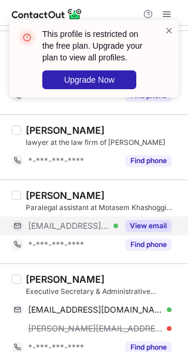
click at [34, 278] on div "ayoub mirghani" at bounding box center [65, 279] width 79 height 12
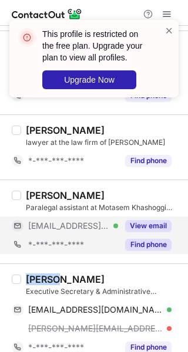
copy div "ayoub"
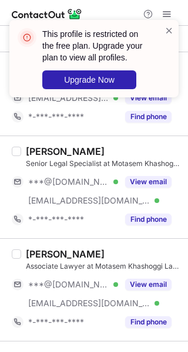
scroll to position [370, 0]
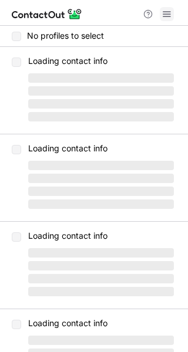
drag, startPoint x: 0, startPoint y: 0, endPoint x: 166, endPoint y: 18, distance: 167.0
click at [166, 18] on span at bounding box center [166, 13] width 9 height 9
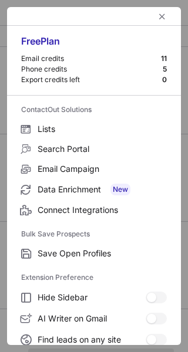
click at [162, 18] on div at bounding box center [94, 16] width 174 height 19
click at [157, 15] on span "left-button" at bounding box center [161, 16] width 9 height 9
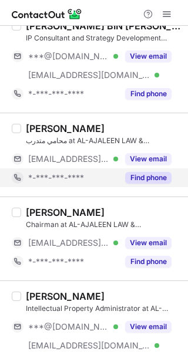
scroll to position [469, 0]
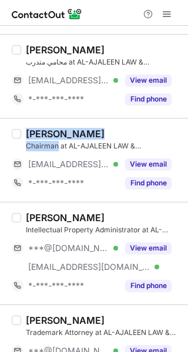
drag, startPoint x: 25, startPoint y: 130, endPoint x: 58, endPoint y: 145, distance: 36.2
click at [58, 145] on div "[PERSON_NAME] Chairman at AL-AJALEEN LAW & INTELLECTUAL PROPERTY - AJ [EMAIL_AD…" at bounding box center [101, 160] width 160 height 65
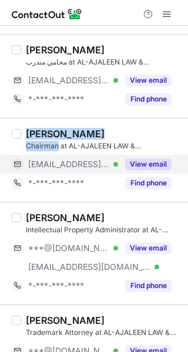
copy div "[PERSON_NAME] Chairman"
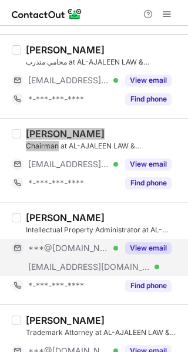
click at [128, 245] on button "View email" at bounding box center [148, 248] width 46 height 12
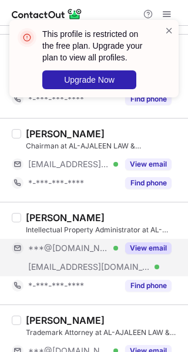
click at [120, 246] on div "View email" at bounding box center [144, 248] width 53 height 19
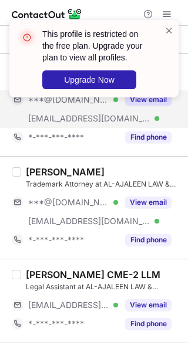
scroll to position [626, 0]
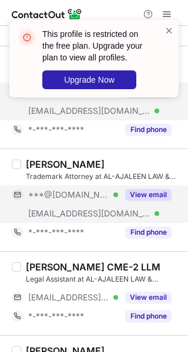
click at [143, 195] on button "View email" at bounding box center [148, 195] width 46 height 12
drag, startPoint x: 131, startPoint y: 195, endPoint x: 144, endPoint y: 205, distance: 16.7
click at [131, 194] on button "View email" at bounding box center [148, 195] width 46 height 12
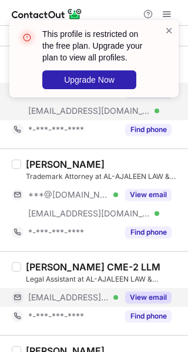
click at [148, 293] on button "View email" at bounding box center [148, 298] width 46 height 12
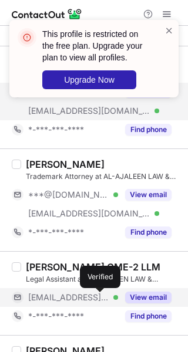
click at [113, 296] on div at bounding box center [115, 297] width 5 height 5
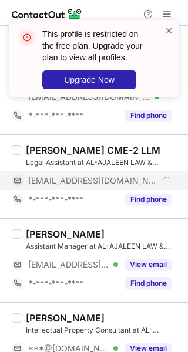
scroll to position [782, 0]
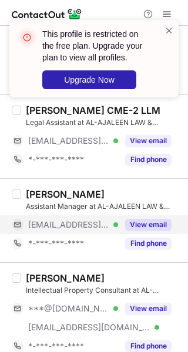
click at [147, 221] on button "View email" at bounding box center [148, 225] width 46 height 12
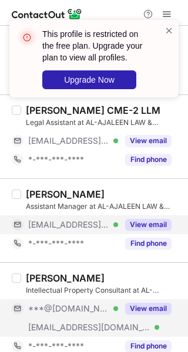
click at [146, 305] on button "View email" at bounding box center [148, 309] width 46 height 12
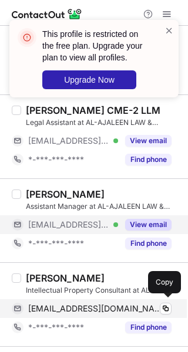
click at [88, 308] on span "wasim069@gmail.com" at bounding box center [95, 308] width 134 height 11
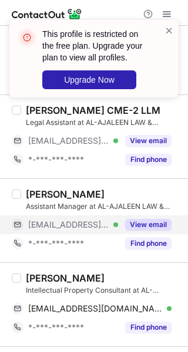
click at [39, 275] on div "Waseem Iqbal" at bounding box center [65, 278] width 79 height 12
copy div "Waseem"
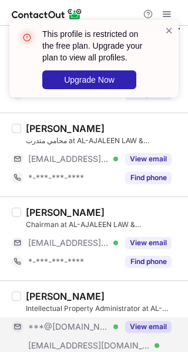
scroll to position [0, 0]
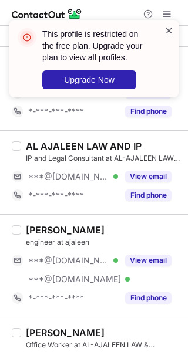
click at [167, 29] on span at bounding box center [168, 31] width 9 height 12
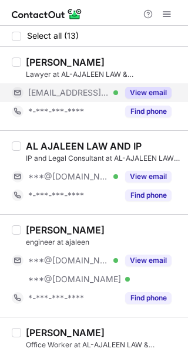
click at [147, 87] on button "View email" at bounding box center [148, 93] width 46 height 12
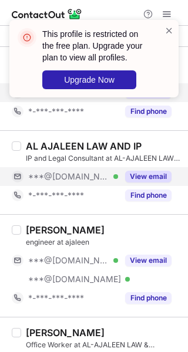
click at [138, 175] on button "View email" at bounding box center [148, 177] width 46 height 12
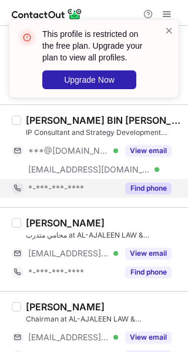
scroll to position [313, 0]
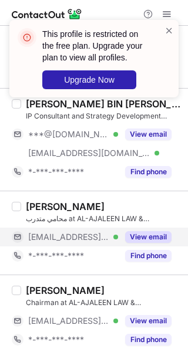
click at [133, 237] on button "View email" at bounding box center [148, 237] width 46 height 12
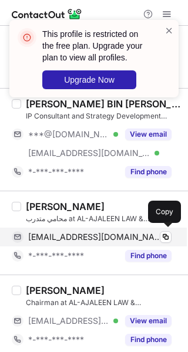
drag, startPoint x: 59, startPoint y: 239, endPoint x: 104, endPoint y: 239, distance: 45.2
click at [59, 239] on span "raed@ajaleen.com" at bounding box center [95, 237] width 134 height 11
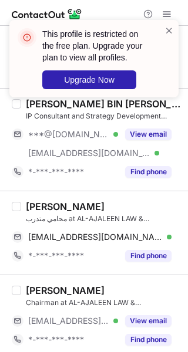
click at [33, 206] on div "Raed Aldawsari" at bounding box center [65, 207] width 79 height 12
copy div "Raed"
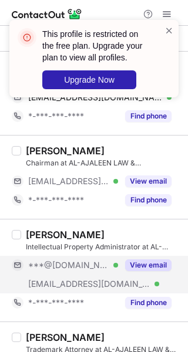
scroll to position [469, 0]
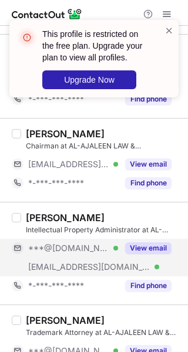
click at [124, 251] on div "View email" at bounding box center [144, 248] width 53 height 19
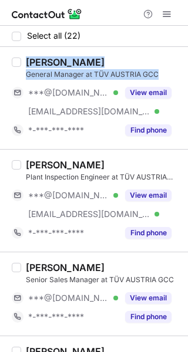
drag, startPoint x: 40, startPoint y: 61, endPoint x: 165, endPoint y: 73, distance: 125.6
click at [165, 73] on div "ABDULAZIZ ALZIMAMI General Manager at TÜV AUSTRIA GCC" at bounding box center [103, 67] width 155 height 23
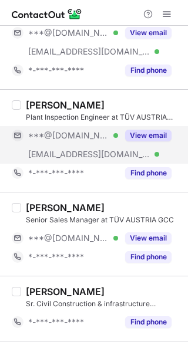
scroll to position [78, 0]
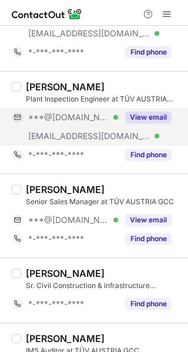
click at [145, 116] on button "View email" at bounding box center [148, 118] width 46 height 12
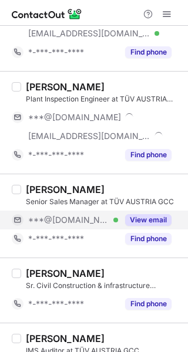
click at [141, 215] on button "View email" at bounding box center [148, 220] width 46 height 12
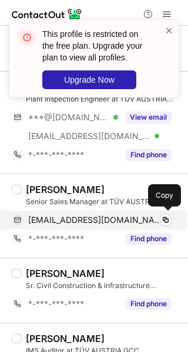
click at [93, 221] on span "e.m.a25@hotmail.com" at bounding box center [95, 220] width 134 height 11
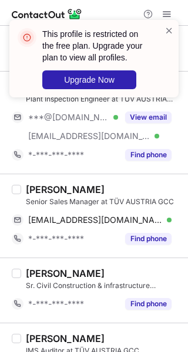
click at [42, 188] on div "Ebrahim Al-Ezzow" at bounding box center [65, 190] width 79 height 12
copy div "Ebrahim"
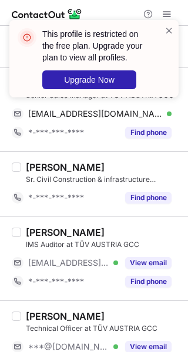
scroll to position [235, 0]
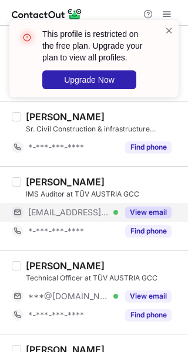
click at [143, 210] on button "View email" at bounding box center [148, 213] width 46 height 12
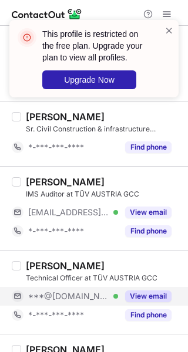
click at [139, 290] on button "View email" at bounding box center [148, 296] width 46 height 12
click at [108, 296] on div "***@gmail.com Verified" at bounding box center [73, 296] width 90 height 11
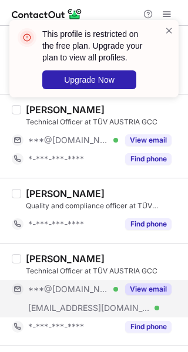
click at [147, 283] on button "View email" at bounding box center [148, 289] width 46 height 12
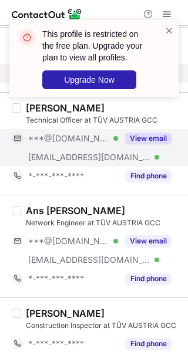
scroll to position [548, 0]
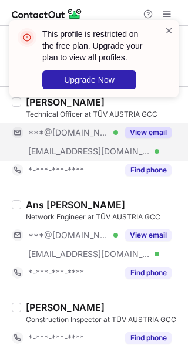
click at [145, 130] on button "View email" at bounding box center [148, 133] width 46 height 12
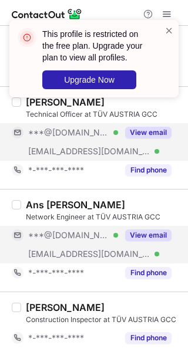
click at [142, 229] on button "View email" at bounding box center [148, 235] width 46 height 12
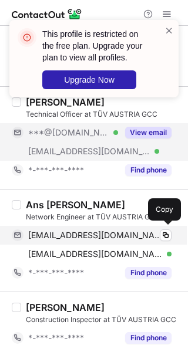
click at [94, 231] on span "ansmazher@yahoo.com" at bounding box center [95, 235] width 134 height 11
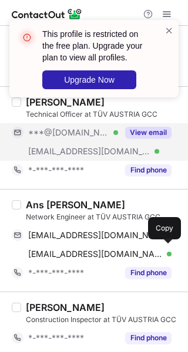
click at [57, 251] on span "amazher@tuvaustria.sa" at bounding box center [95, 254] width 134 height 11
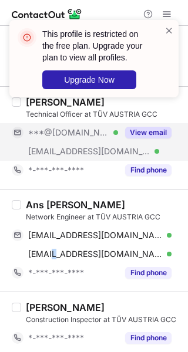
click at [33, 204] on div "Ans Mazher" at bounding box center [75, 205] width 99 height 12
copy div "Ans"
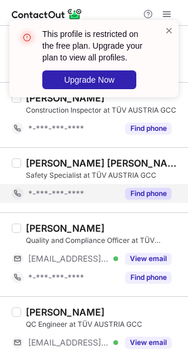
scroll to position [782, 0]
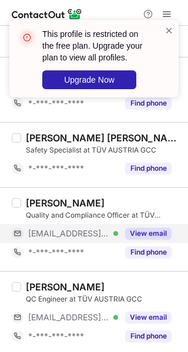
click at [137, 229] on button "View email" at bounding box center [148, 234] width 46 height 12
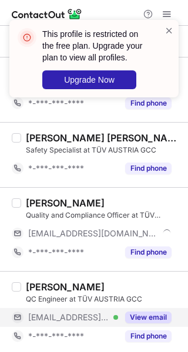
click at [140, 308] on div "View email" at bounding box center [144, 317] width 53 height 19
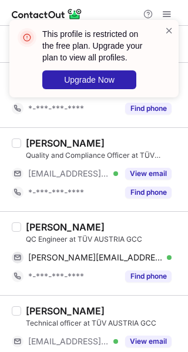
scroll to position [939, 0]
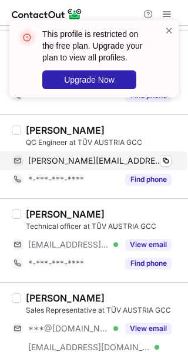
click at [95, 161] on span "jessie@tuvaustria.sa" at bounding box center [95, 161] width 134 height 11
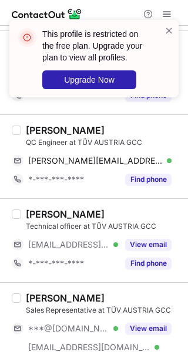
click at [38, 124] on div "Jessie Renei Hernandez" at bounding box center [65, 130] width 79 height 12
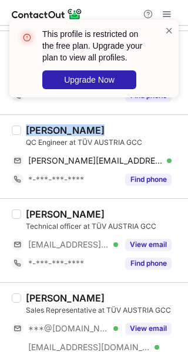
click at [38, 124] on div "Jessie Renei Hernandez" at bounding box center [65, 130] width 79 height 12
click at [48, 126] on div "Jessie Renei Hernandez" at bounding box center [65, 130] width 79 height 12
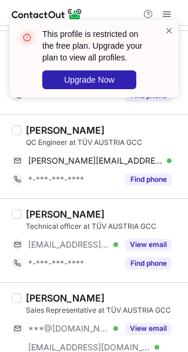
click at [41, 129] on div "Jessie Renei Hernandez" at bounding box center [65, 130] width 79 height 12
copy div "Jessie"
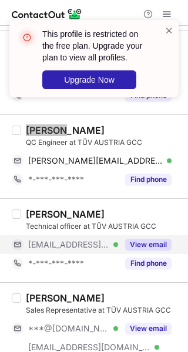
scroll to position [1017, 0]
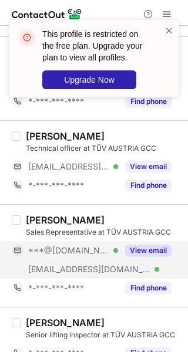
drag, startPoint x: 149, startPoint y: 250, endPoint x: 126, endPoint y: 254, distance: 23.3
click at [149, 250] on button "View email" at bounding box center [148, 251] width 46 height 12
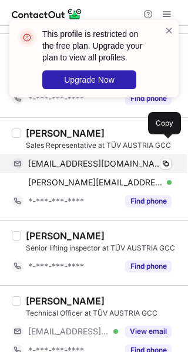
scroll to position [1095, 0]
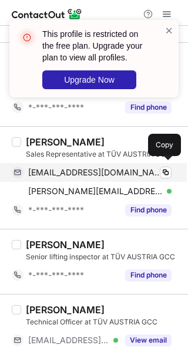
click at [112, 171] on span "ahmedyousef878@gmail.com" at bounding box center [95, 172] width 134 height 11
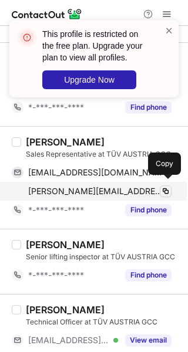
drag, startPoint x: 104, startPoint y: 188, endPoint x: 165, endPoint y: 186, distance: 61.1
click at [105, 187] on span "ahmed@tuvaustria.sa" at bounding box center [95, 191] width 134 height 11
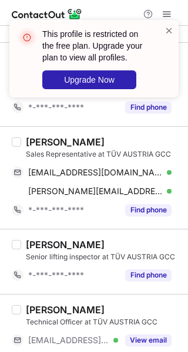
click at [40, 137] on div "Ahmed Yousef" at bounding box center [65, 142] width 79 height 12
click at [39, 138] on div "Ahmed Yousef" at bounding box center [65, 142] width 79 height 12
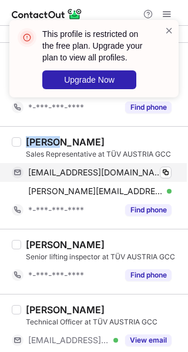
copy div "Ahmed"
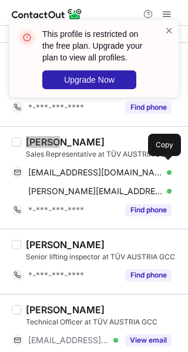
scroll to position [1174, 0]
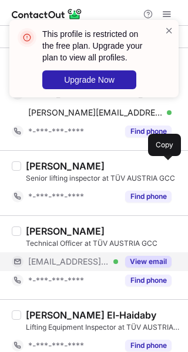
click at [133, 259] on button "View email" at bounding box center [148, 262] width 46 height 12
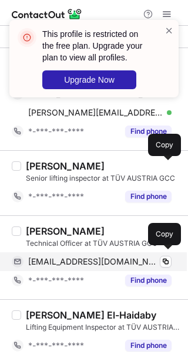
click at [99, 263] on div "lalharbi@tuvaustria.sa Copy" at bounding box center [92, 261] width 160 height 19
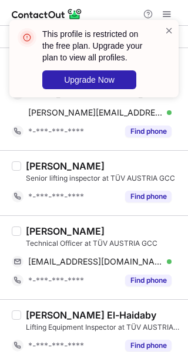
click at [38, 227] on div "Layan Alharbi" at bounding box center [65, 231] width 79 height 12
copy div "Layan"
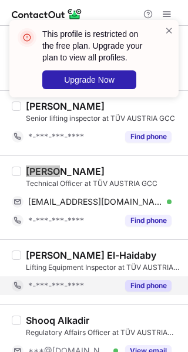
scroll to position [1330, 0]
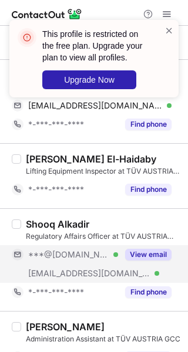
click at [153, 258] on div "View email" at bounding box center [144, 254] width 53 height 19
click at [117, 252] on div "***@gmail.com Verified" at bounding box center [73, 254] width 90 height 11
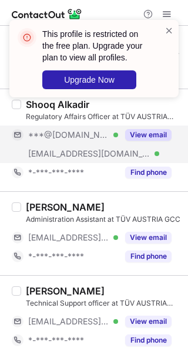
scroll to position [1486, 0]
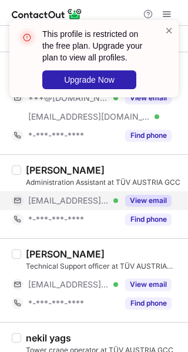
click at [141, 199] on button "View email" at bounding box center [148, 201] width 46 height 12
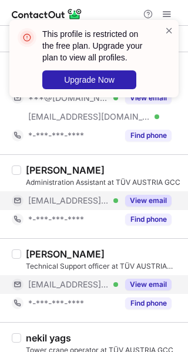
click at [145, 275] on div "View email" at bounding box center [144, 284] width 53 height 19
click at [117, 279] on div "***@tuvaustria.sa Verified" at bounding box center [73, 284] width 90 height 11
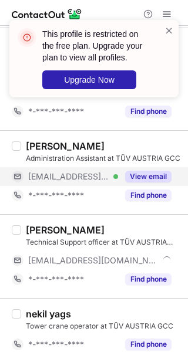
scroll to position [1518, 0]
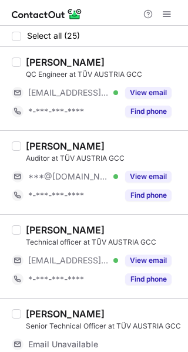
drag, startPoint x: 124, startPoint y: 88, endPoint x: 117, endPoint y: 127, distance: 39.9
click at [124, 88] on div "View email" at bounding box center [144, 92] width 53 height 19
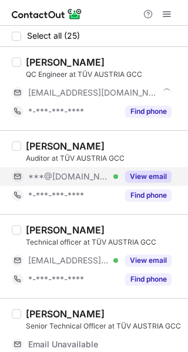
click at [142, 169] on div "View email" at bounding box center [144, 176] width 53 height 19
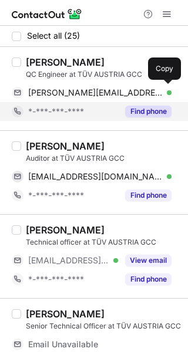
drag, startPoint x: 102, startPoint y: 90, endPoint x: 164, endPoint y: 106, distance: 64.3
click at [102, 89] on span "[PERSON_NAME][EMAIL_ADDRESS][DOMAIN_NAME]" at bounding box center [95, 92] width 134 height 11
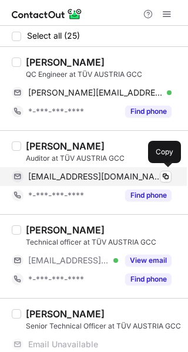
drag, startPoint x: 103, startPoint y: 168, endPoint x: 109, endPoint y: 180, distance: 13.4
click at [102, 168] on div "hamza_s001@hotmail.com Verified Copy" at bounding box center [92, 176] width 160 height 19
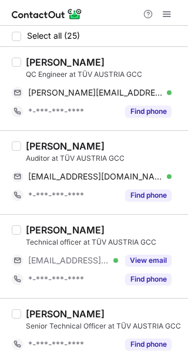
click at [39, 144] on div "Hamza Saleem" at bounding box center [65, 146] width 79 height 12
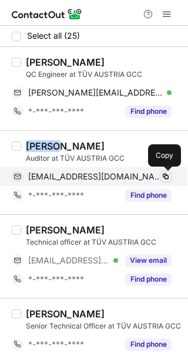
copy div "Hamza"
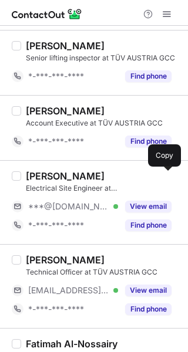
scroll to position [704, 0]
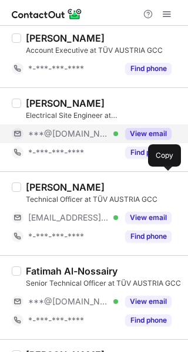
click at [140, 132] on button "View email" at bounding box center [148, 134] width 46 height 12
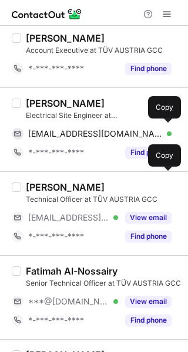
click at [100, 130] on span "khaalidusman@gmail.com" at bounding box center [95, 134] width 134 height 11
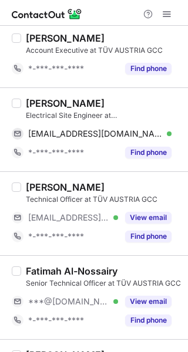
click at [43, 100] on div "Khalid Usman" at bounding box center [65, 103] width 79 height 12
copy div "Khalid"
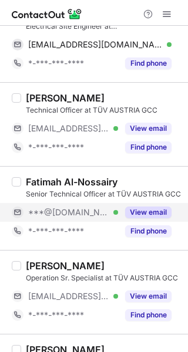
scroll to position [860, 0]
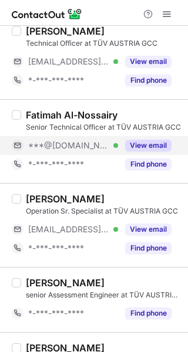
click at [141, 142] on button "View email" at bounding box center [148, 146] width 46 height 12
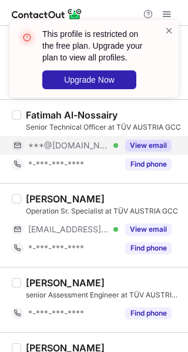
click at [118, 144] on div "View email" at bounding box center [144, 145] width 53 height 19
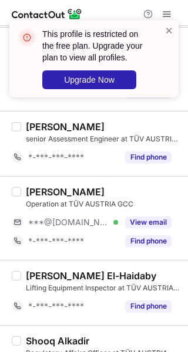
scroll to position [1017, 0]
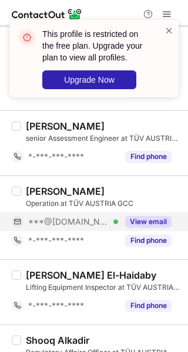
click at [138, 217] on button "View email" at bounding box center [148, 222] width 46 height 12
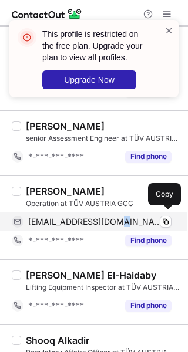
click at [117, 217] on span "ghadhalnzy34@gmail.com" at bounding box center [95, 222] width 134 height 11
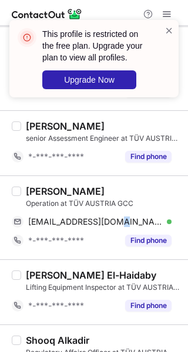
click at [50, 188] on div "Ghadah Alanzi" at bounding box center [65, 191] width 79 height 12
copy div "Ghadah"
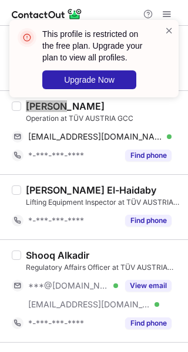
scroll to position [1174, 0]
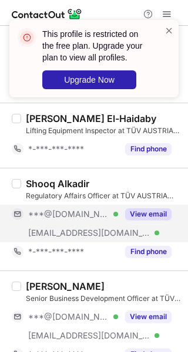
click at [146, 208] on button "View email" at bounding box center [148, 214] width 46 height 12
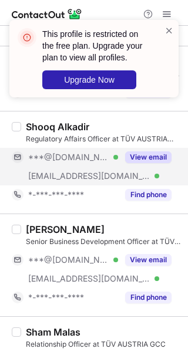
scroll to position [1252, 0]
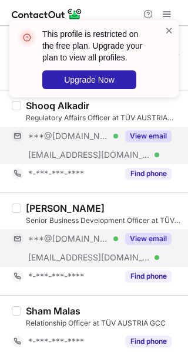
click at [147, 234] on button "View email" at bounding box center [148, 239] width 46 height 12
click at [127, 235] on button "View email" at bounding box center [148, 239] width 46 height 12
click at [132, 234] on div "***@gmail.com" at bounding box center [99, 239] width 143 height 11
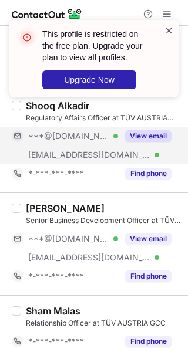
click at [168, 33] on span at bounding box center [168, 31] width 9 height 12
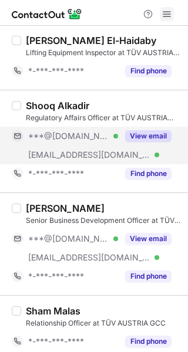
click at [168, 15] on span at bounding box center [166, 13] width 9 height 9
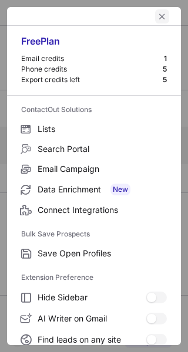
click at [157, 17] on span "left-button" at bounding box center [161, 16] width 9 height 9
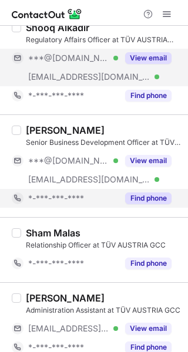
scroll to position [1330, 0]
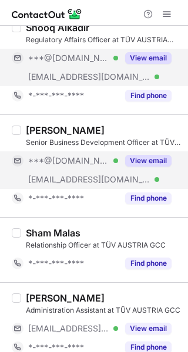
click at [114, 170] on div "***@tuvaustria.sa Verified" at bounding box center [65, 179] width 106 height 19
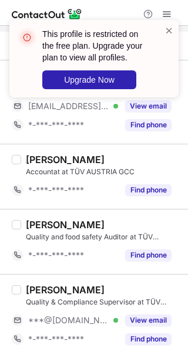
scroll to position [1637, 0]
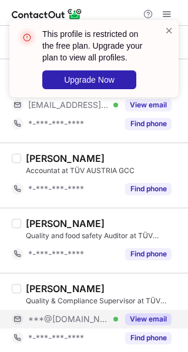
click at [156, 316] on button "View email" at bounding box center [148, 319] width 46 height 12
click at [132, 313] on button "View email" at bounding box center [148, 319] width 46 height 12
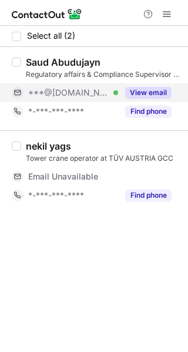
click at [104, 92] on div "***@[DOMAIN_NAME] Verified" at bounding box center [73, 92] width 90 height 11
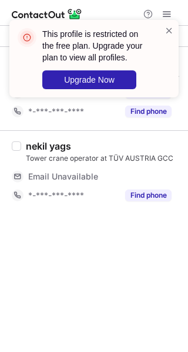
drag, startPoint x: 168, startPoint y: 29, endPoint x: 165, endPoint y: 39, distance: 9.7
click at [168, 29] on span at bounding box center [168, 31] width 9 height 12
